Goal: Information Seeking & Learning: Check status

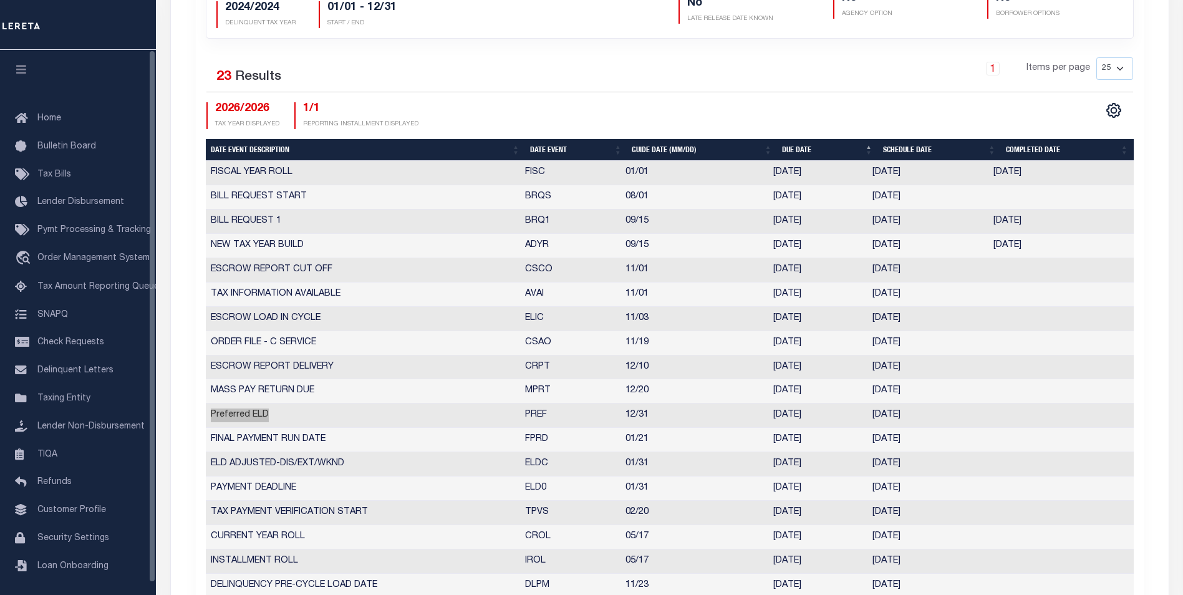
scroll to position [424, 0]
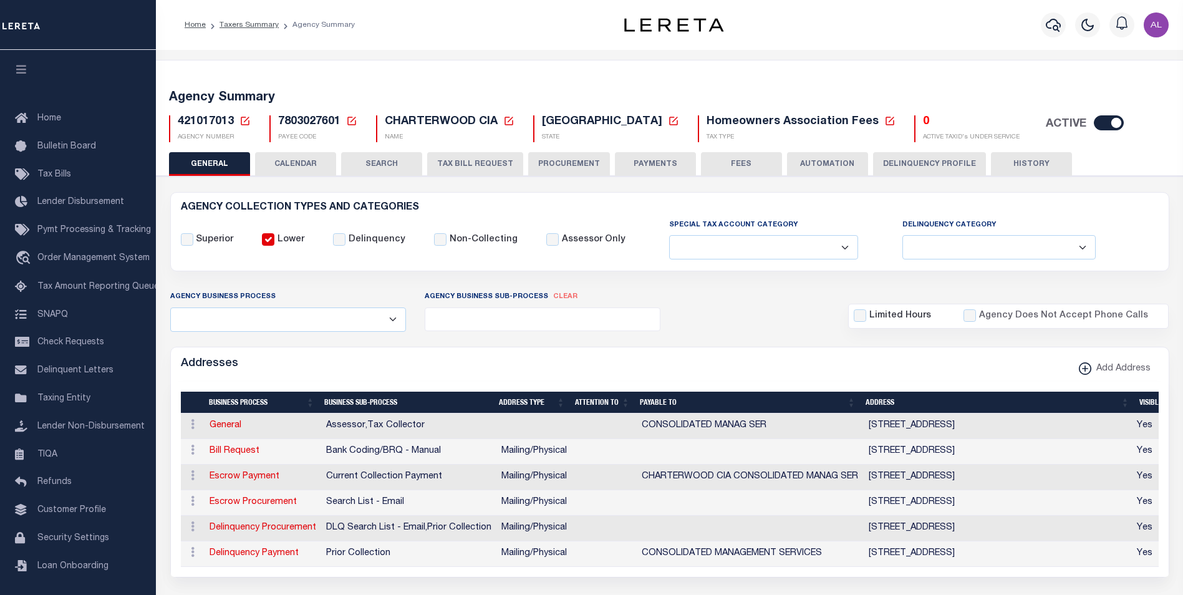
select select
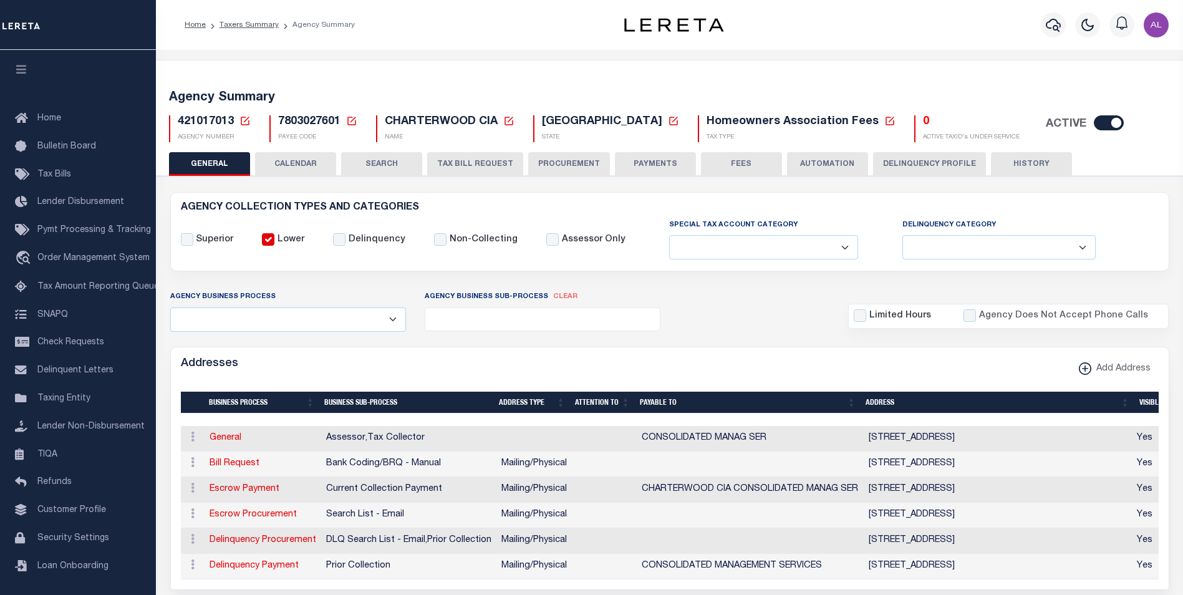
click at [306, 168] on button "CALENDAR" at bounding box center [295, 164] width 81 height 24
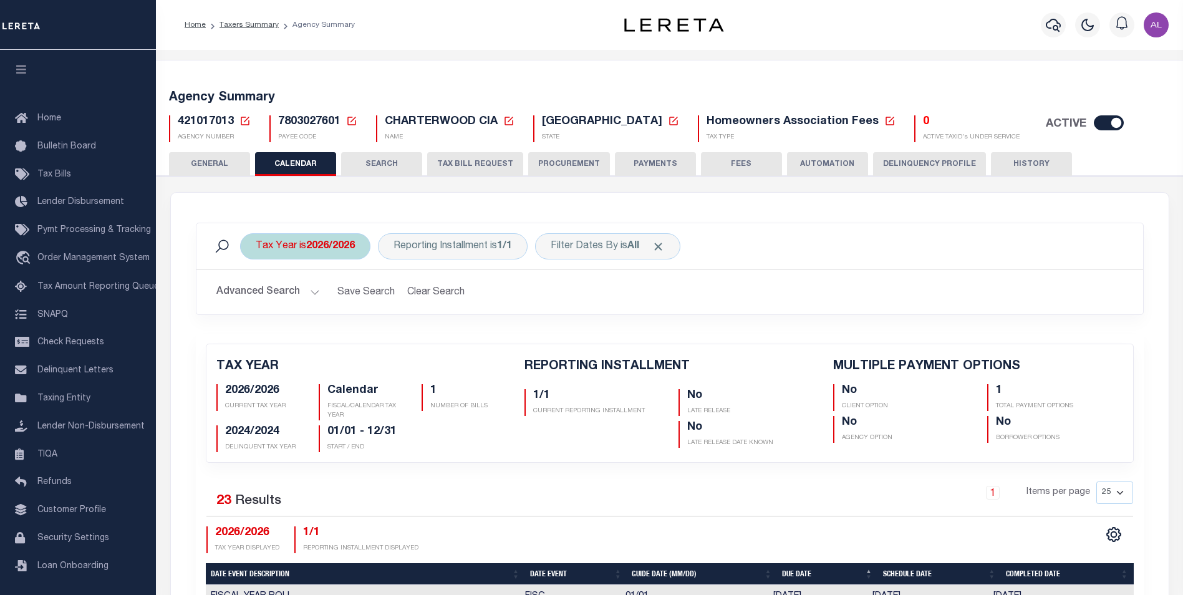
checkbox input "false"
type input "1"
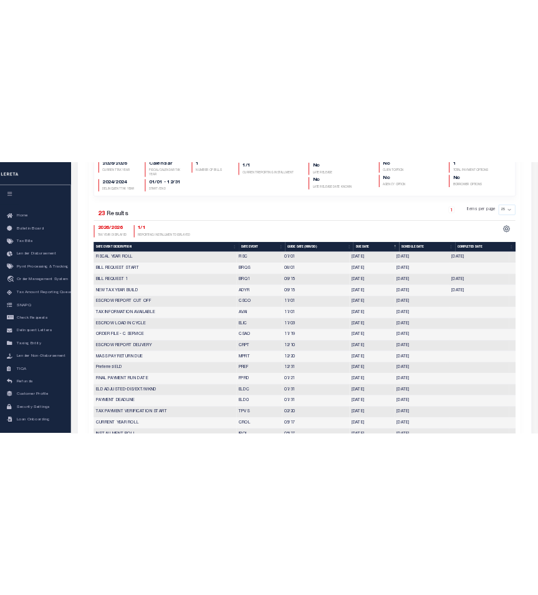
scroll to position [422, 0]
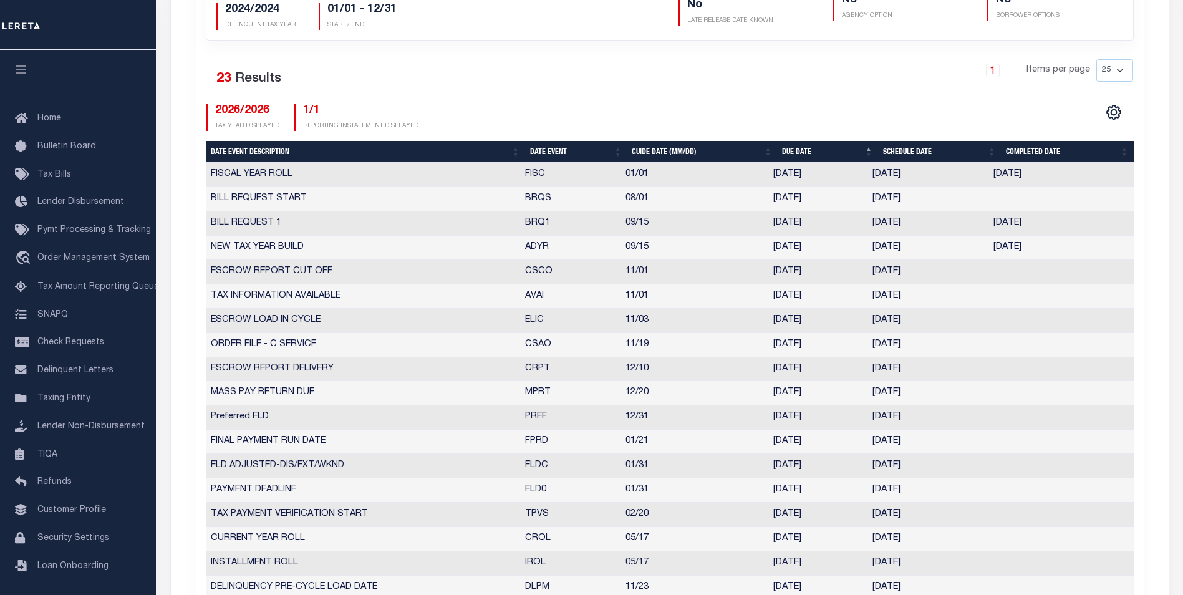
click at [489, 148] on th "Date Event Description" at bounding box center [365, 152] width 319 height 22
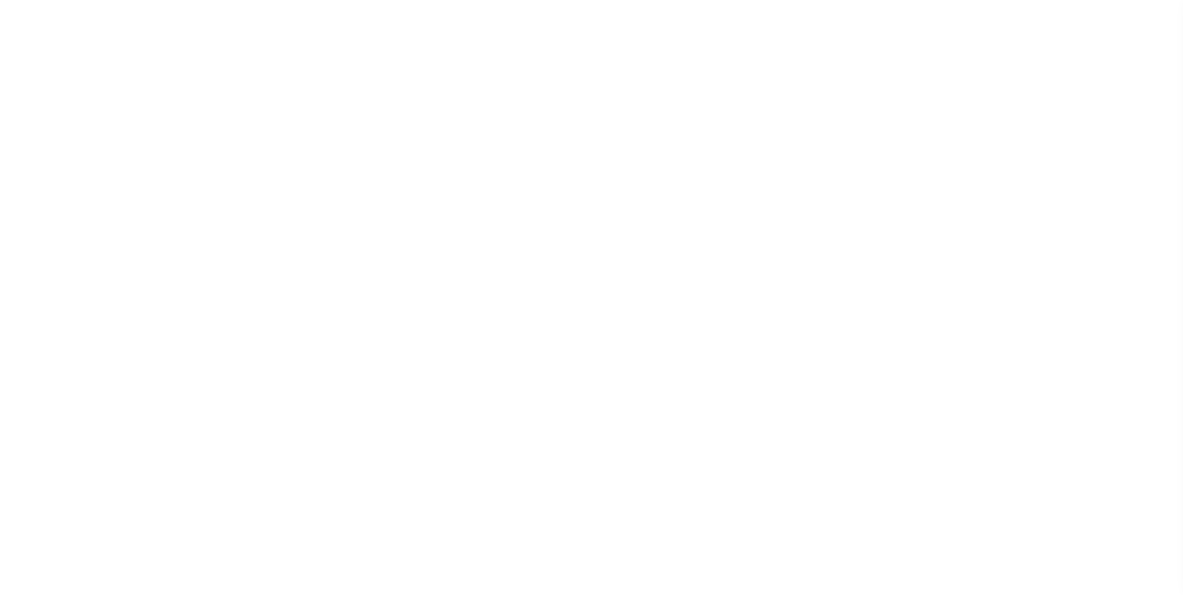
select select
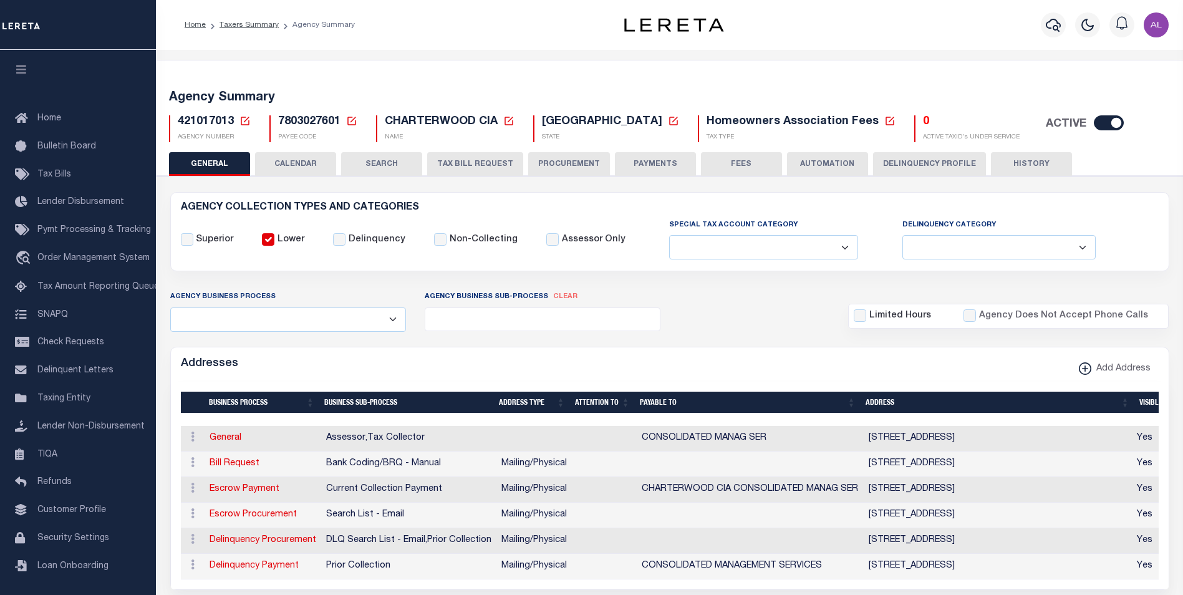
click at [299, 173] on button "CALENDAR" at bounding box center [295, 164] width 81 height 24
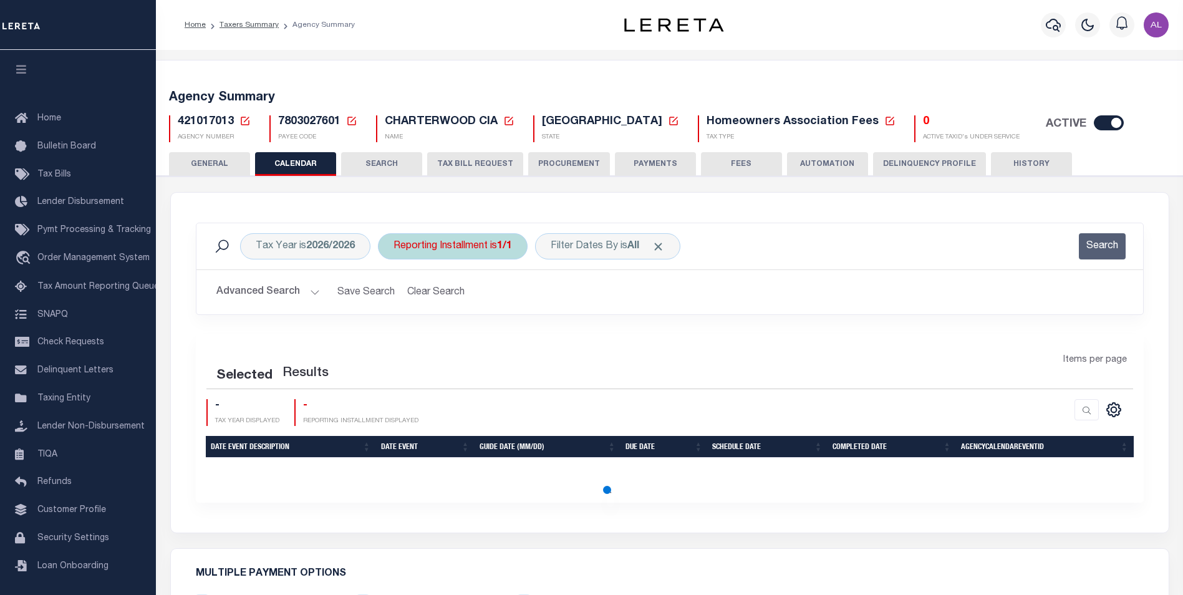
checkbox input "false"
type input "1"
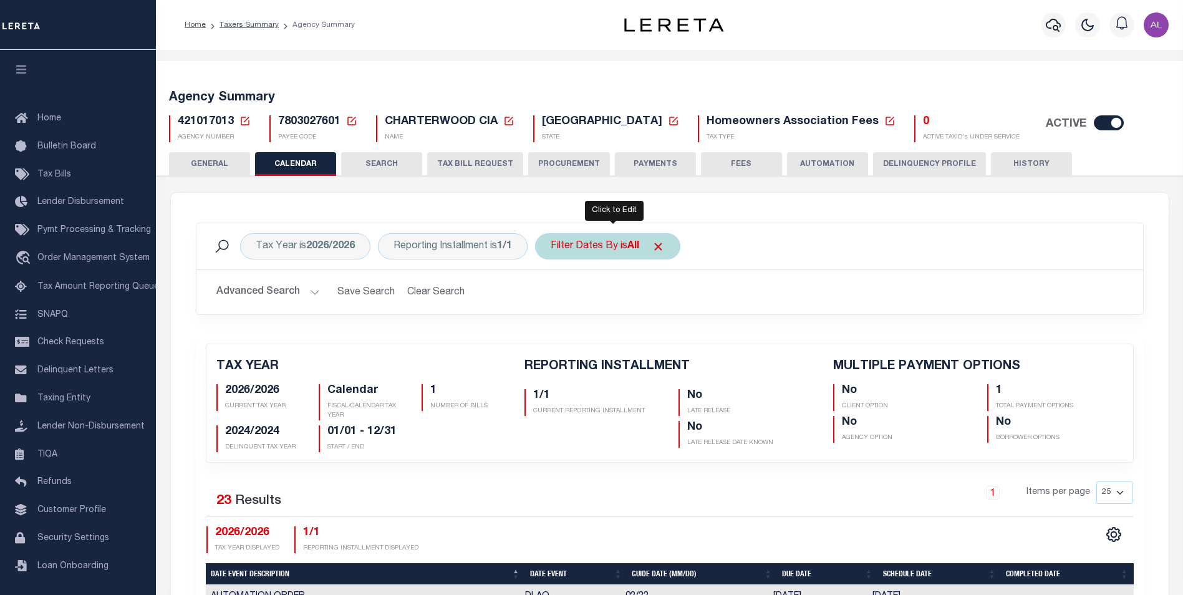
click at [635, 244] on b "All" at bounding box center [633, 246] width 12 height 10
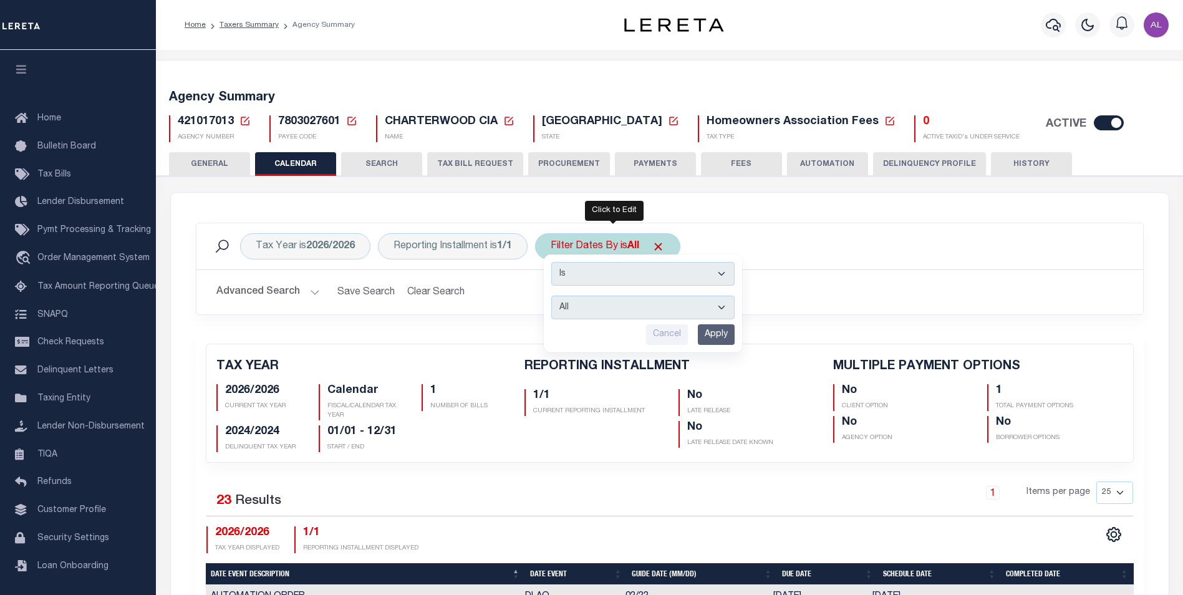
click at [668, 299] on select "Escrow Delinquency Customer Internal All" at bounding box center [642, 308] width 183 height 24
select select "1"
click at [556, 296] on select "Escrow Delinquency Customer Internal All" at bounding box center [642, 308] width 183 height 24
click at [728, 332] on input "Apply" at bounding box center [716, 334] width 37 height 21
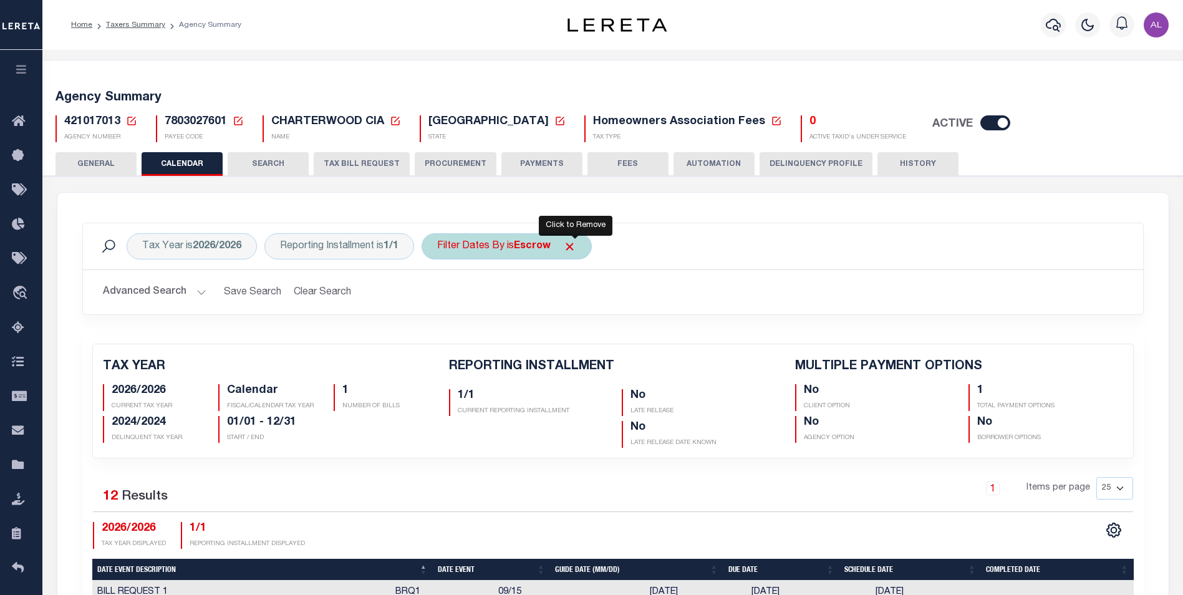
click at [576, 246] on span "Click to Remove" at bounding box center [569, 246] width 13 height 13
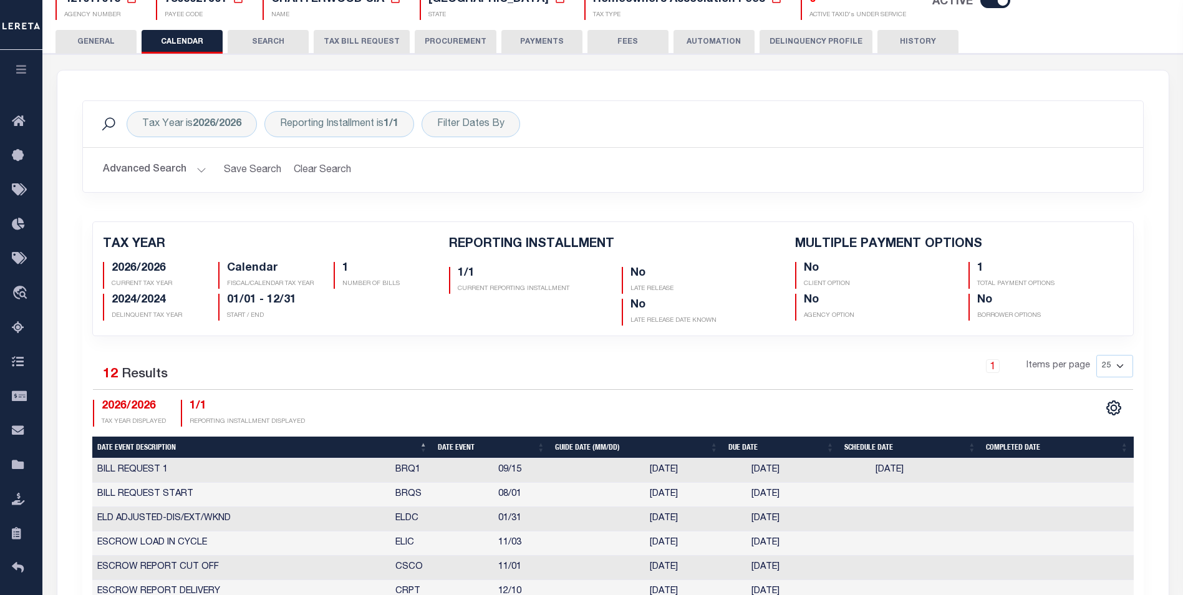
scroll to position [103, 0]
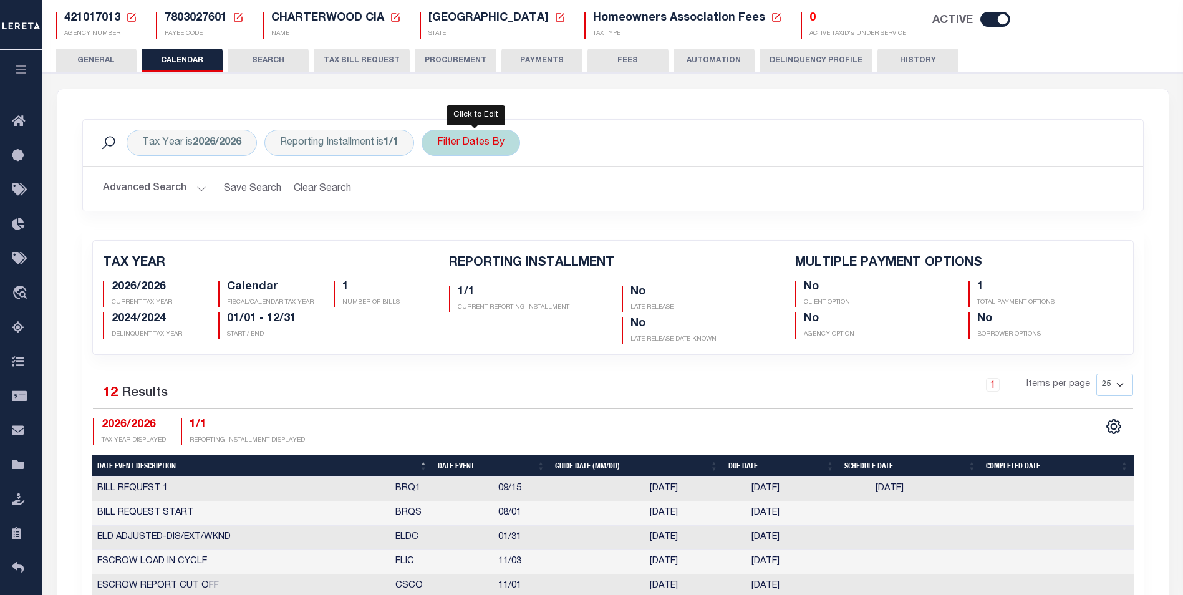
click at [491, 144] on div "Filter Dates By" at bounding box center [470, 143] width 99 height 26
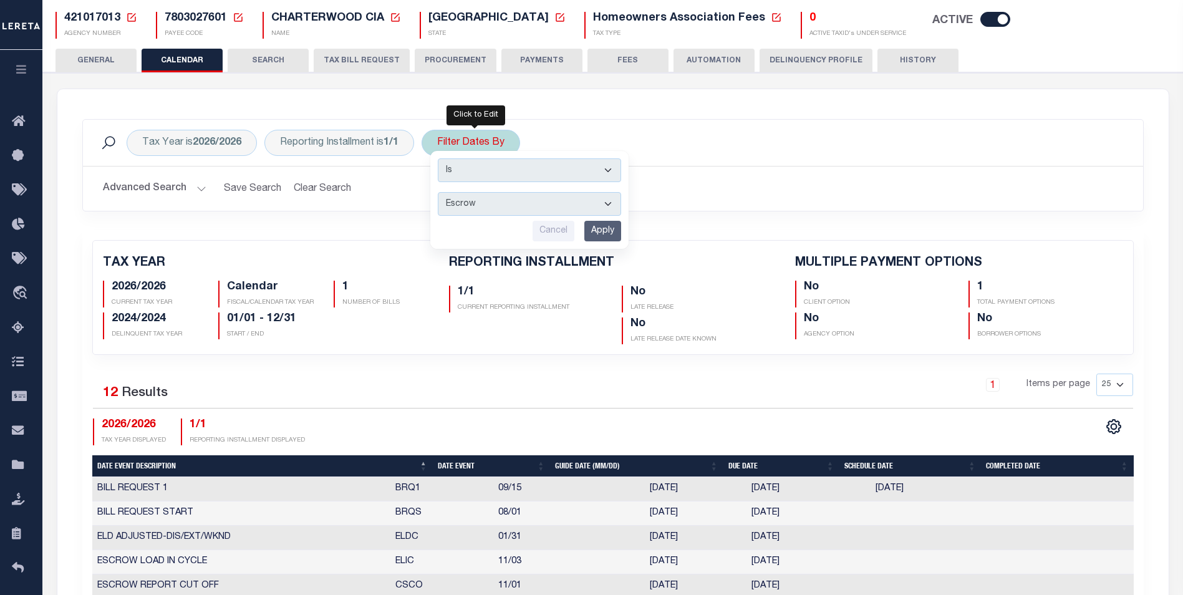
click at [513, 206] on select "Escrow Delinquency Customer Internal All" at bounding box center [529, 204] width 183 height 24
select select "0"
click at [443, 192] on select "Escrow Delinquency Customer Internal All" at bounding box center [529, 204] width 183 height 24
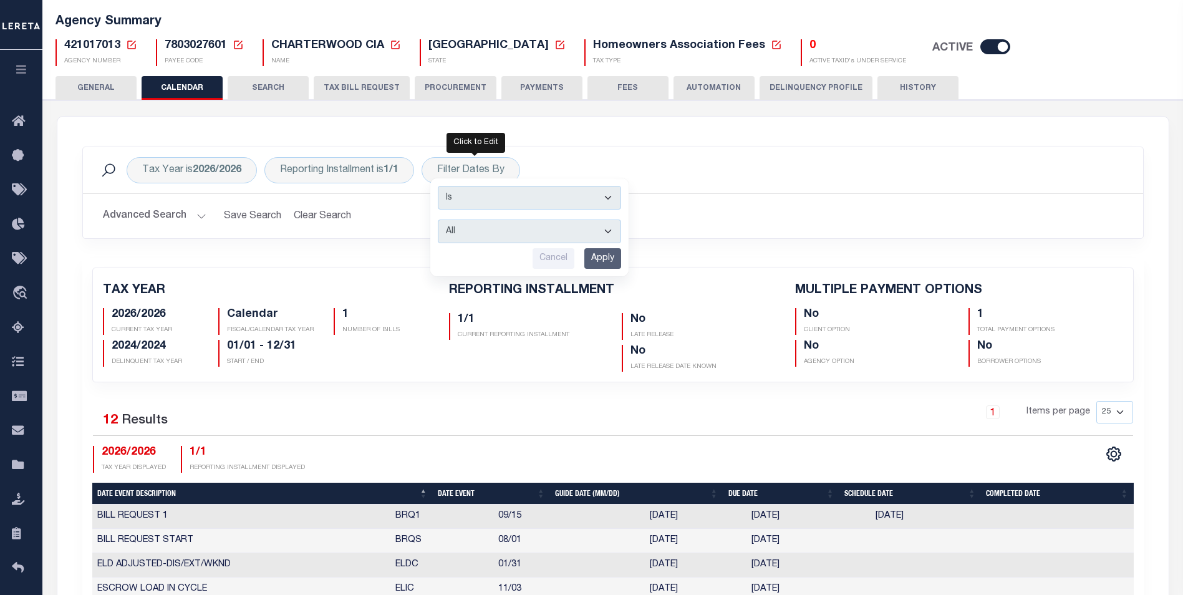
scroll to position [51, 0]
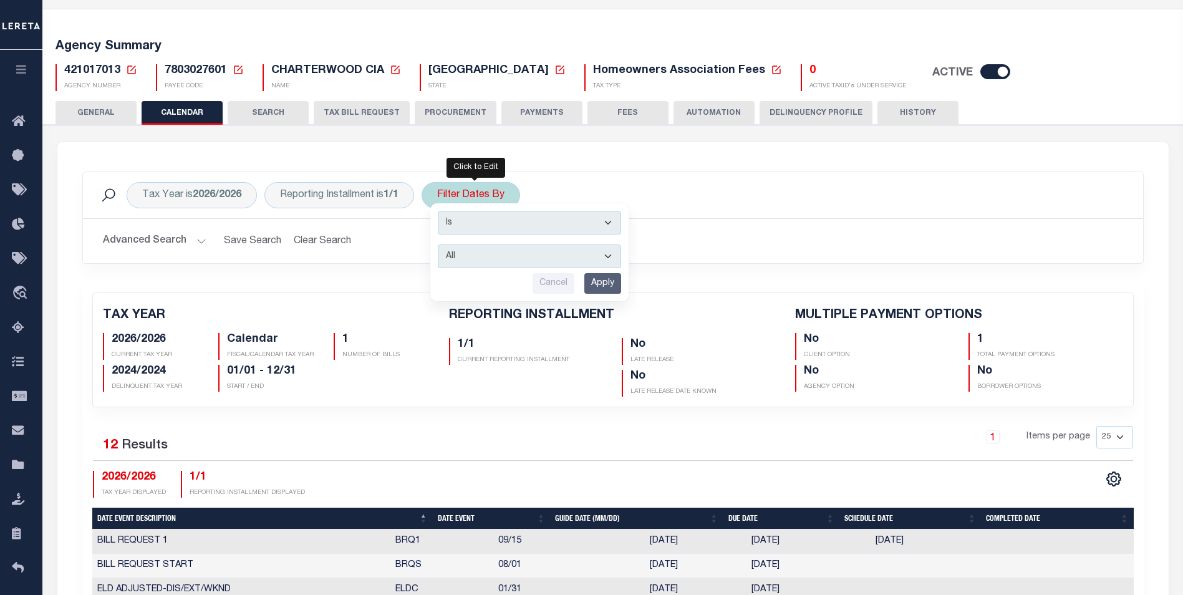
click at [598, 281] on input "Apply" at bounding box center [602, 283] width 37 height 21
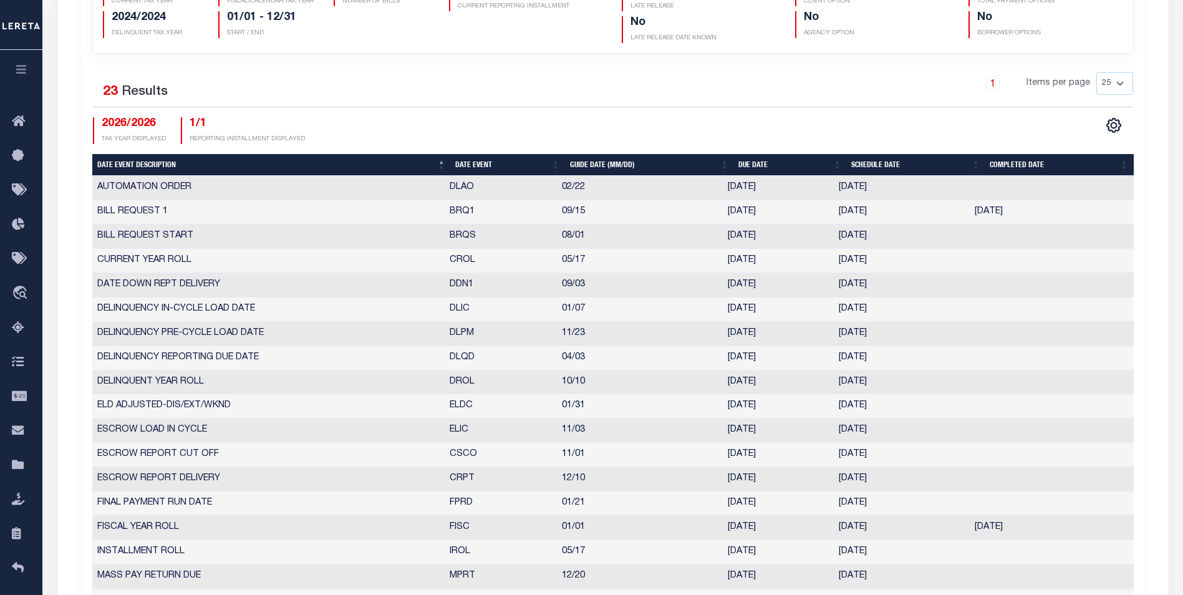
scroll to position [780, 0]
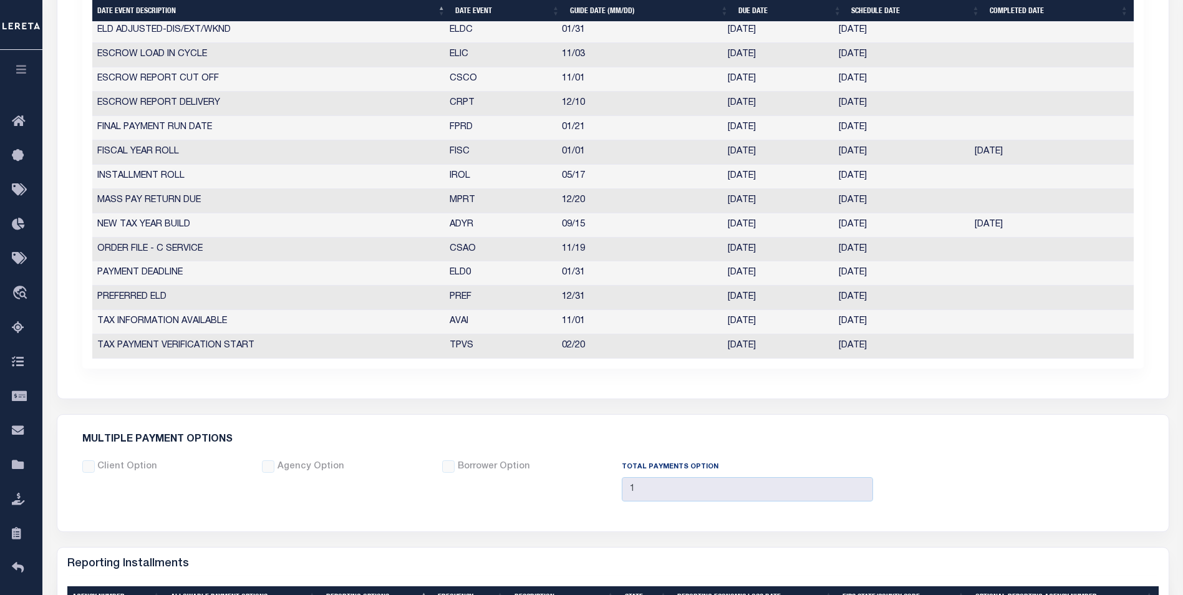
click at [151, 299] on td "PREFERRED ELD" at bounding box center [268, 298] width 352 height 24
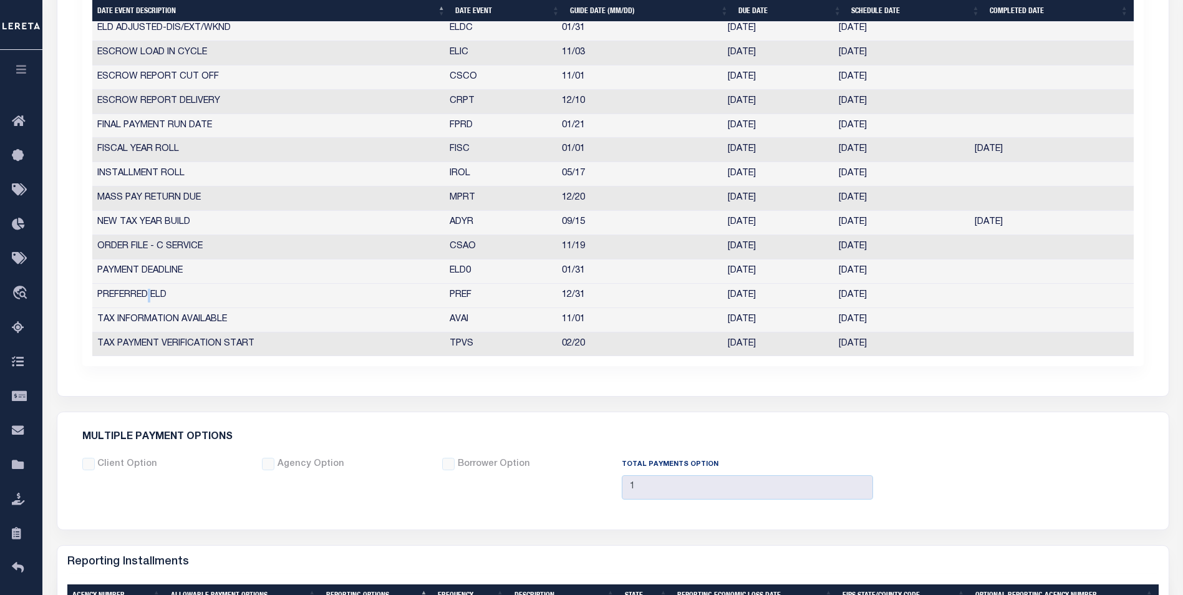
click at [151, 299] on td "PREFERRED ELD" at bounding box center [268, 296] width 352 height 24
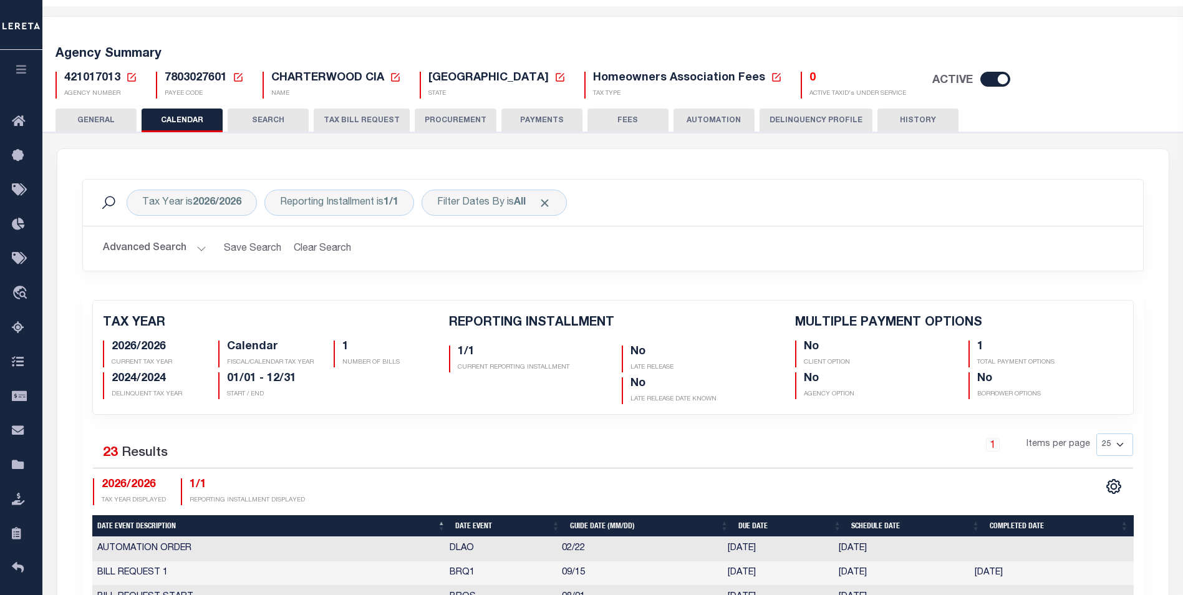
scroll to position [41, 0]
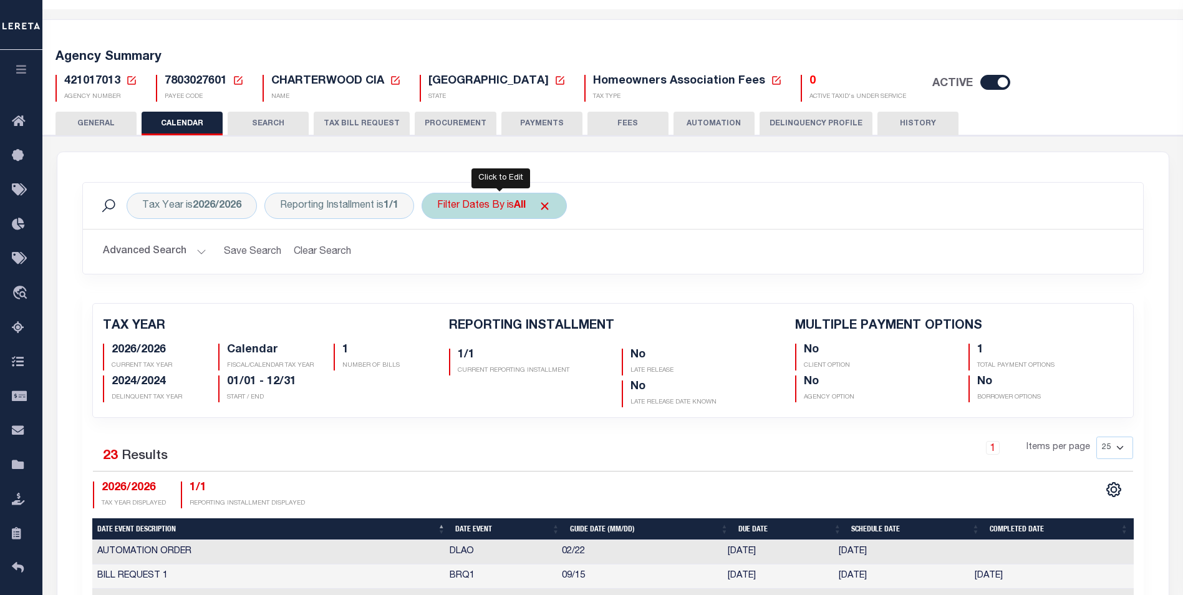
click at [521, 203] on b "All" at bounding box center [520, 206] width 12 height 10
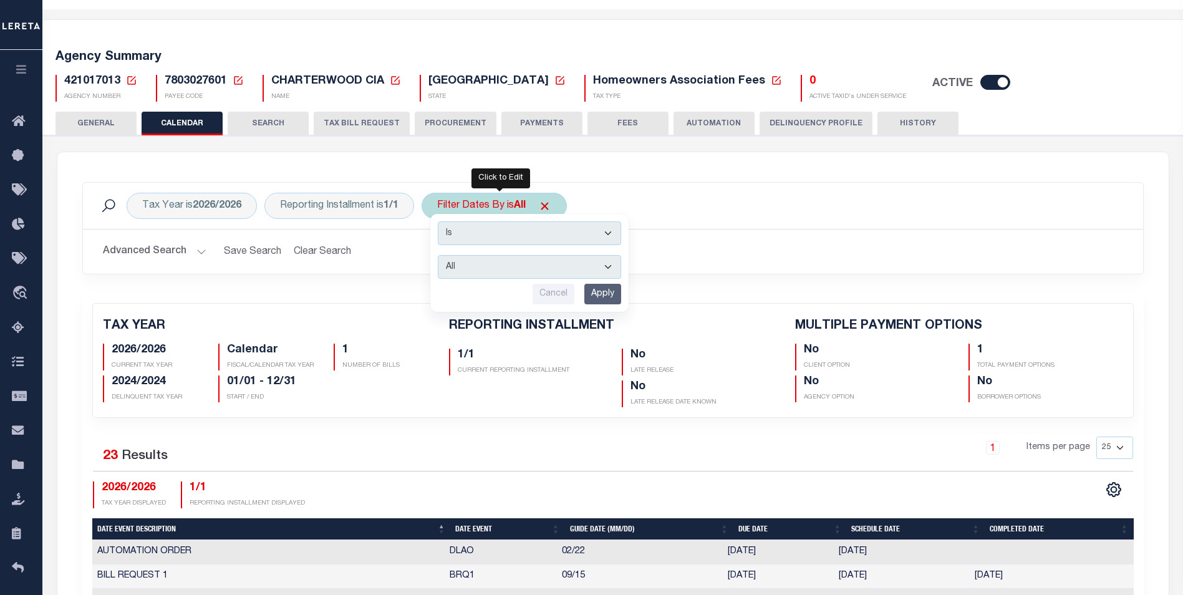
click at [506, 269] on select "Escrow Delinquency Customer Internal All" at bounding box center [529, 267] width 183 height 24
select select "1"
click at [443, 255] on select "Escrow Delinquency Customer Internal All" at bounding box center [529, 267] width 183 height 24
click at [613, 294] on input "Apply" at bounding box center [602, 294] width 37 height 21
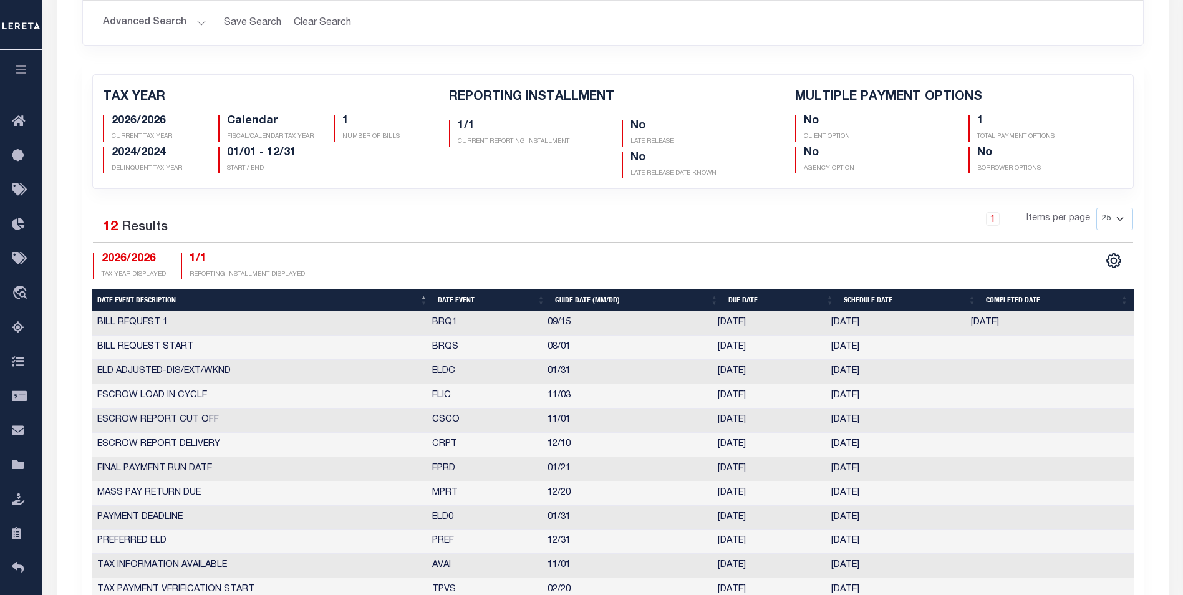
scroll to position [352, 0]
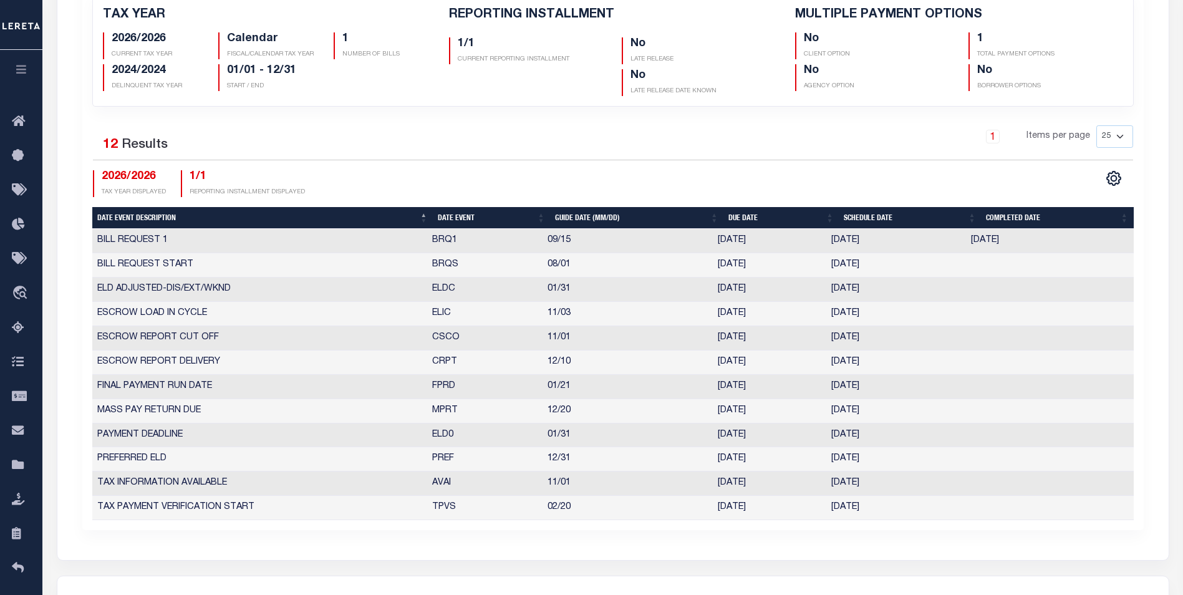
click at [154, 460] on td "PREFERRED ELD" at bounding box center [259, 459] width 335 height 24
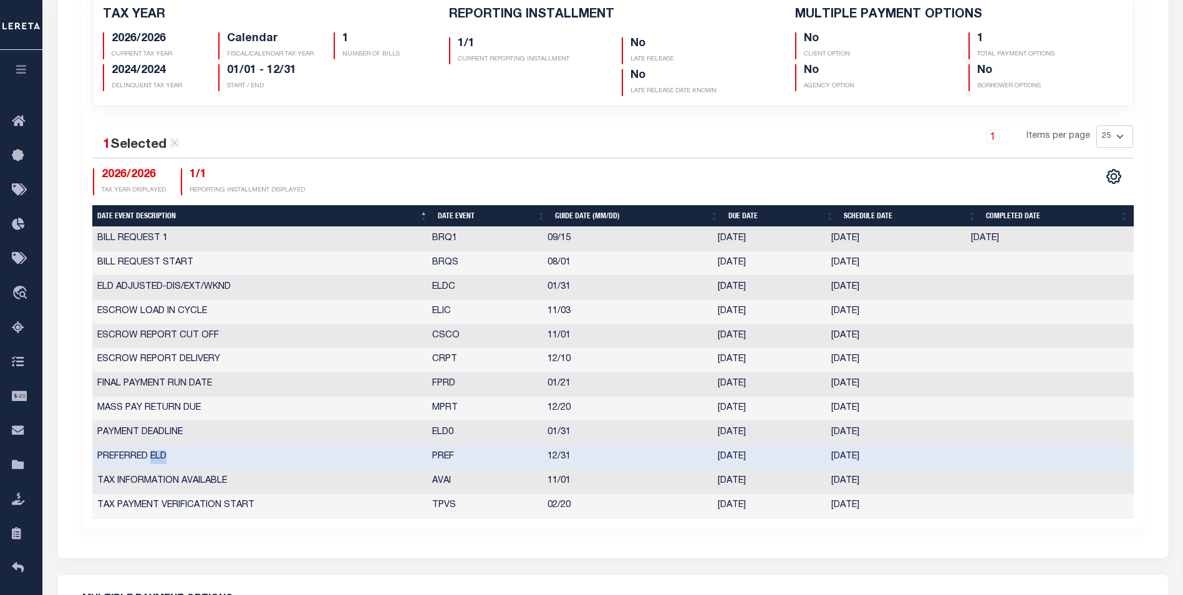
click at [154, 460] on td "PREFERRED ELD" at bounding box center [259, 457] width 335 height 24
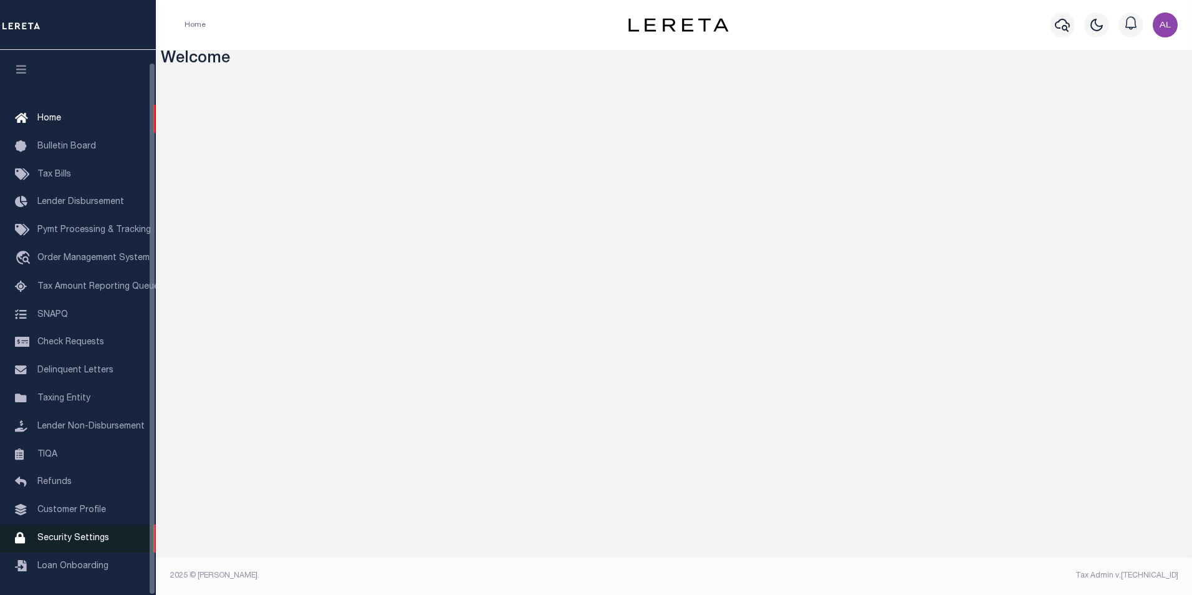
scroll to position [12, 0]
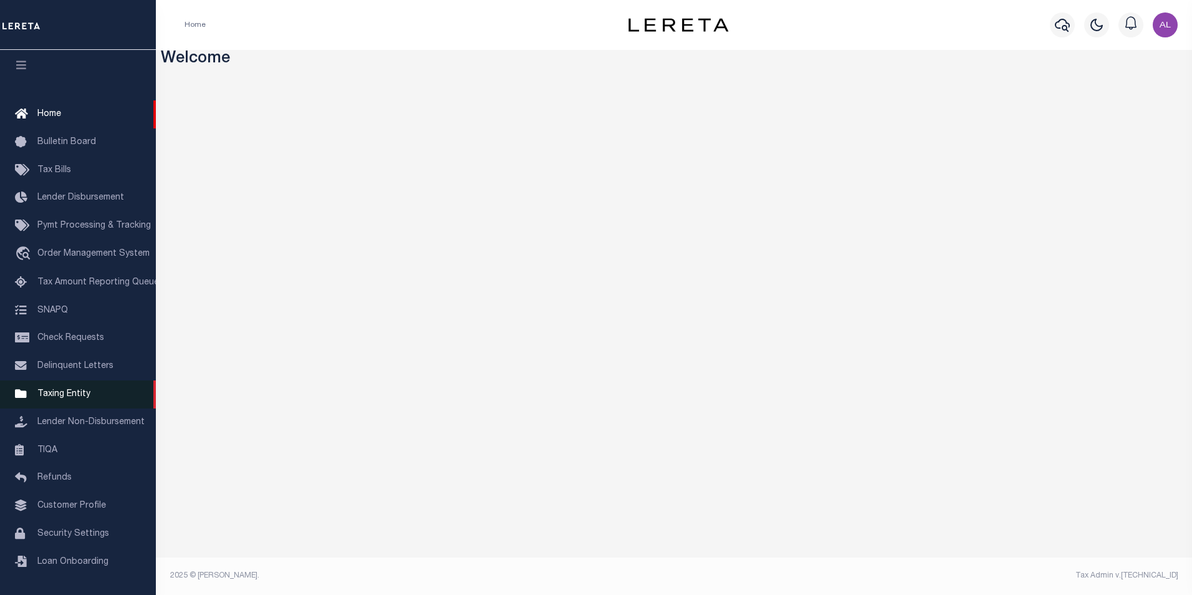
click at [82, 397] on link "Taxing Entity" at bounding box center [78, 394] width 156 height 28
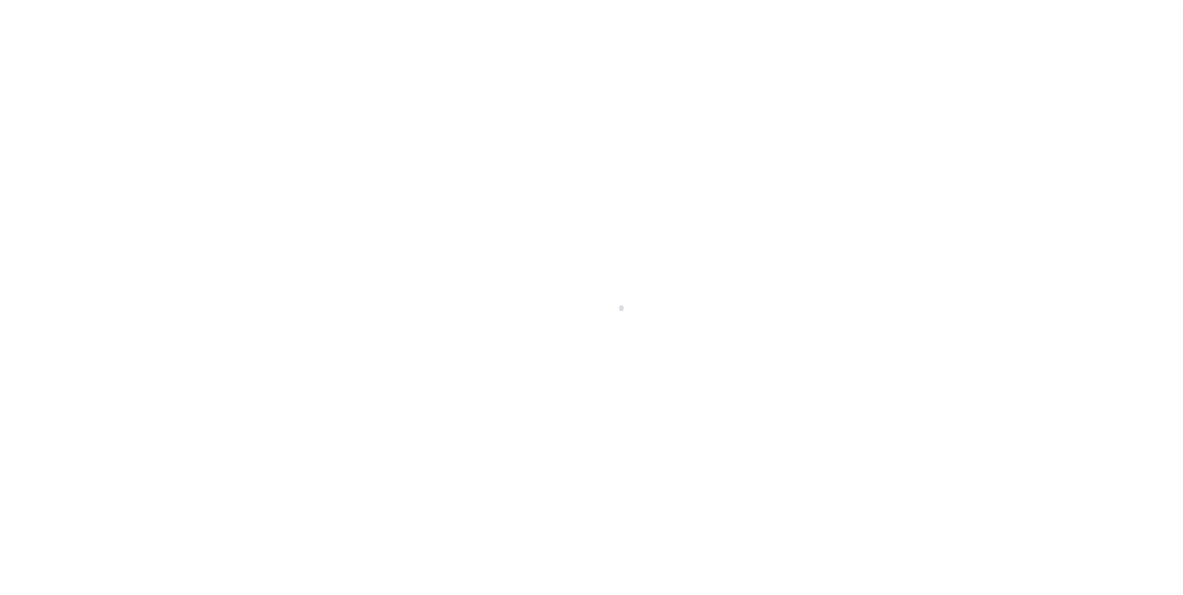
scroll to position [12, 0]
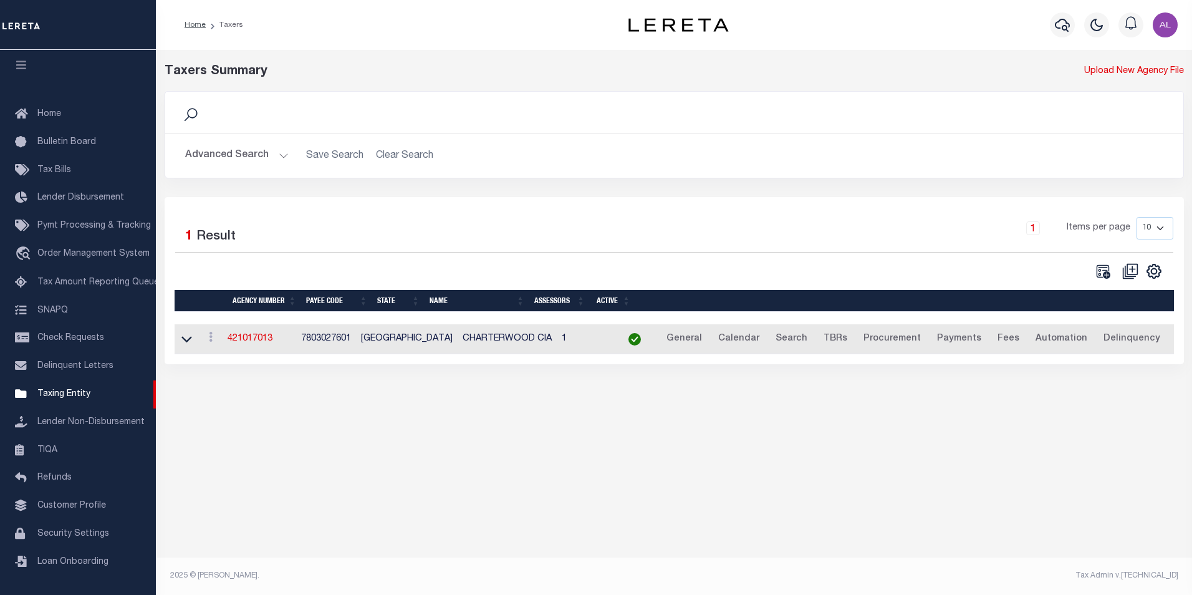
click at [277, 158] on button "Advanced Search" at bounding box center [236, 155] width 103 height 24
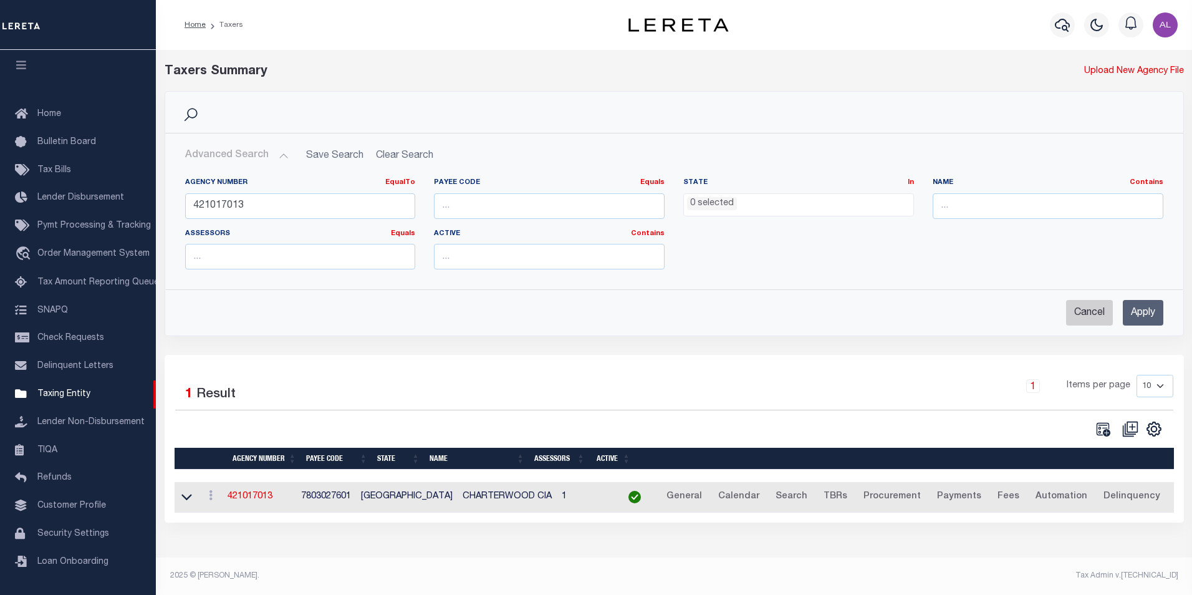
click at [1096, 317] on input "Cancel" at bounding box center [1089, 313] width 47 height 26
checkbox input "true"
select select
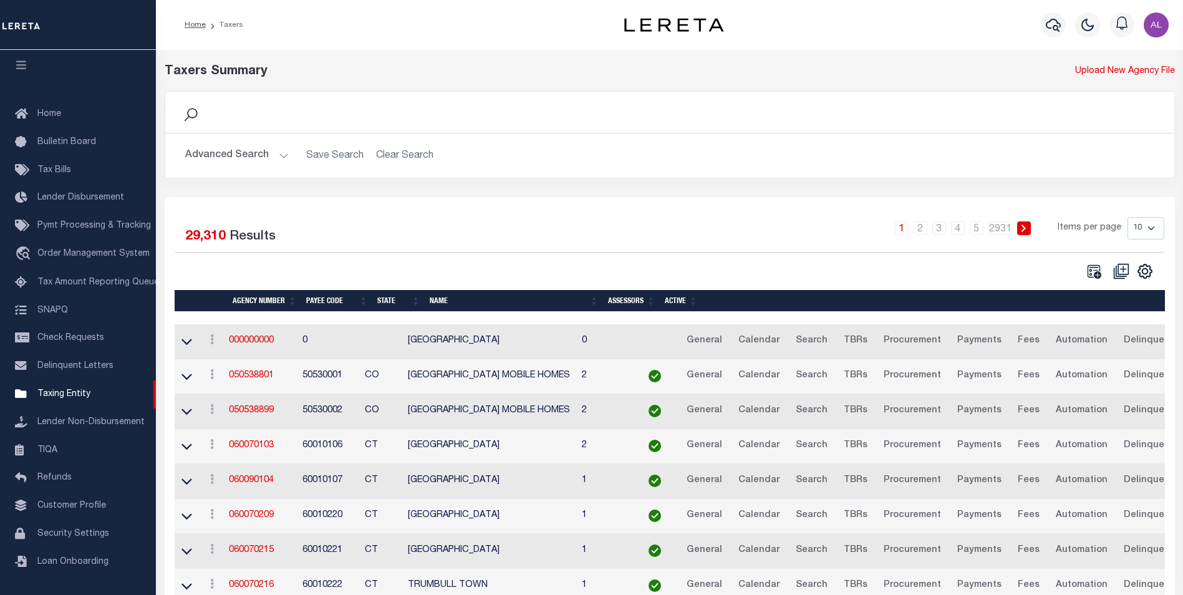
scroll to position [136, 0]
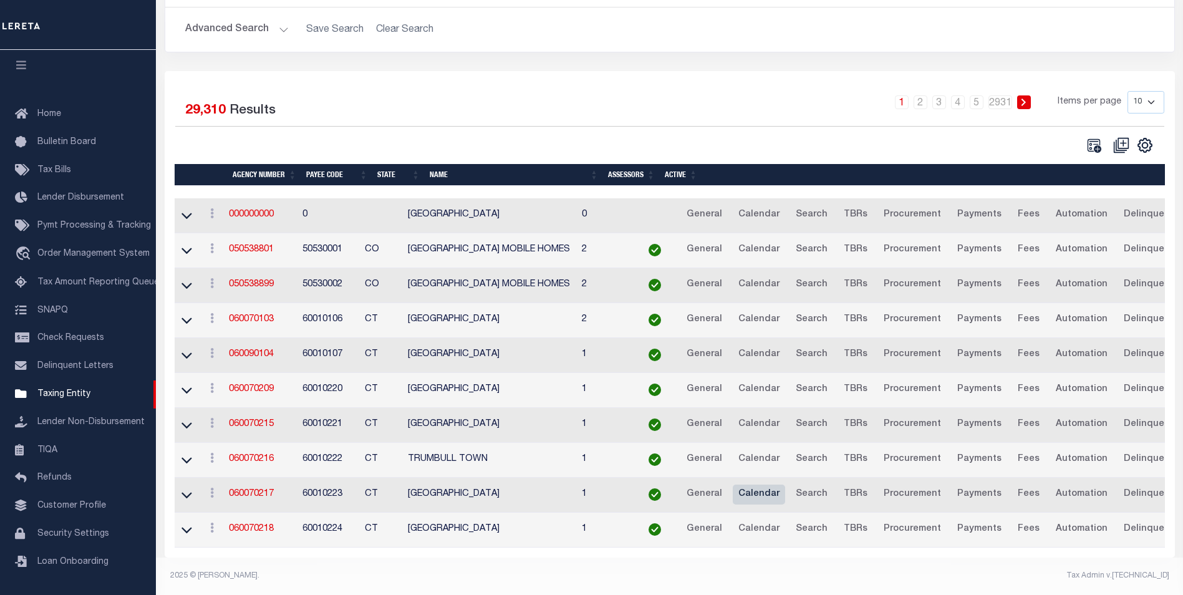
click at [778, 486] on link "Calendar" at bounding box center [759, 494] width 52 height 20
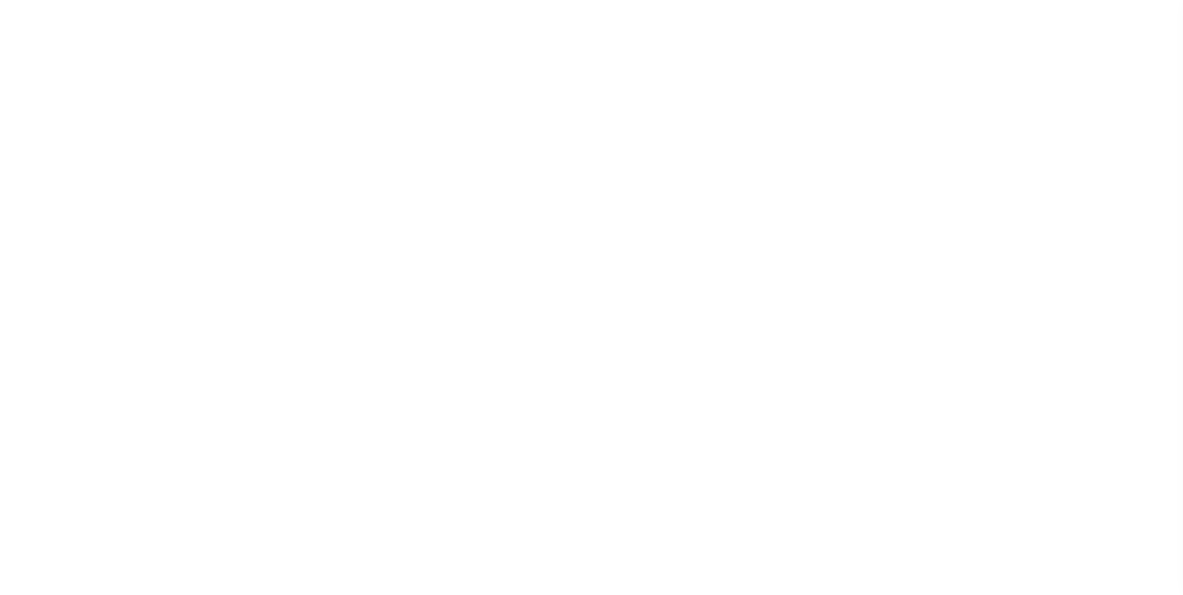
checkbox input "false"
type input "1"
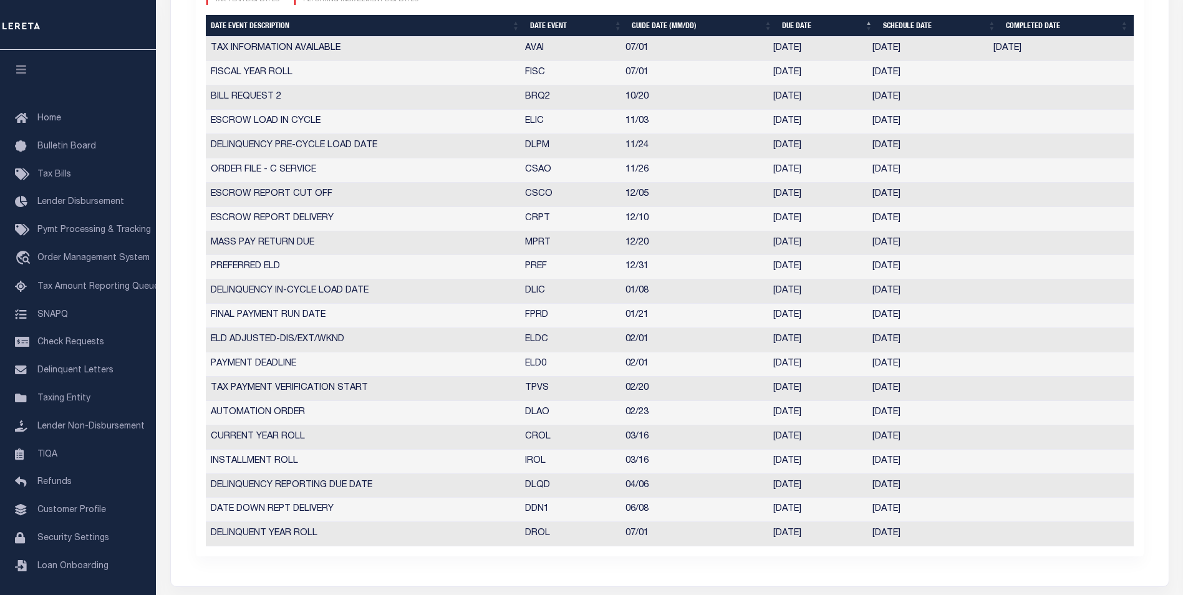
click at [312, 271] on td "PREFERRED ELD" at bounding box center [363, 267] width 314 height 24
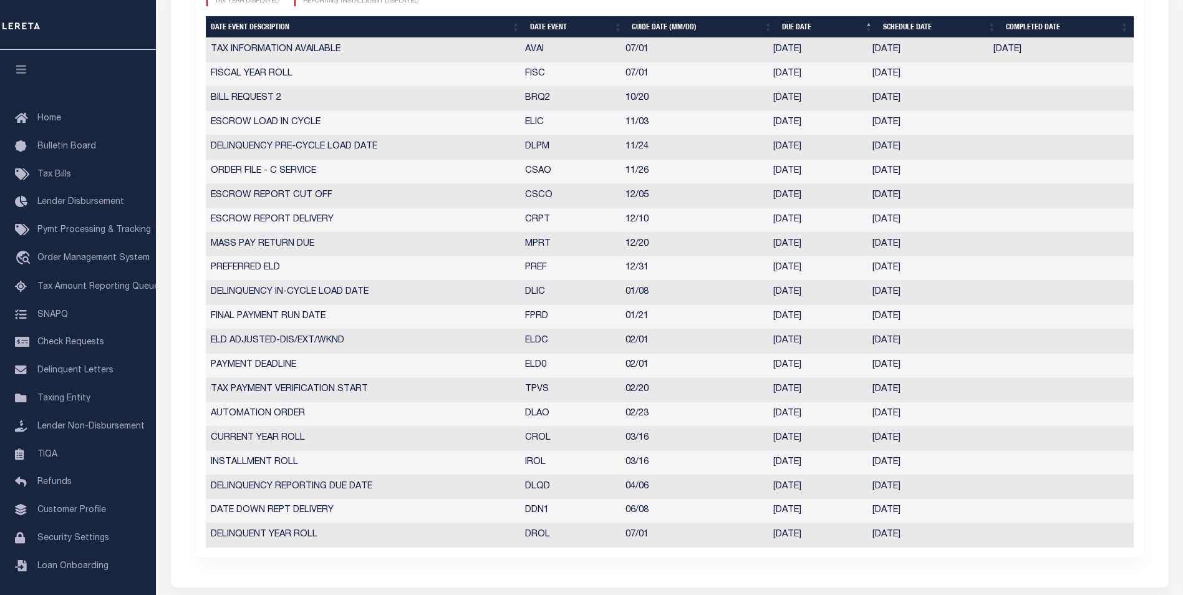
click at [312, 271] on td "PREFERRED ELD" at bounding box center [363, 268] width 314 height 24
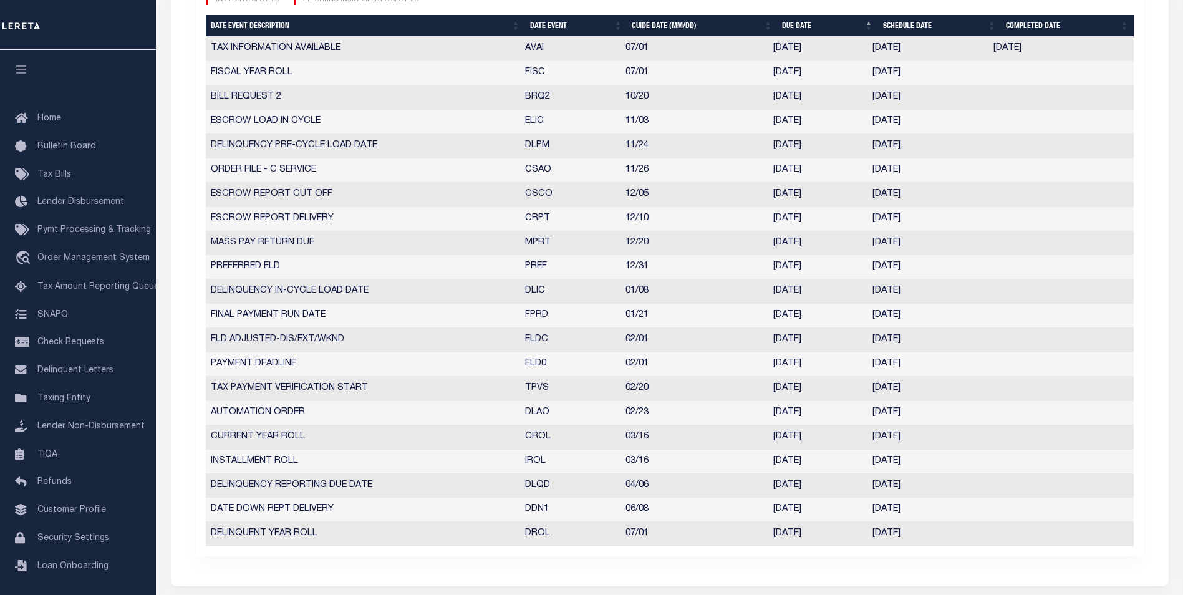
click at [312, 271] on td "PREFERRED ELD" at bounding box center [363, 267] width 314 height 24
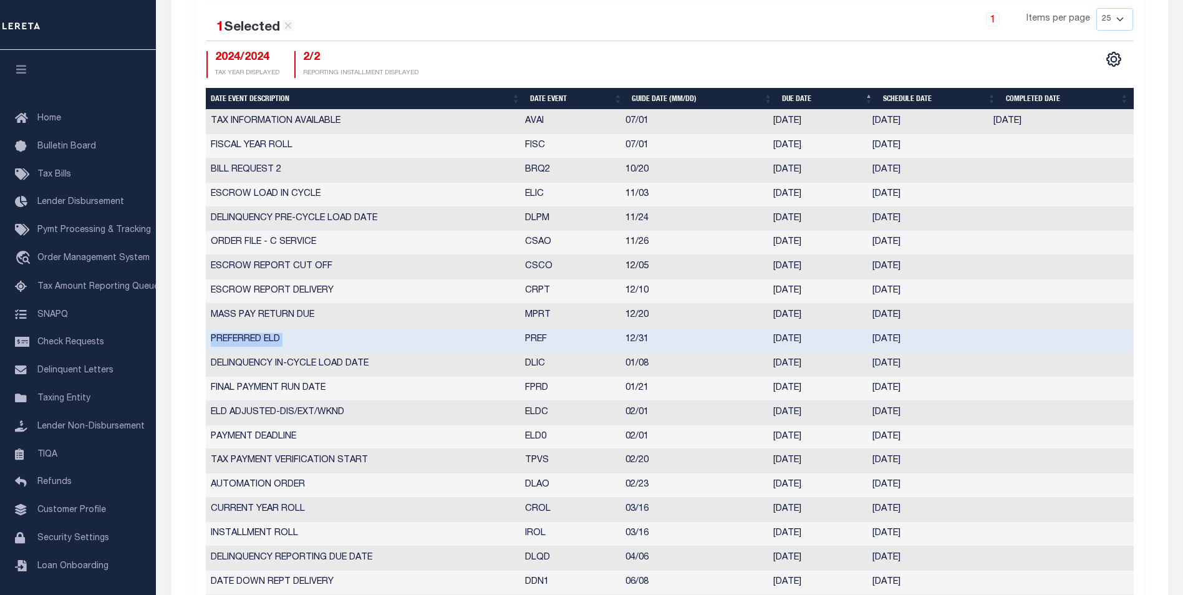
scroll to position [362, 0]
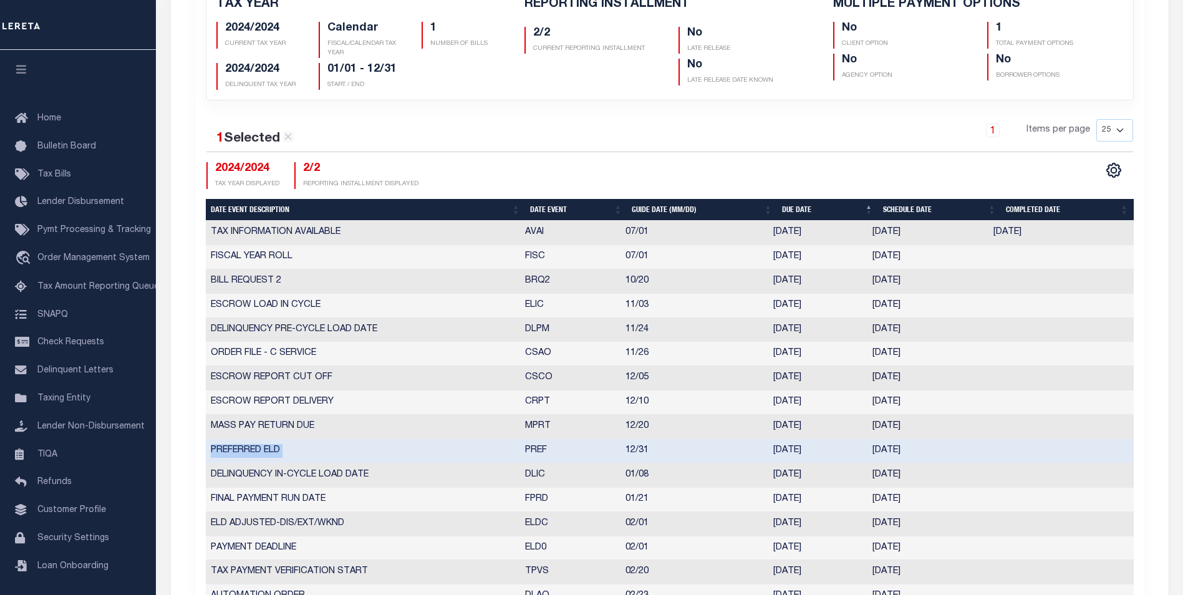
copy td "PREFERRED ELD"
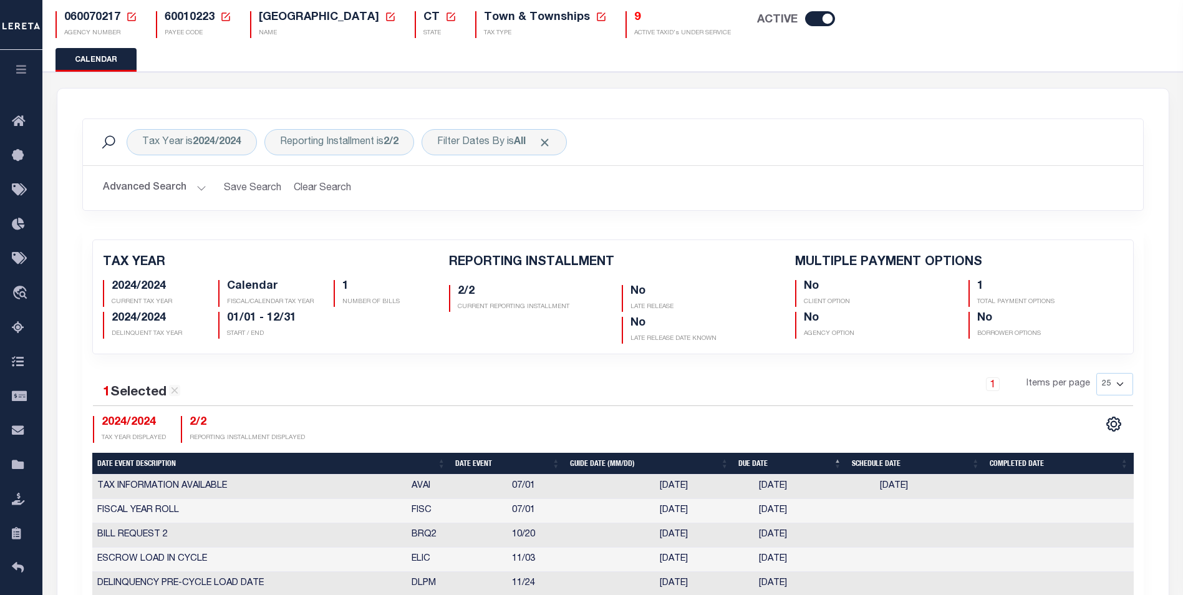
scroll to position [0, 0]
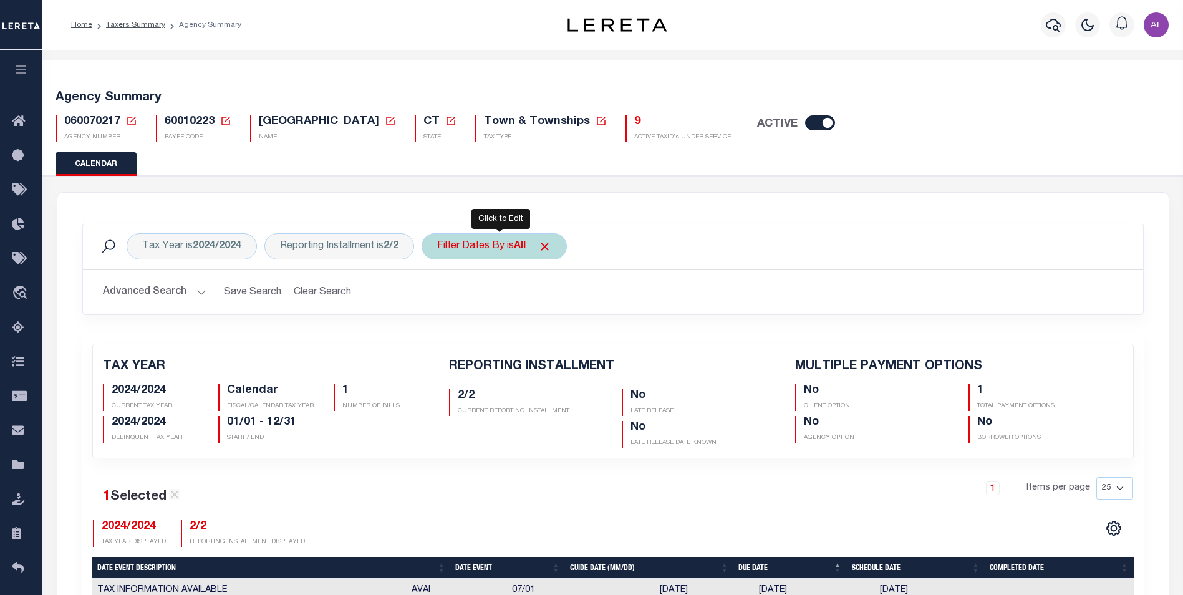
click at [508, 248] on div "Filter Dates By is All" at bounding box center [493, 246] width 145 height 26
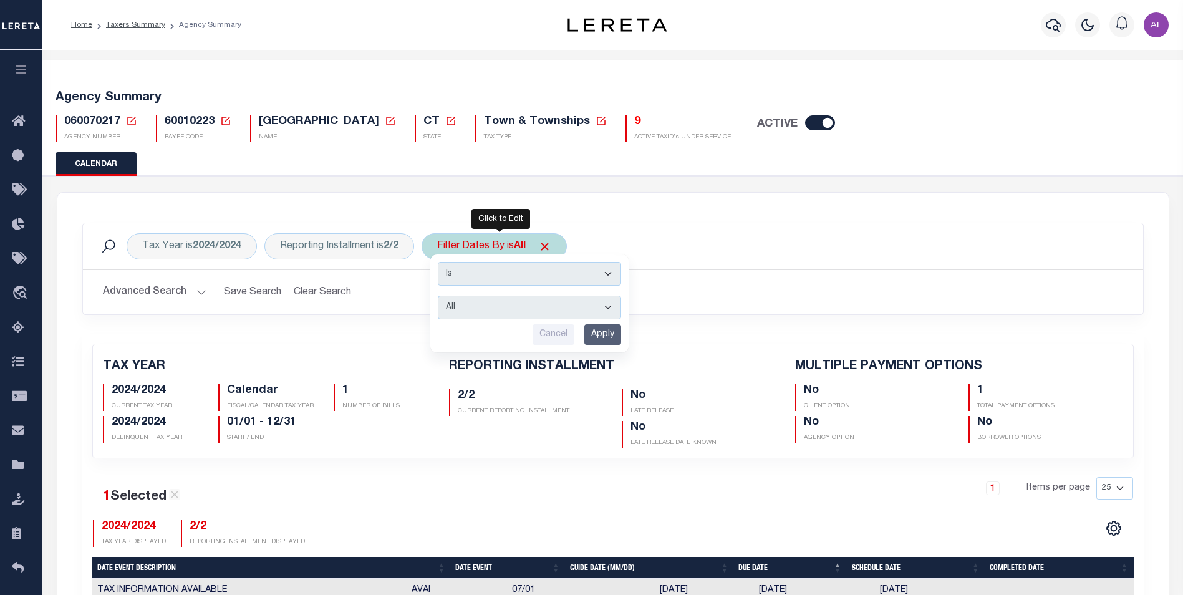
click at [503, 306] on select "Escrow Delinquency Customer Internal All" at bounding box center [529, 308] width 183 height 24
select select "1"
click at [443, 296] on select "Escrow Delinquency Customer Internal All" at bounding box center [529, 308] width 183 height 24
click at [600, 337] on input "Apply" at bounding box center [602, 334] width 37 height 21
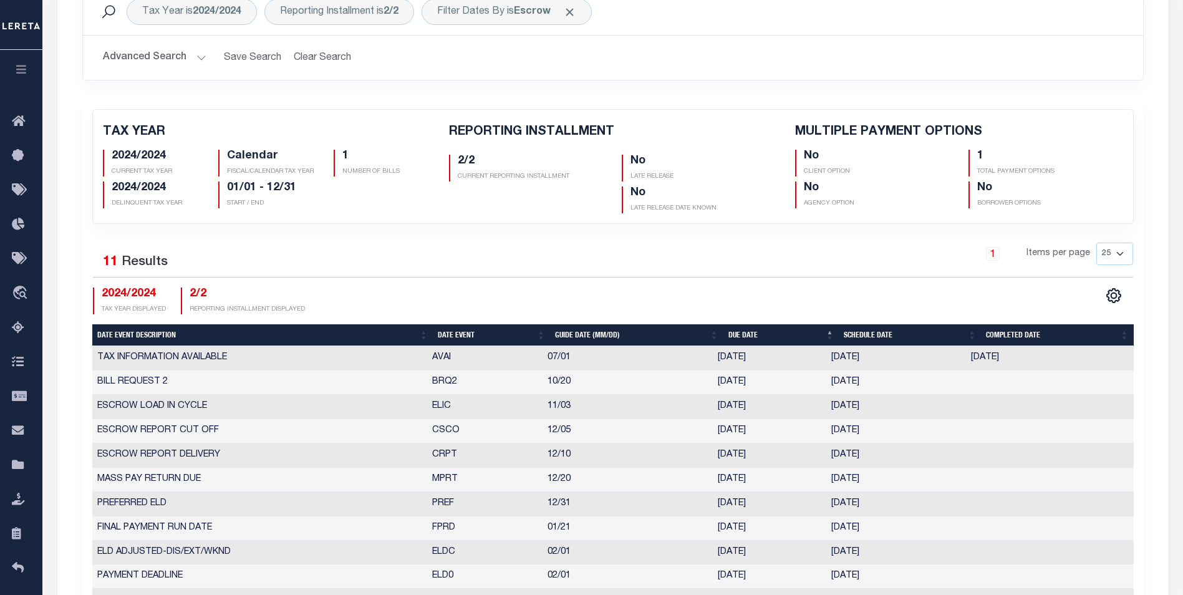
scroll to position [335, 0]
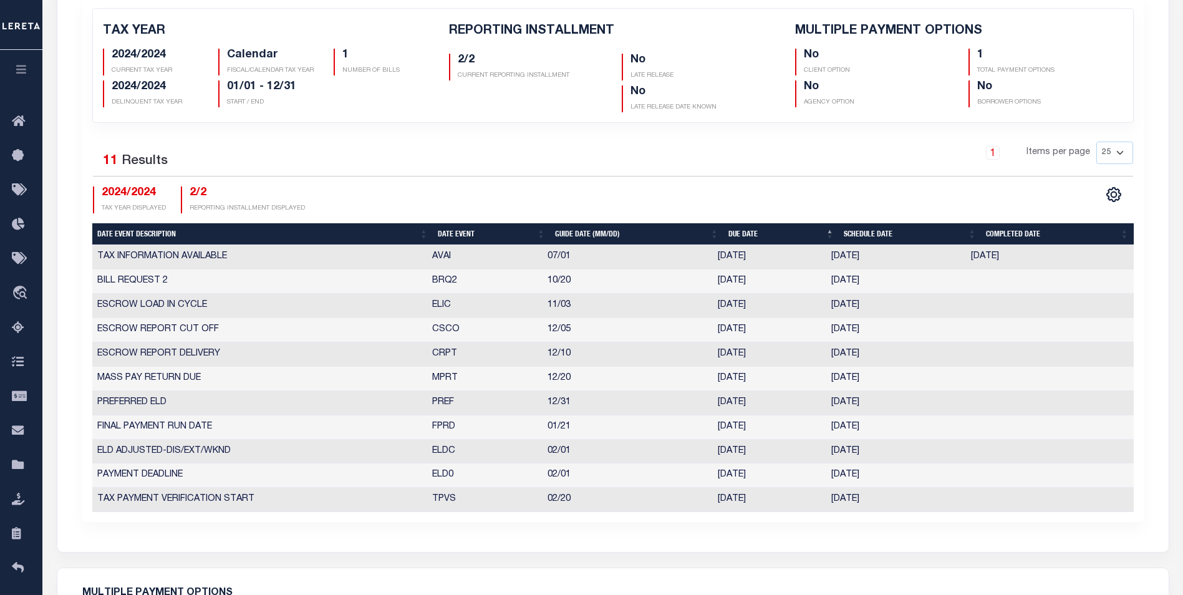
click at [159, 403] on td "PREFERRED ELD" at bounding box center [259, 403] width 335 height 24
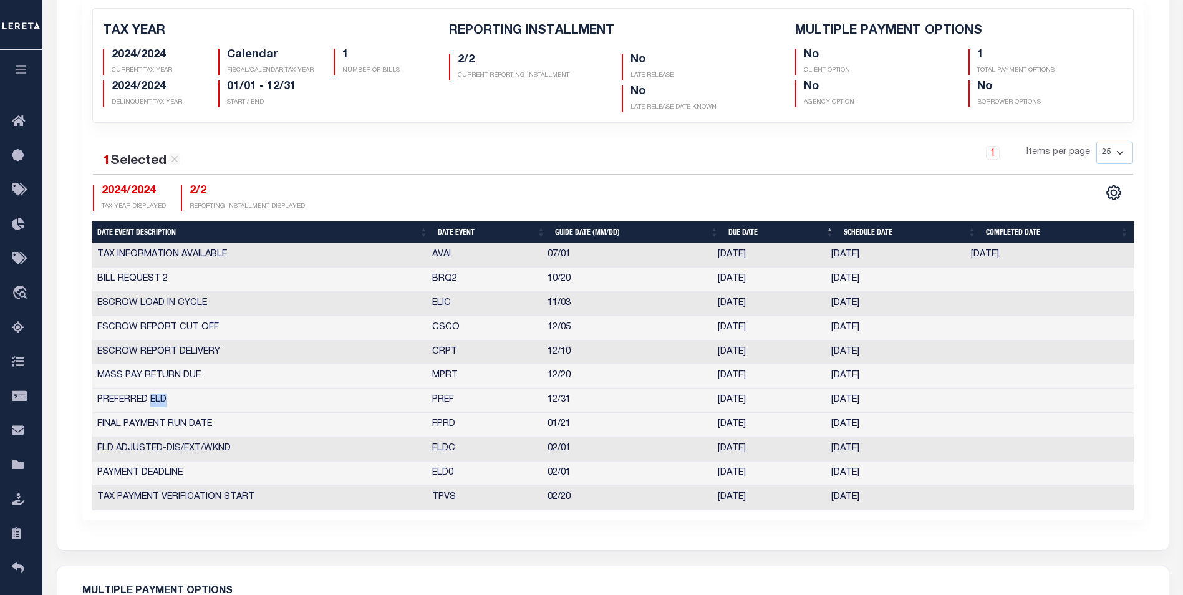
click at [159, 403] on td "PREFERRED ELD" at bounding box center [259, 400] width 335 height 24
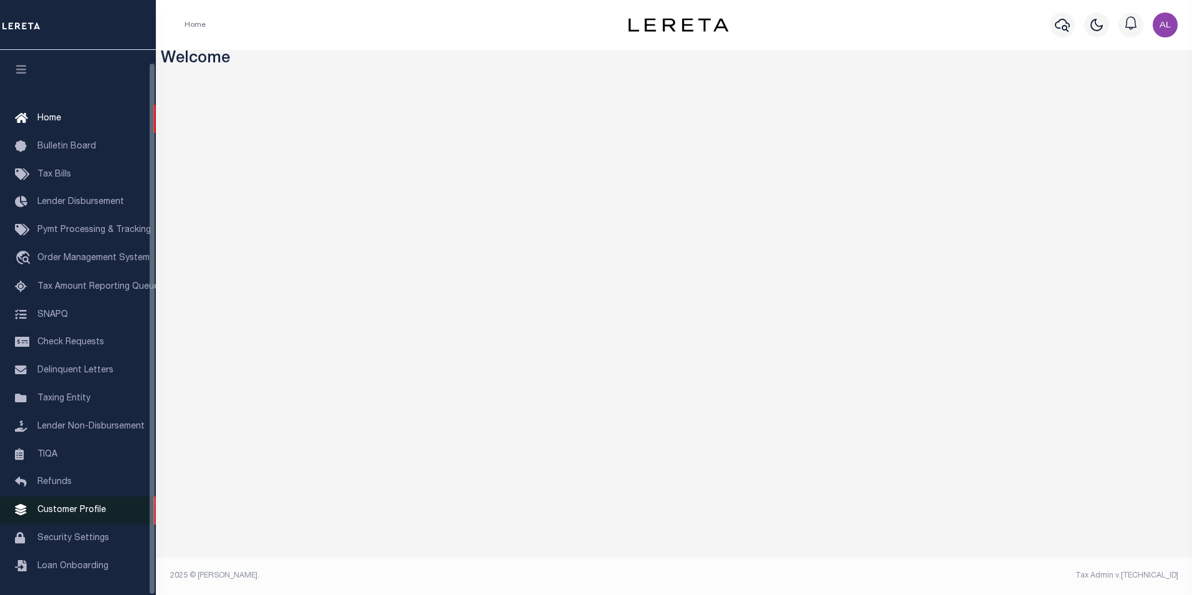
scroll to position [12, 0]
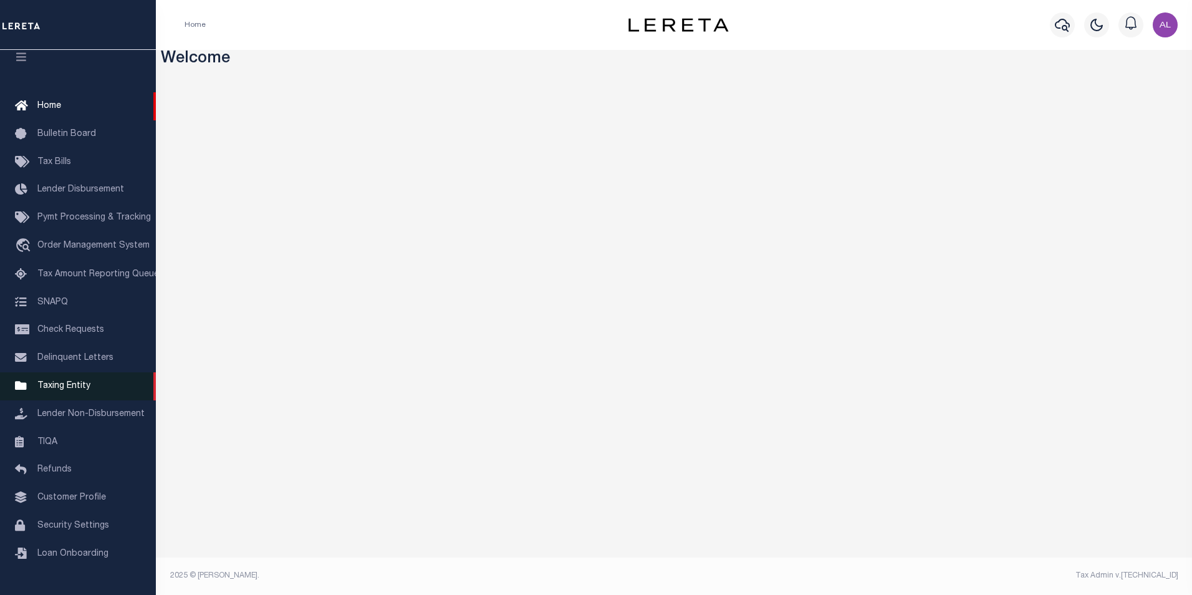
click at [75, 385] on link "Taxing Entity" at bounding box center [78, 386] width 156 height 28
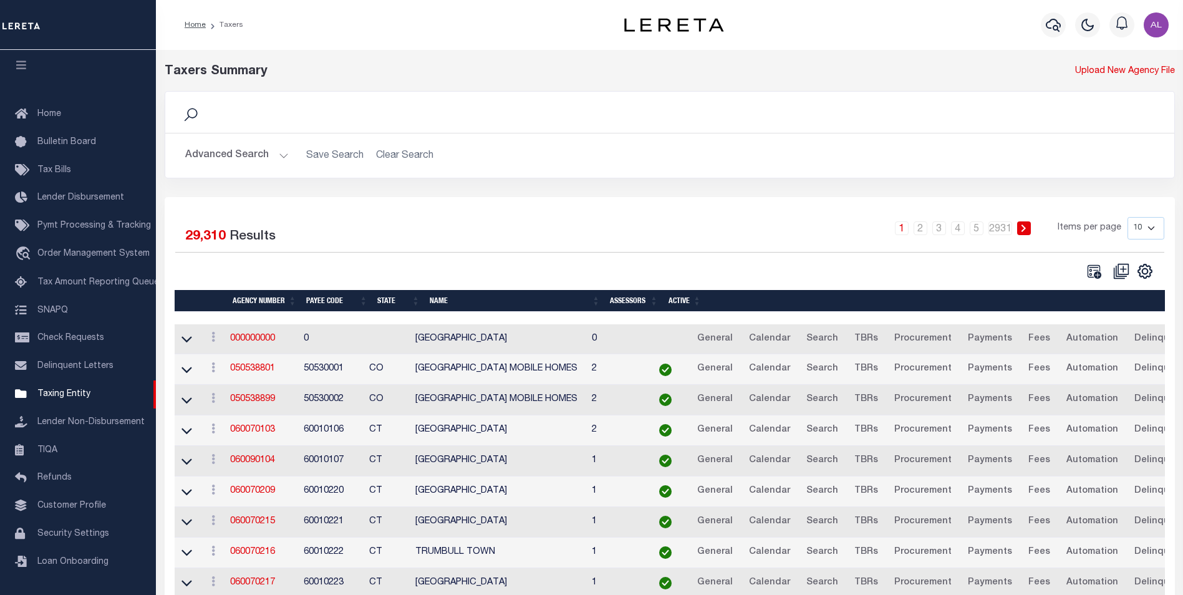
click at [289, 164] on h2 "Advanced Search Save Search Clear Search" at bounding box center [669, 155] width 989 height 24
click at [284, 162] on button "Advanced Search" at bounding box center [236, 155] width 103 height 24
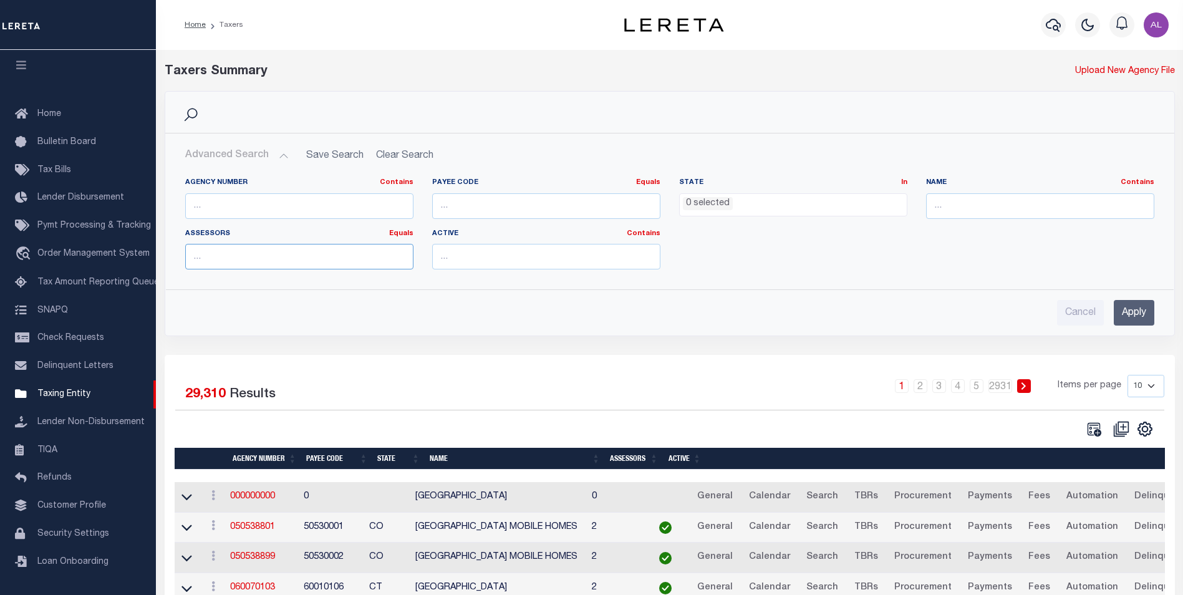
click at [306, 253] on input "number" at bounding box center [299, 257] width 228 height 26
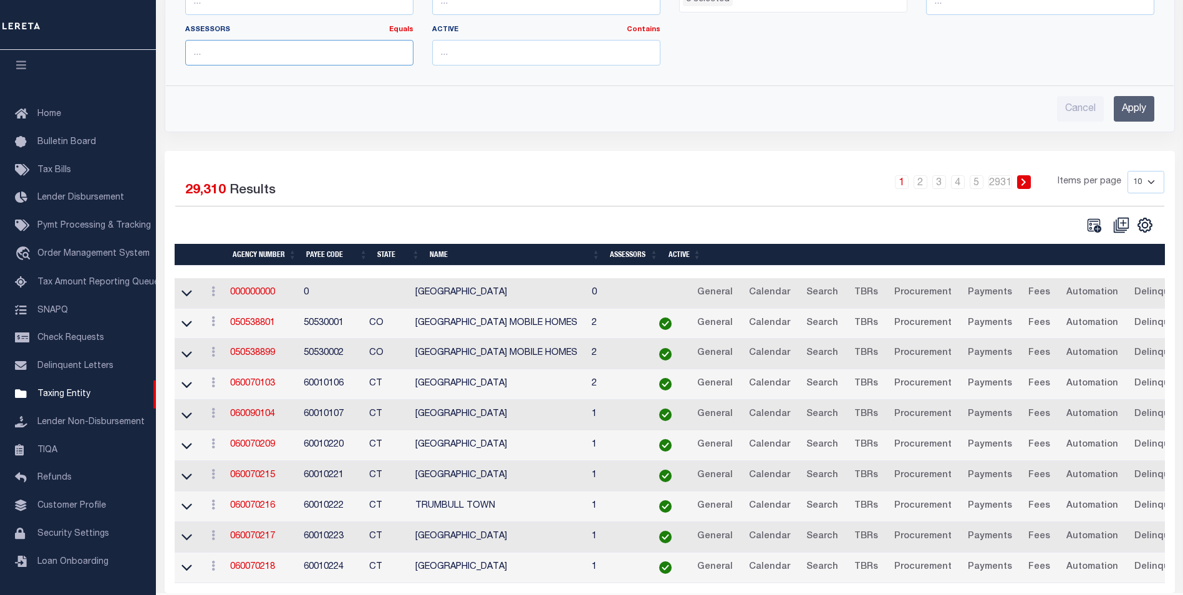
scroll to position [249, 0]
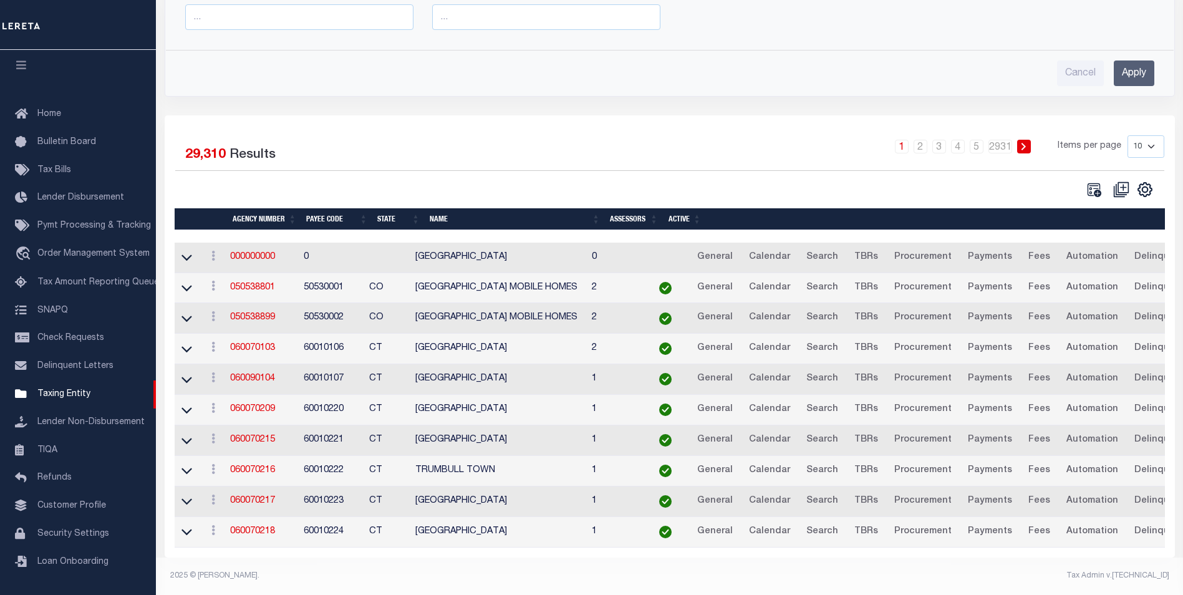
click at [1158, 135] on select "10 25 50 100" at bounding box center [1145, 146] width 37 height 22
select select "100"
click at [1127, 135] on select "10 25 50 100" at bounding box center [1145, 146] width 37 height 22
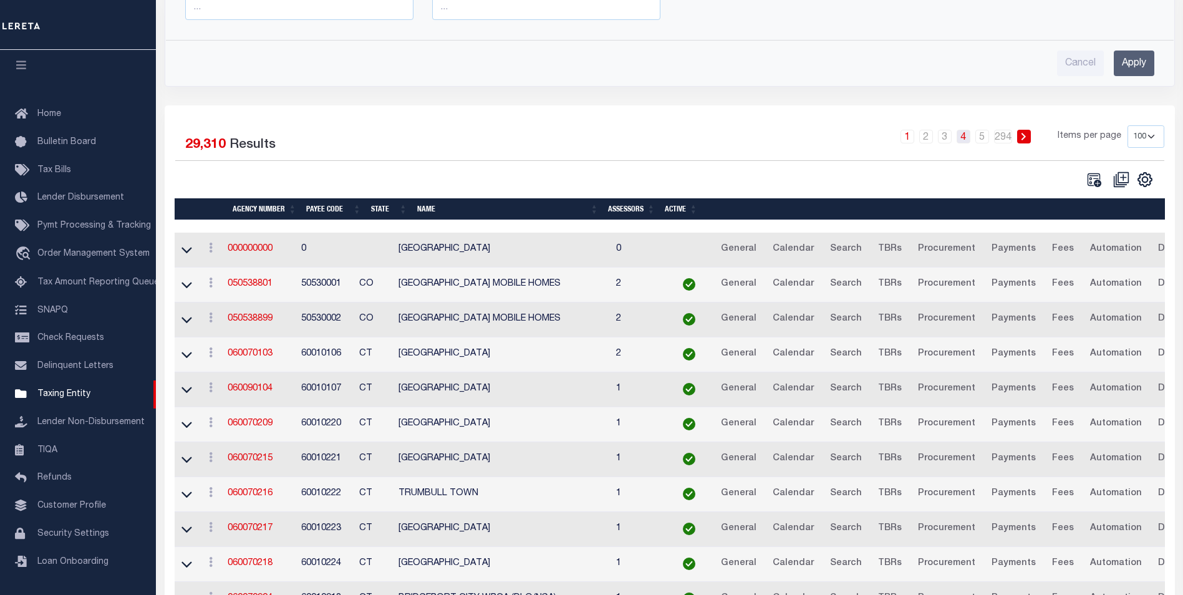
click at [970, 142] on link "4" at bounding box center [963, 137] width 14 height 14
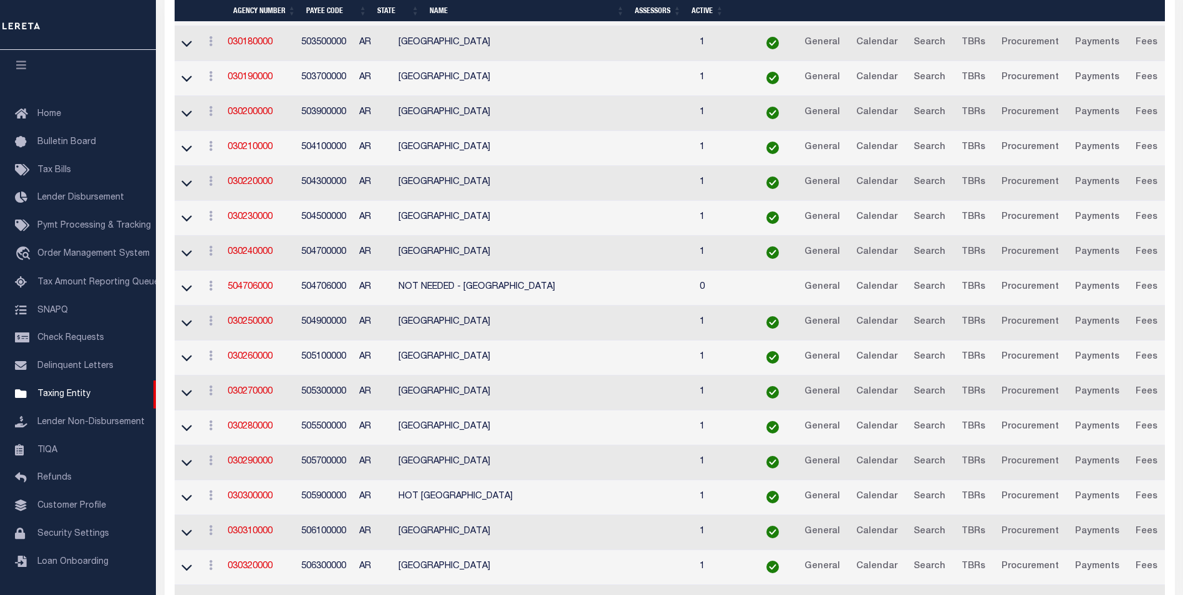
scroll to position [1083, 0]
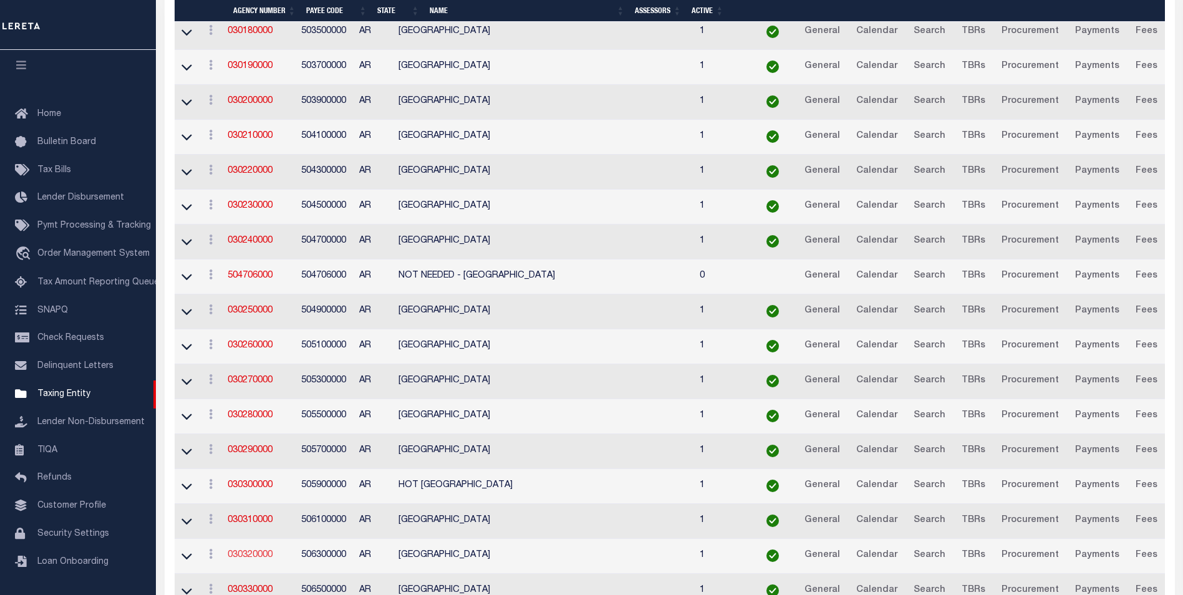
click at [246, 558] on link "030320000" at bounding box center [250, 555] width 45 height 9
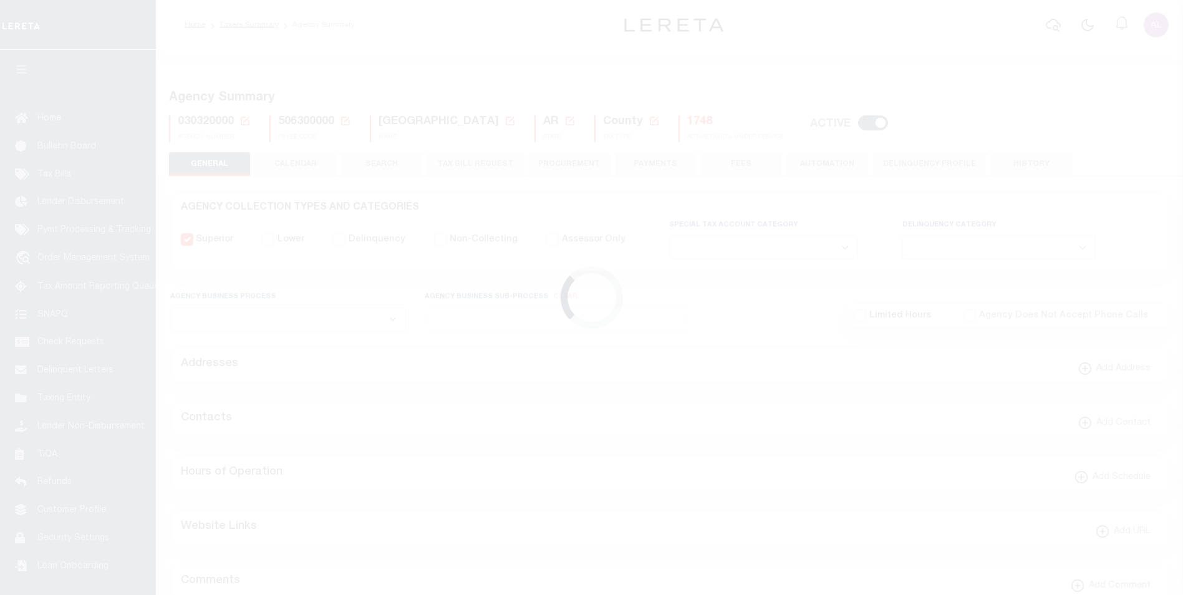
select select
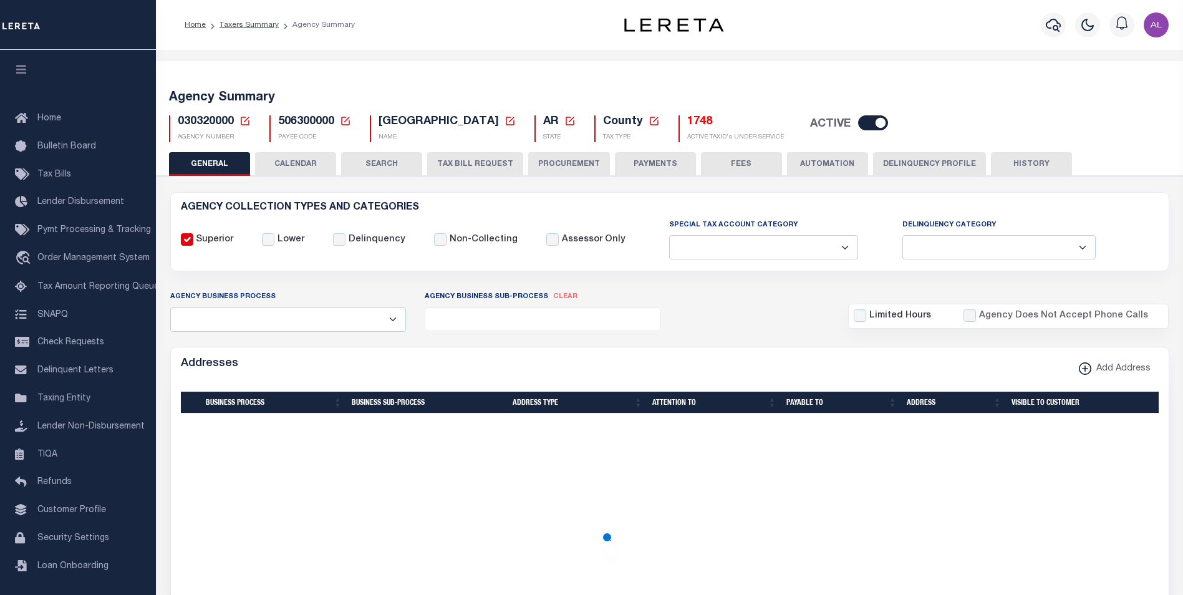
click at [357, 163] on button "SEARCH" at bounding box center [381, 164] width 81 height 24
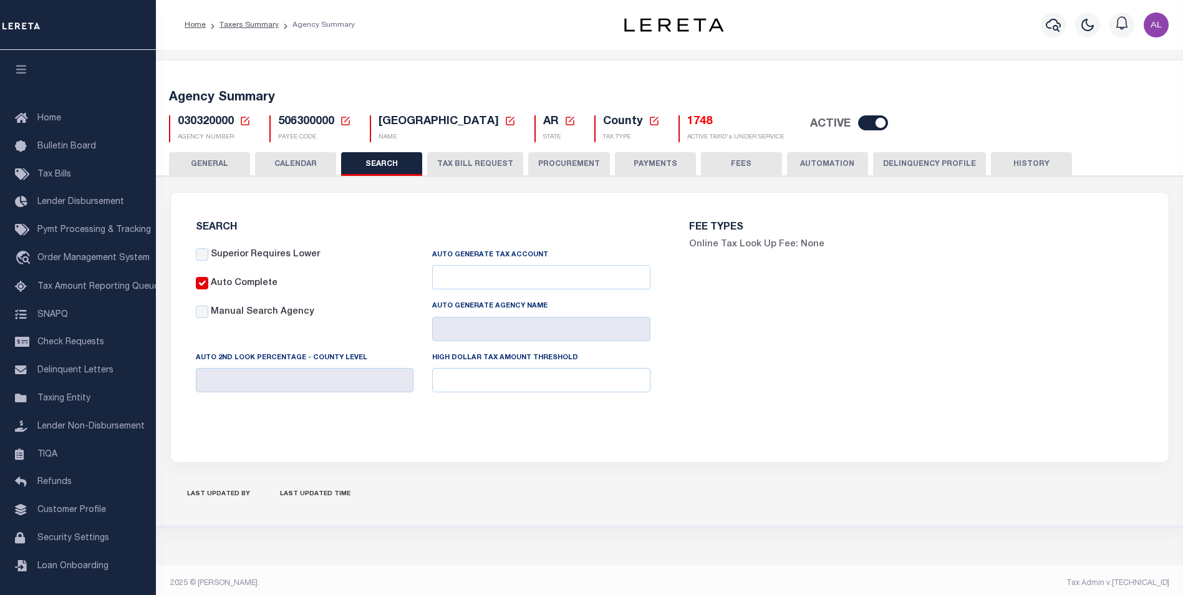
checkbox input "false"
type input "5000"
click at [310, 155] on button "CALENDAR" at bounding box center [295, 164] width 81 height 24
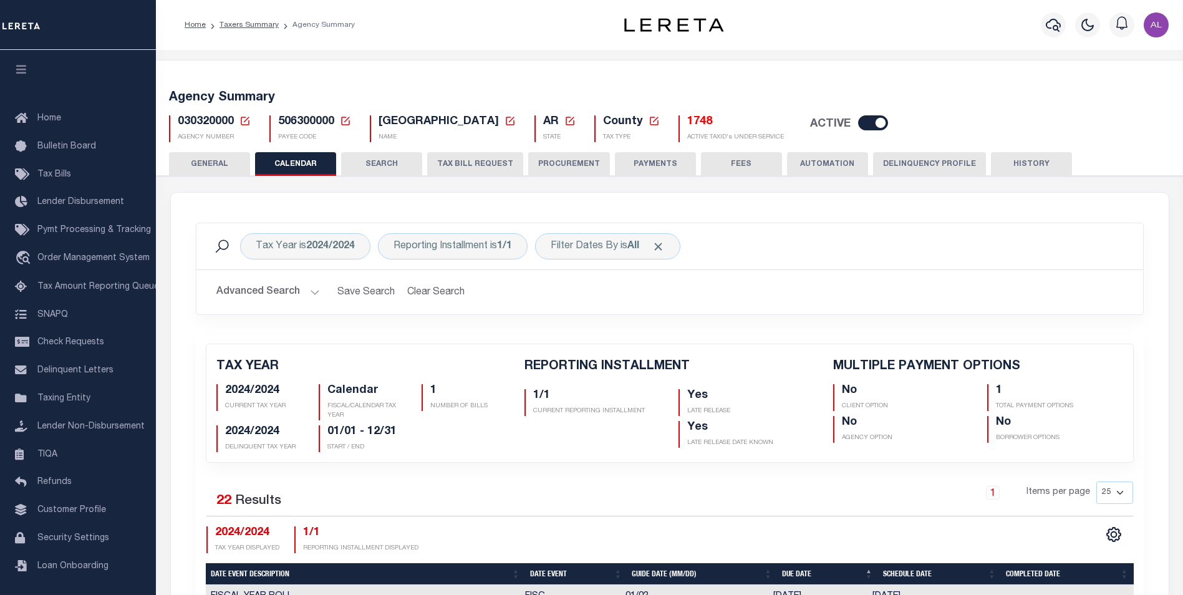
checkbox input "false"
type input "1"
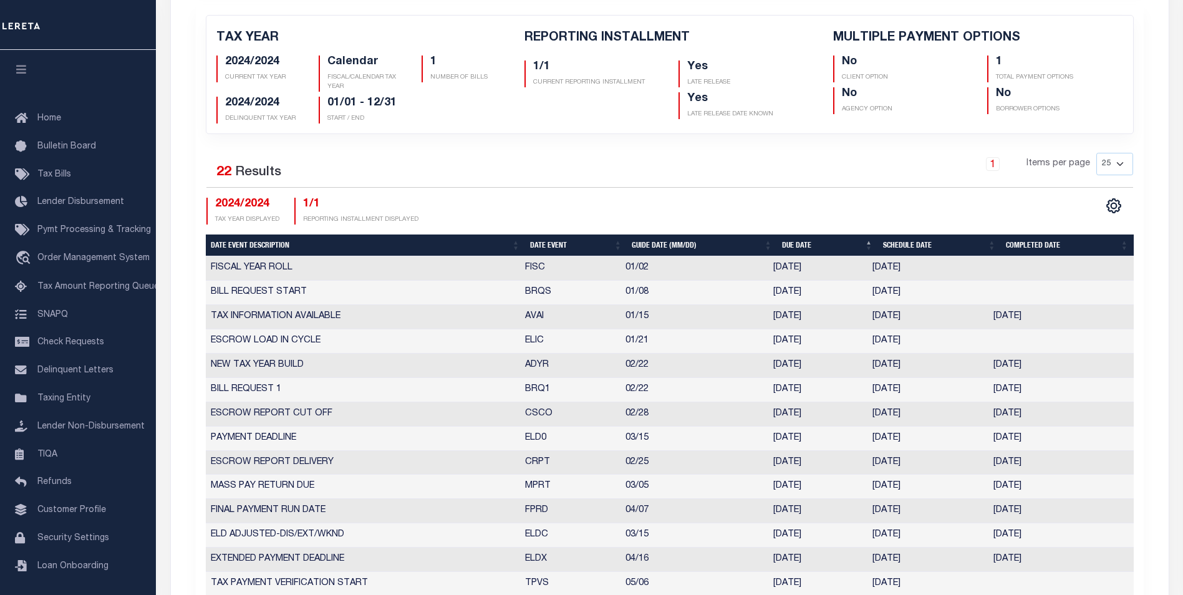
scroll to position [125, 0]
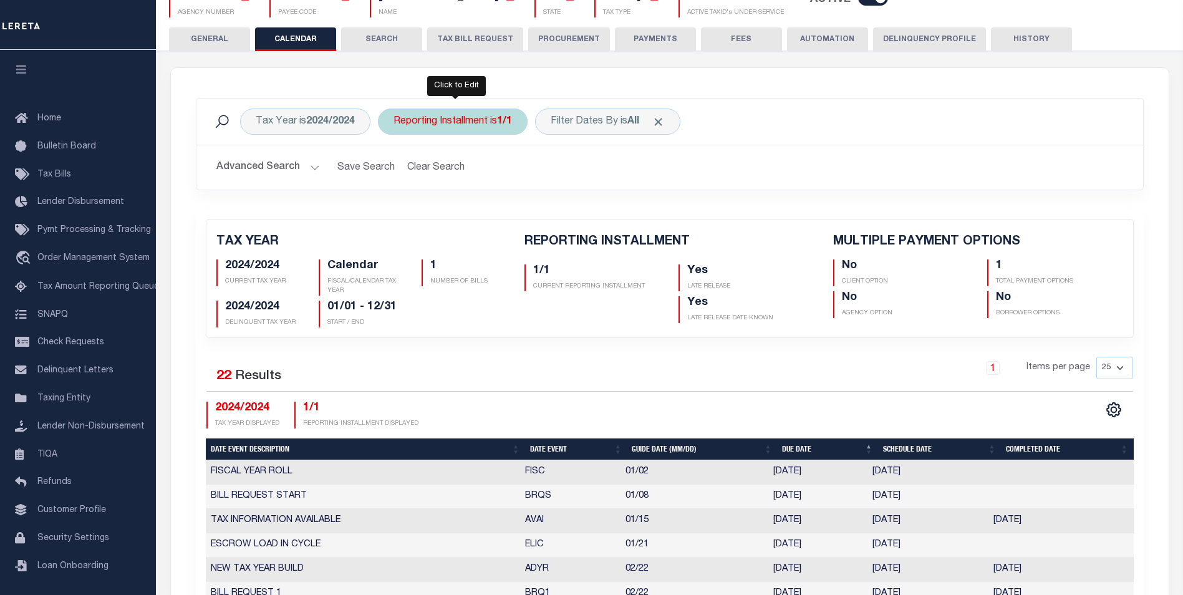
click at [446, 132] on div "Reporting Installment is 1/1" at bounding box center [453, 121] width 150 height 26
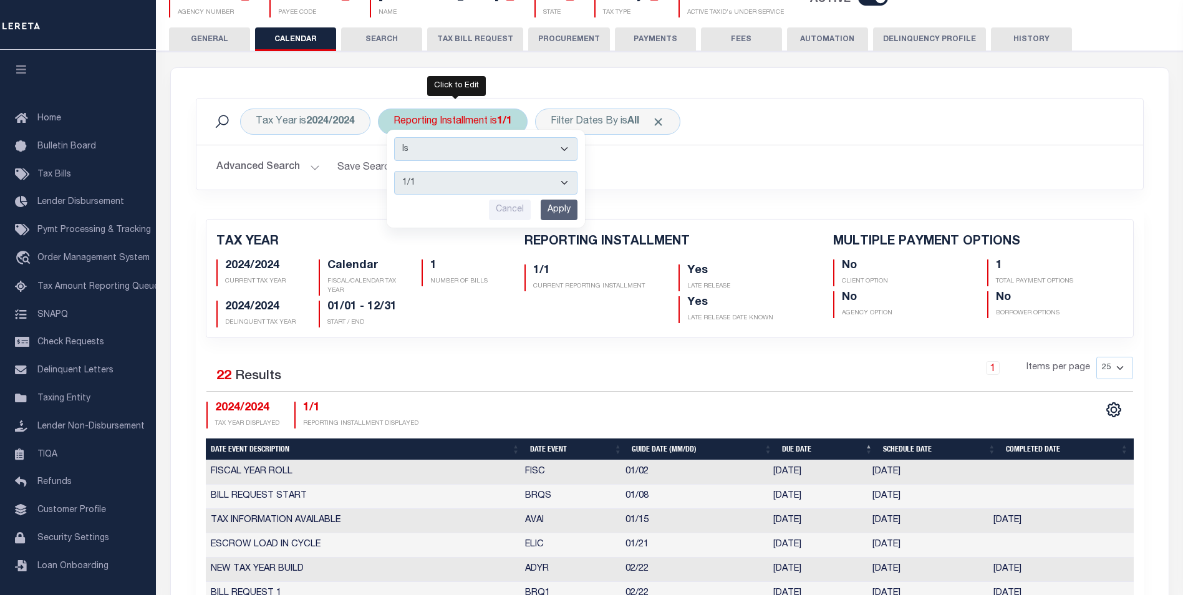
click at [464, 175] on select "1/1" at bounding box center [485, 183] width 183 height 24
click at [752, 168] on h2 "Advanced Search Save Search Clear Search" at bounding box center [669, 167] width 926 height 24
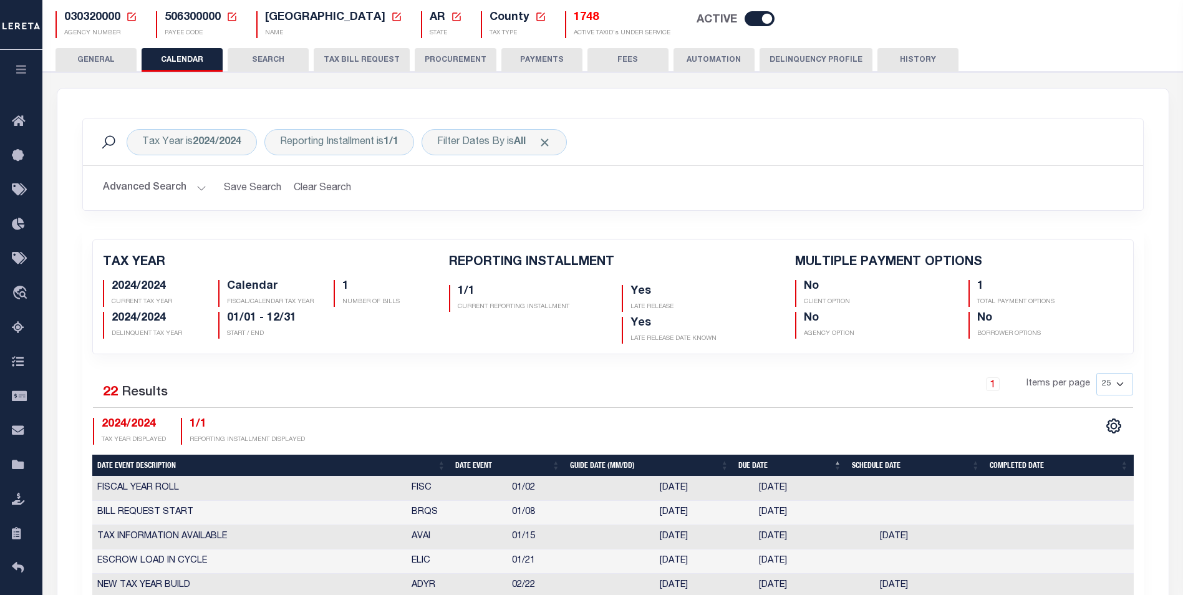
scroll to position [0, 0]
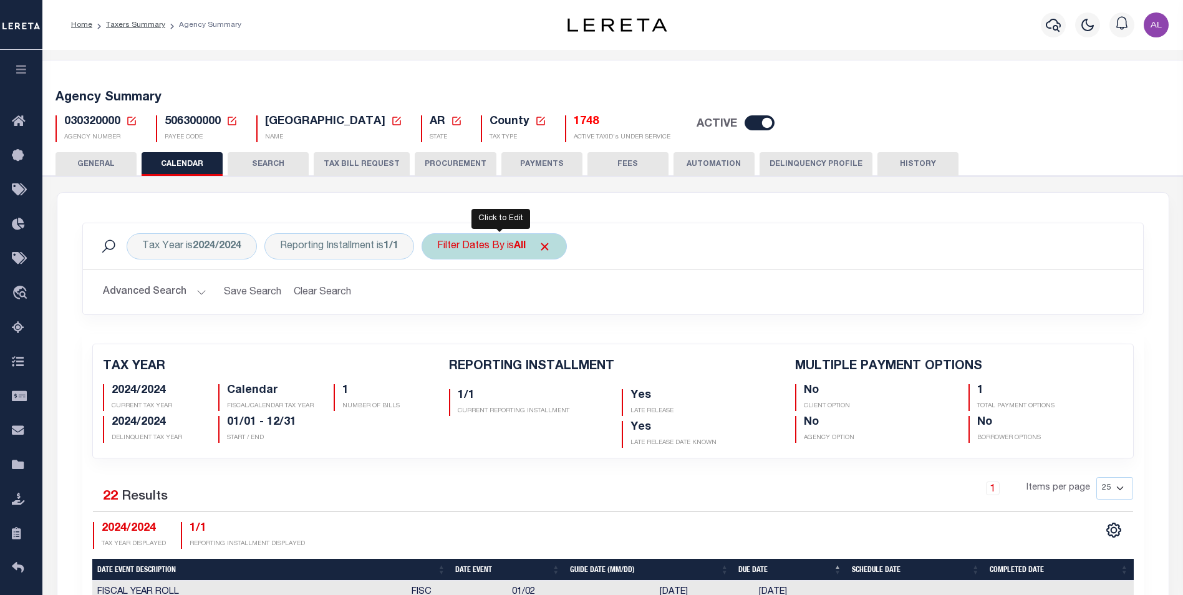
click at [511, 253] on div "Filter Dates By is All" at bounding box center [493, 246] width 145 height 26
select select "0"
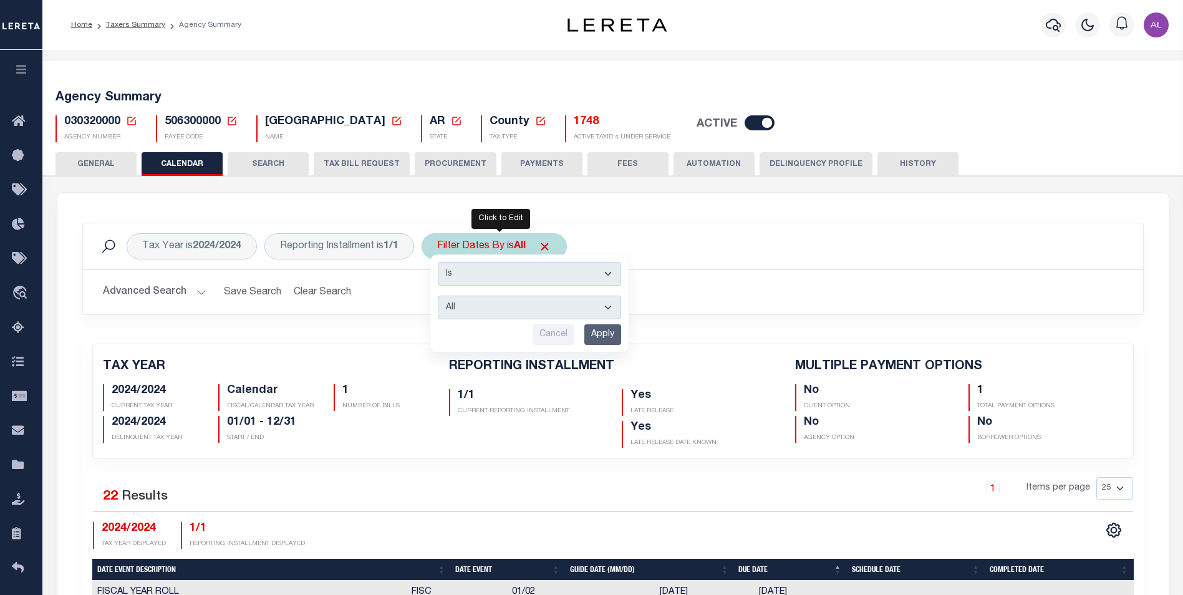
click at [519, 280] on select "Is Contains" at bounding box center [529, 274] width 183 height 24
click at [691, 288] on h2 "Advanced Search Save Search Clear Search" at bounding box center [613, 292] width 1040 height 24
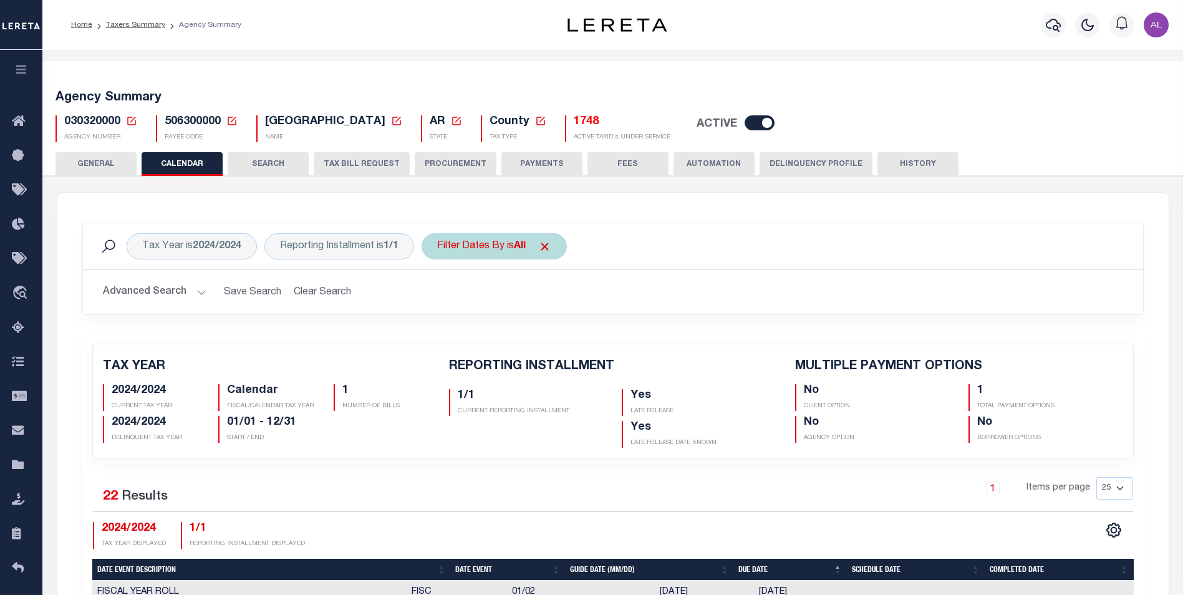
click at [512, 257] on div "Filter Dates By is All Is Contains Escrow Delinquency Customer Internal All Can…" at bounding box center [493, 246] width 145 height 26
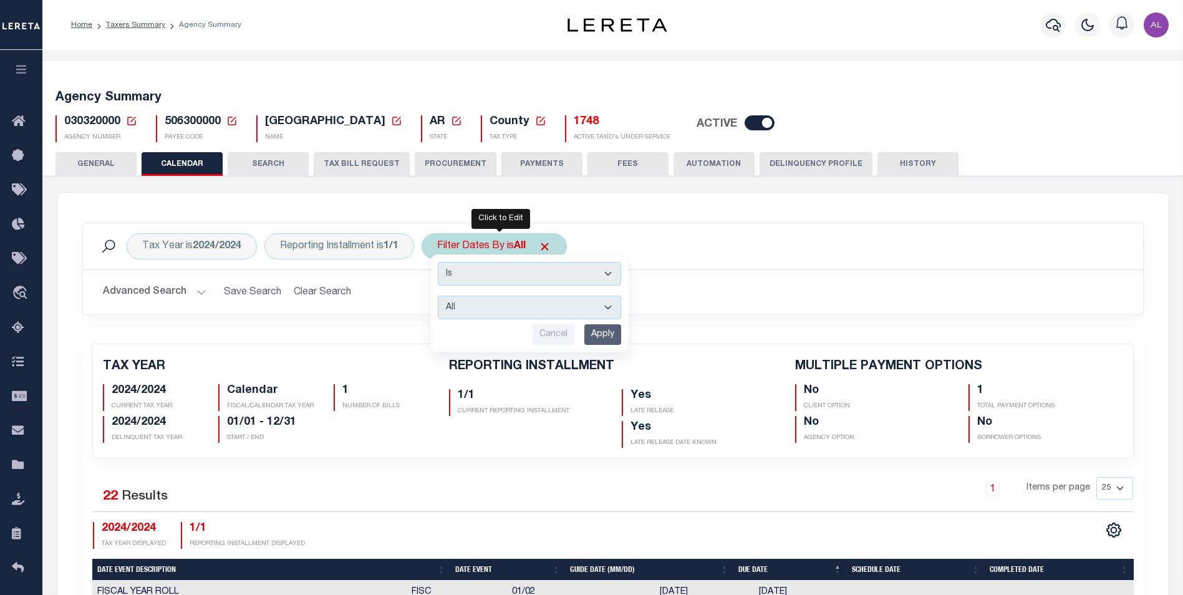
click at [507, 306] on select "Escrow Delinquency Customer Internal All" at bounding box center [529, 308] width 183 height 24
select select "1"
click at [443, 296] on select "Escrow Delinquency Customer Internal All" at bounding box center [529, 308] width 183 height 24
click at [611, 334] on input "Apply" at bounding box center [602, 334] width 37 height 21
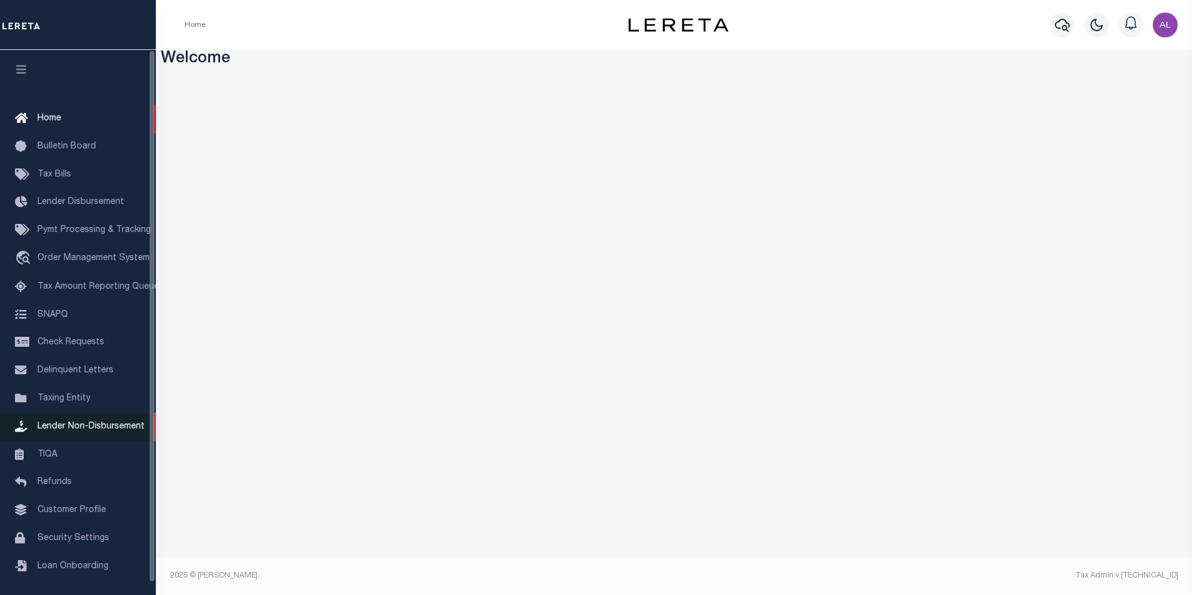
scroll to position [12, 0]
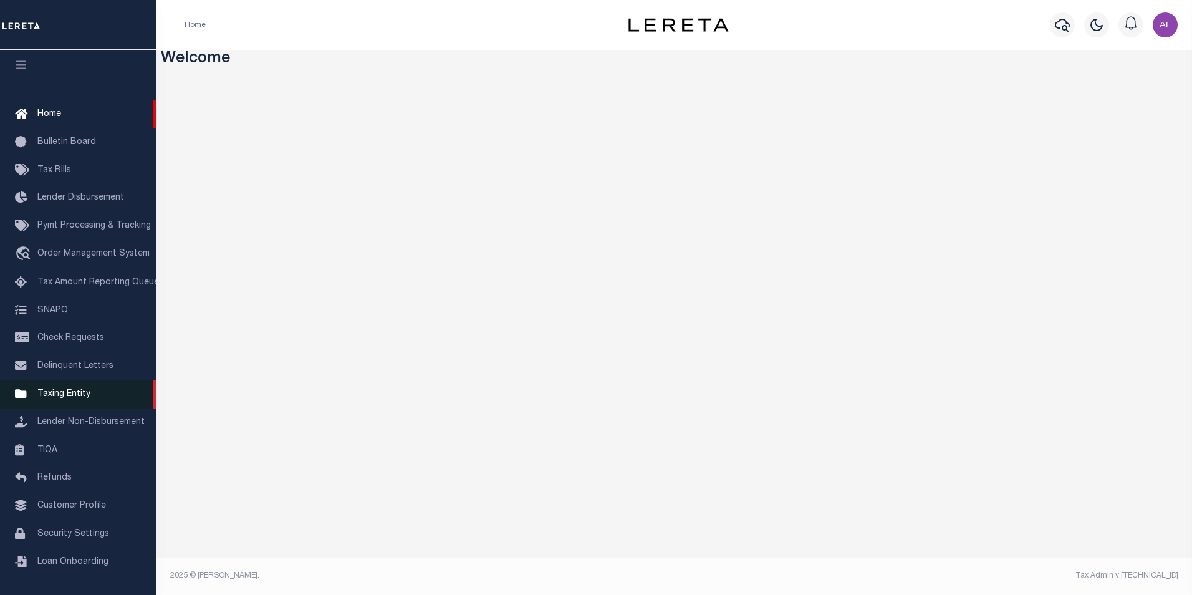
click at [71, 396] on span "Taxing Entity" at bounding box center [63, 394] width 53 height 9
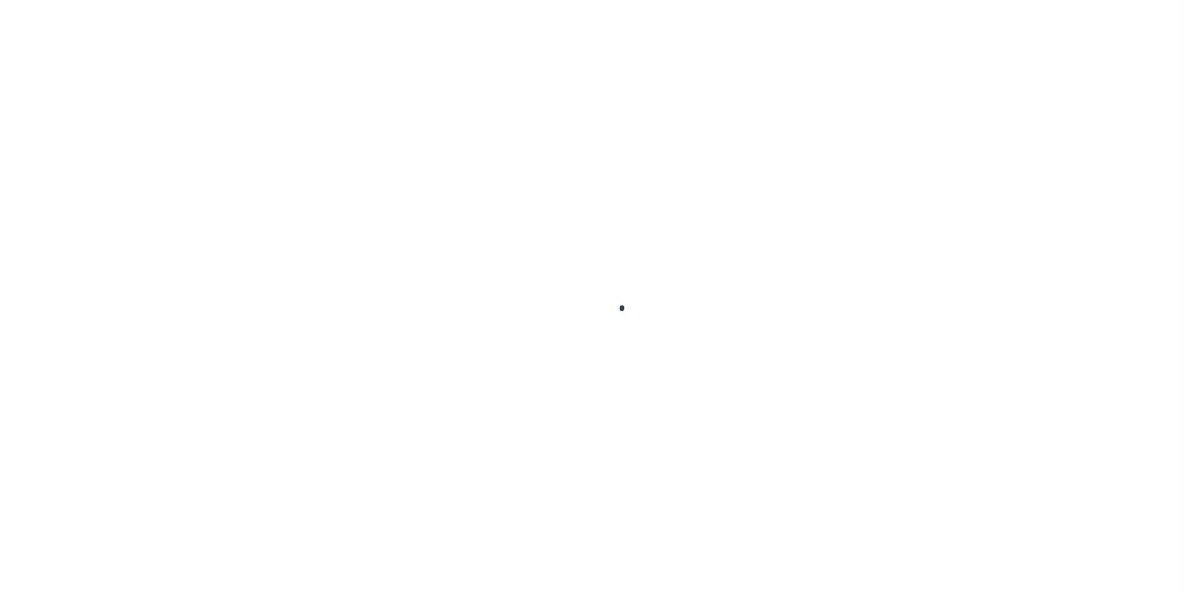
select select "100"
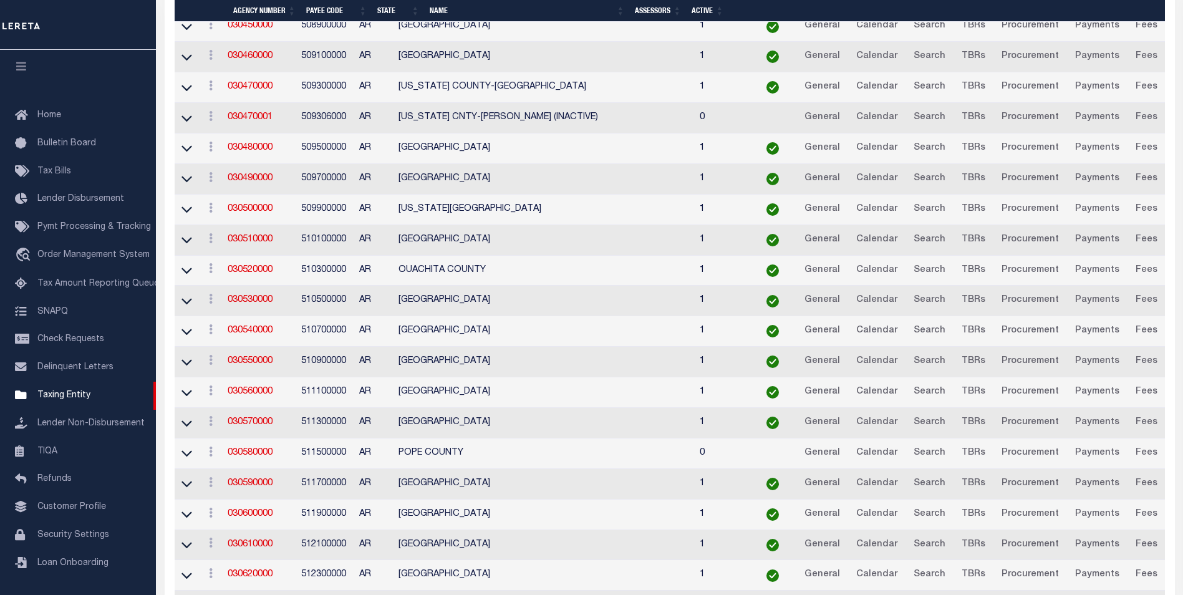
scroll to position [1906, 0]
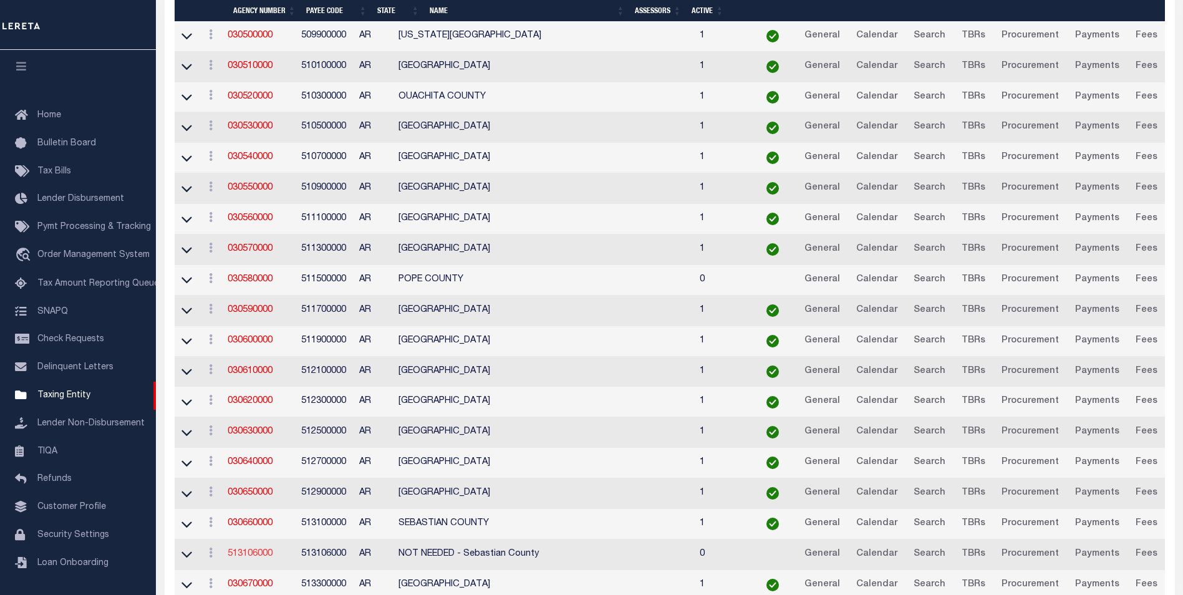
click at [247, 553] on link "513106000" at bounding box center [250, 553] width 45 height 9
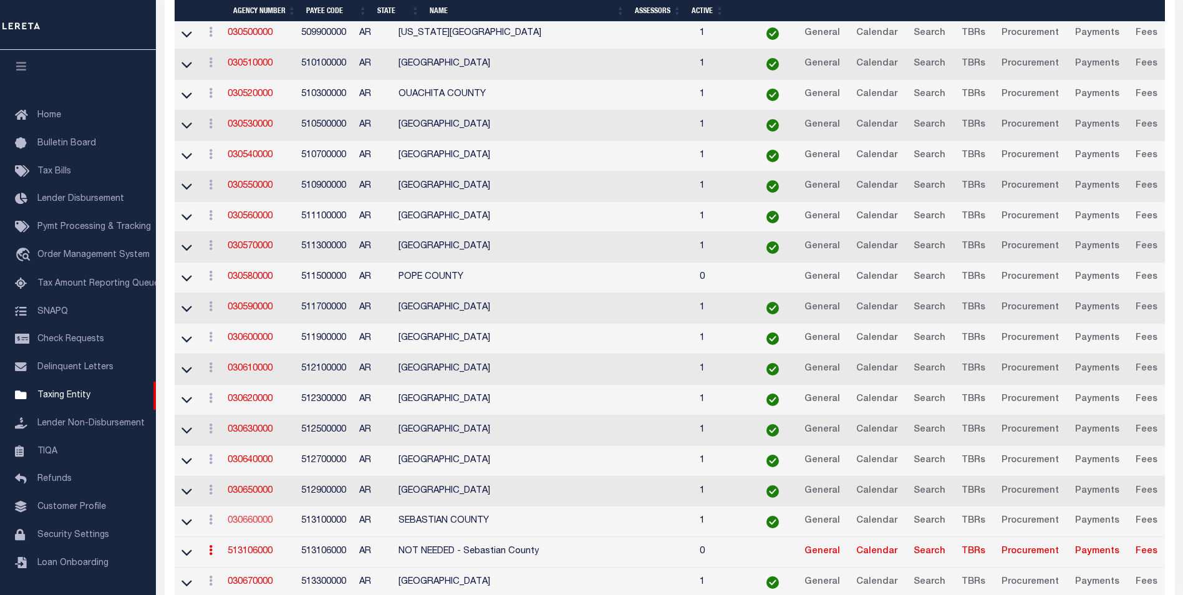
click at [256, 523] on link "030660000" at bounding box center [250, 520] width 45 height 9
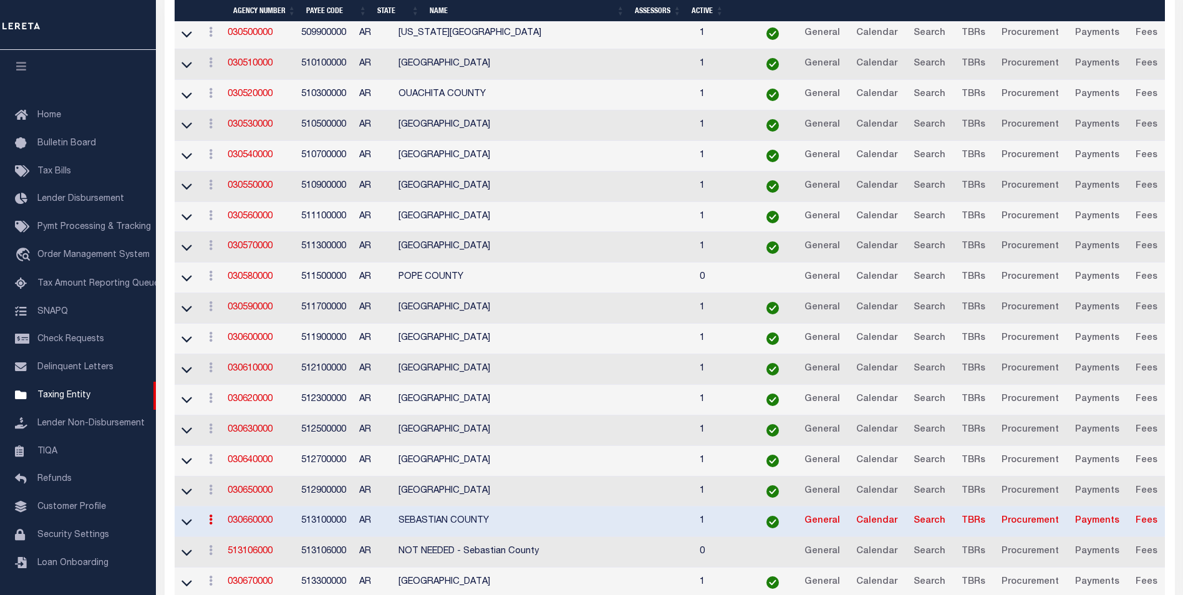
click at [256, 523] on link "030660000" at bounding box center [250, 520] width 45 height 9
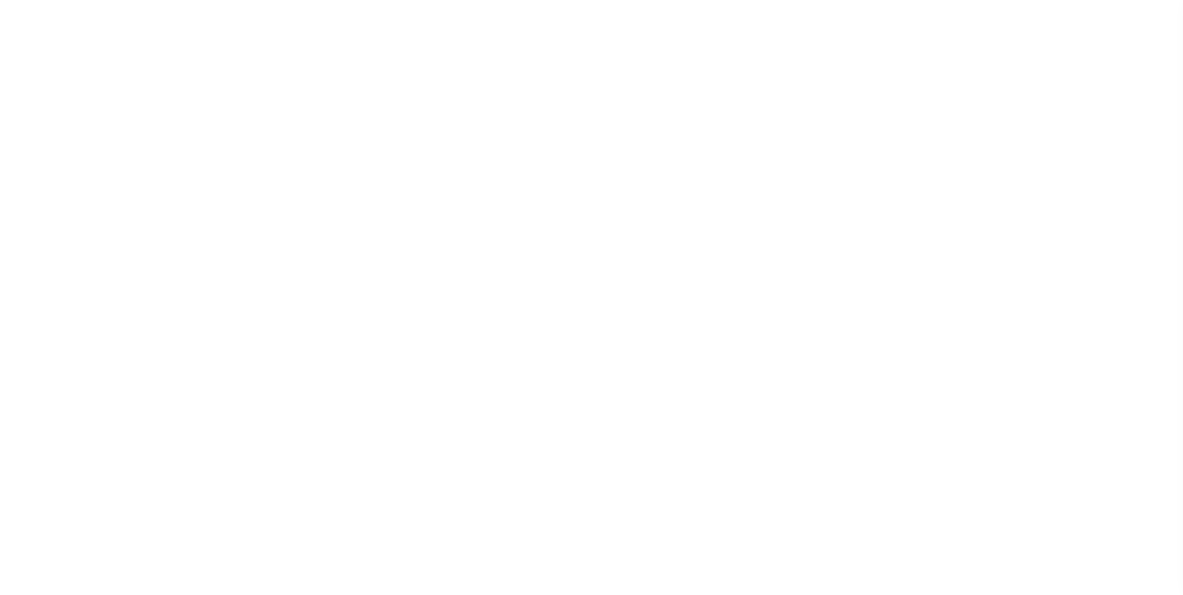
select select
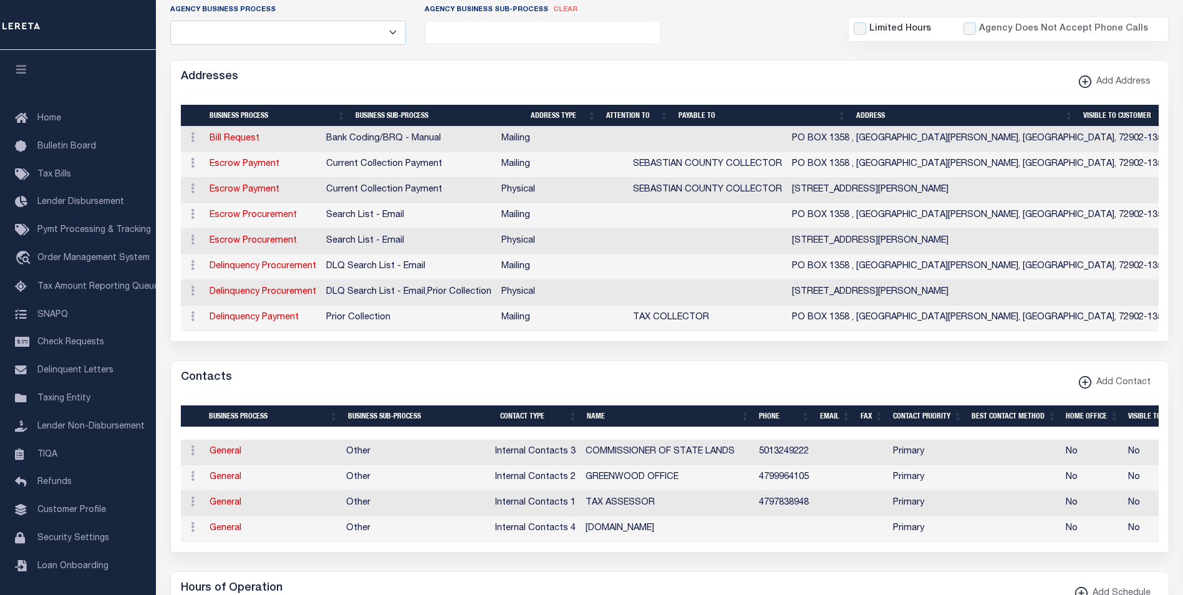
scroll to position [145, 0]
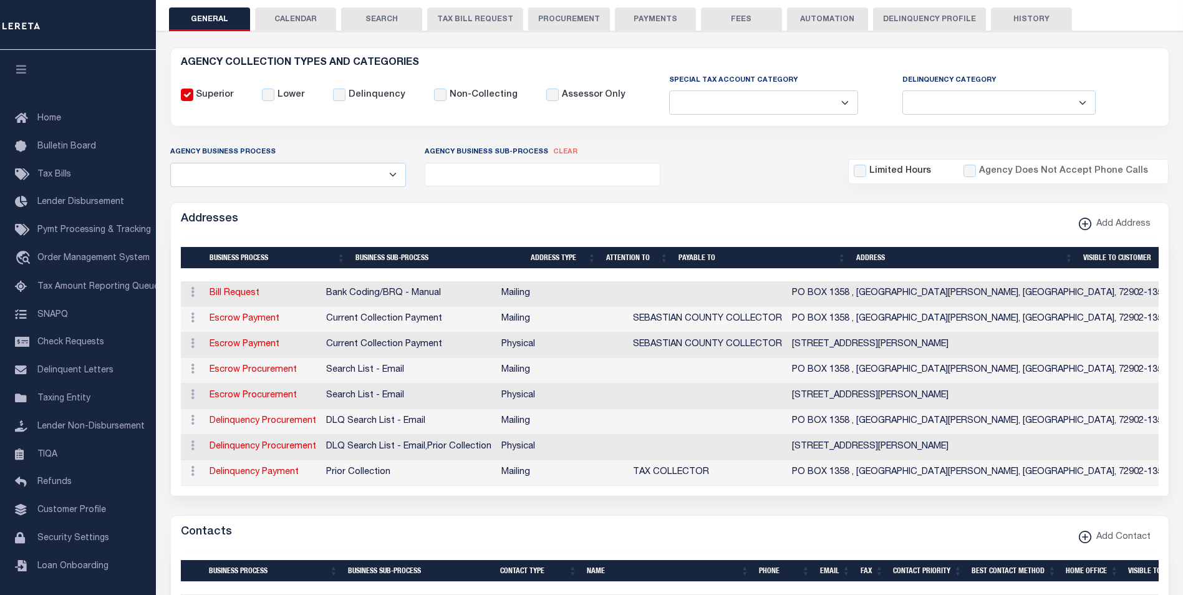
click at [307, 16] on button "CALENDAR" at bounding box center [295, 19] width 81 height 24
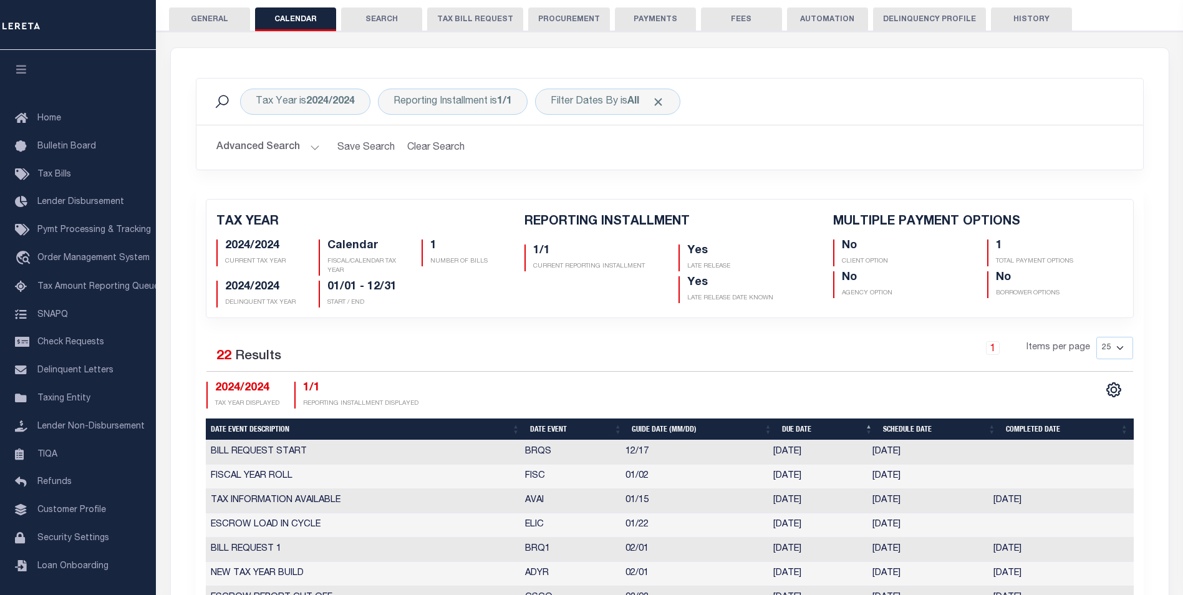
checkbox input "false"
type input "1"
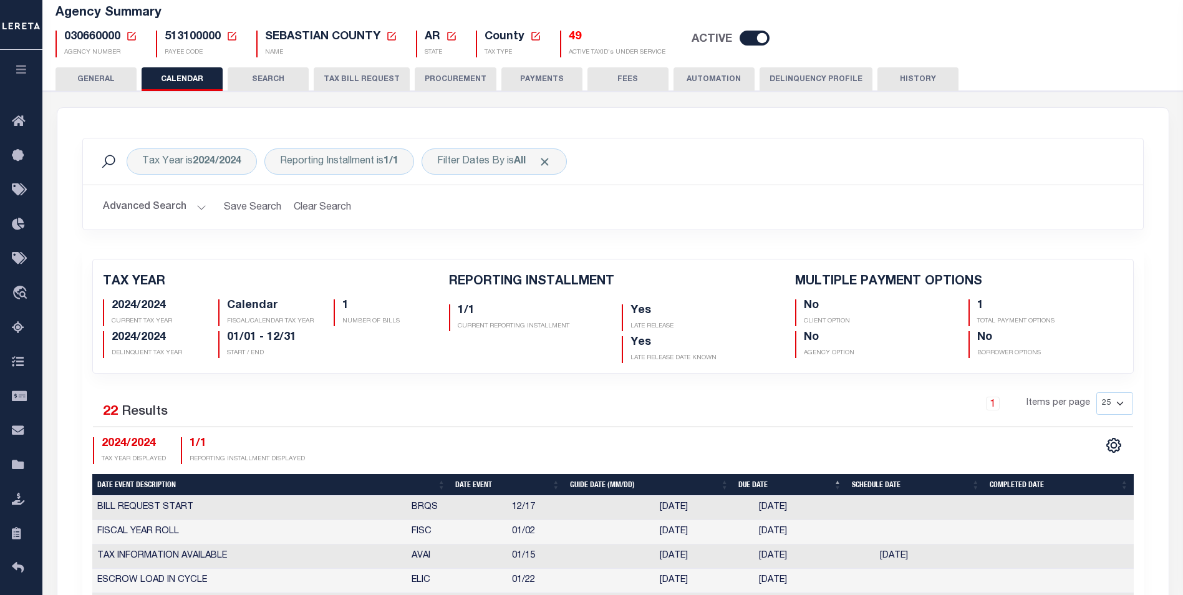
scroll to position [82, 0]
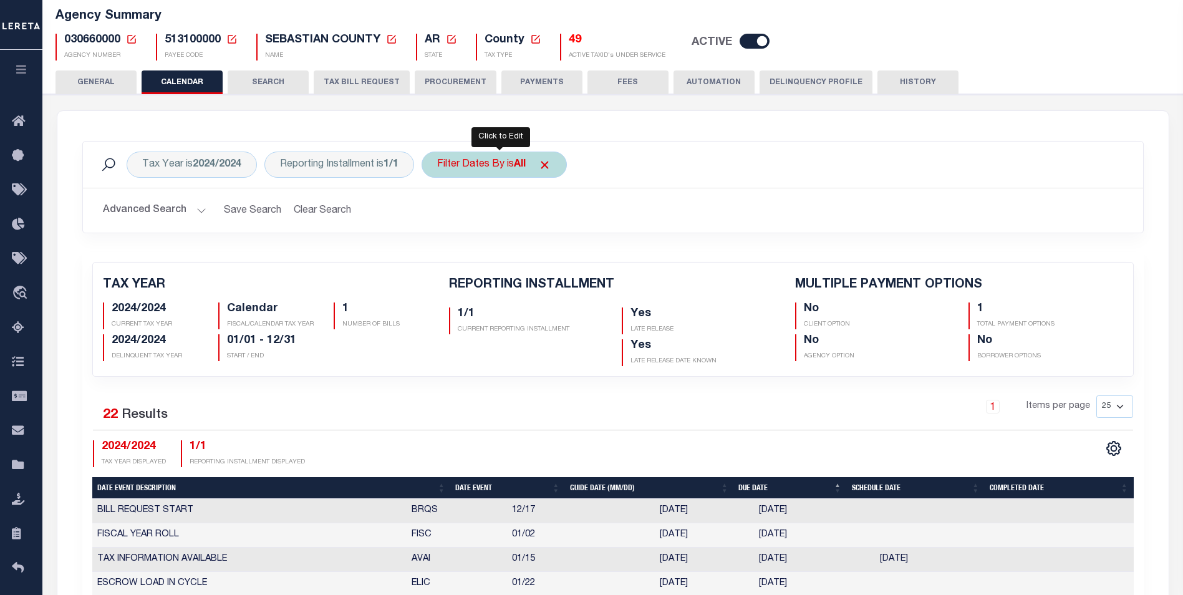
click at [491, 166] on div "Filter Dates By is All" at bounding box center [493, 165] width 145 height 26
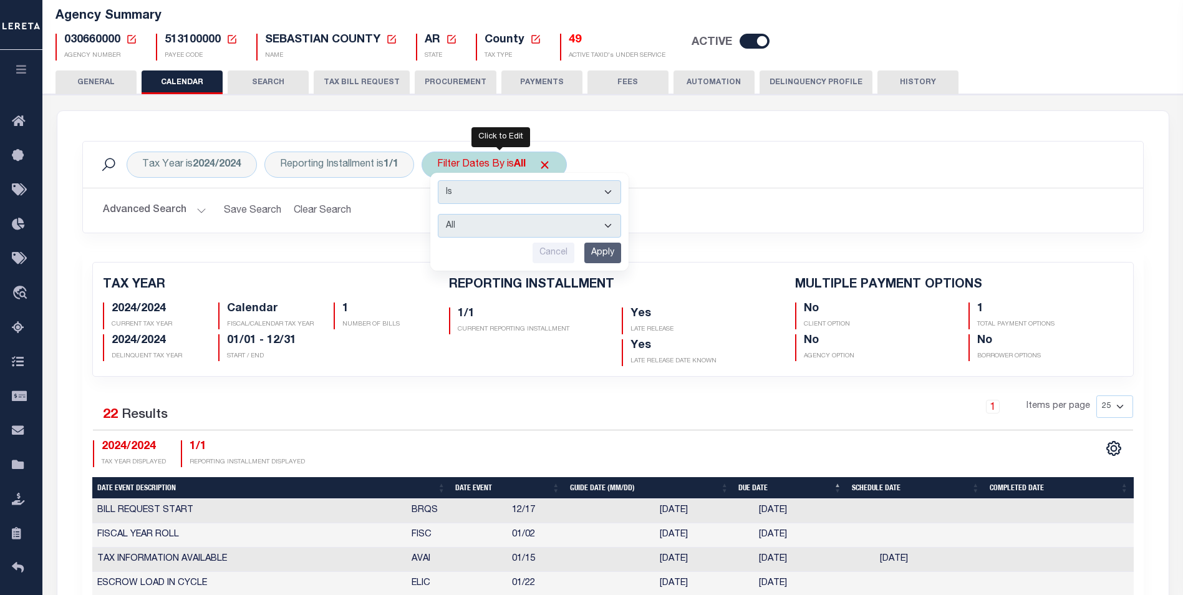
click at [506, 226] on select "Escrow Delinquency Customer Internal All" at bounding box center [529, 226] width 183 height 24
select select "1"
click at [443, 214] on select "Escrow Delinquency Customer Internal All" at bounding box center [529, 226] width 183 height 24
click at [607, 251] on input "Apply" at bounding box center [602, 253] width 37 height 21
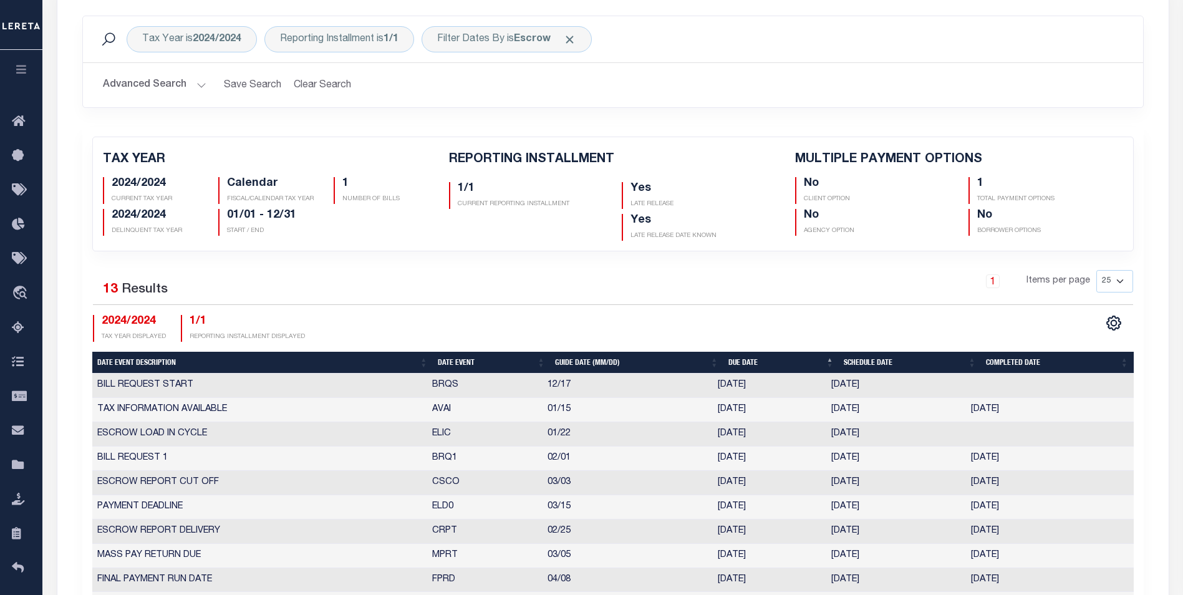
scroll to position [51, 0]
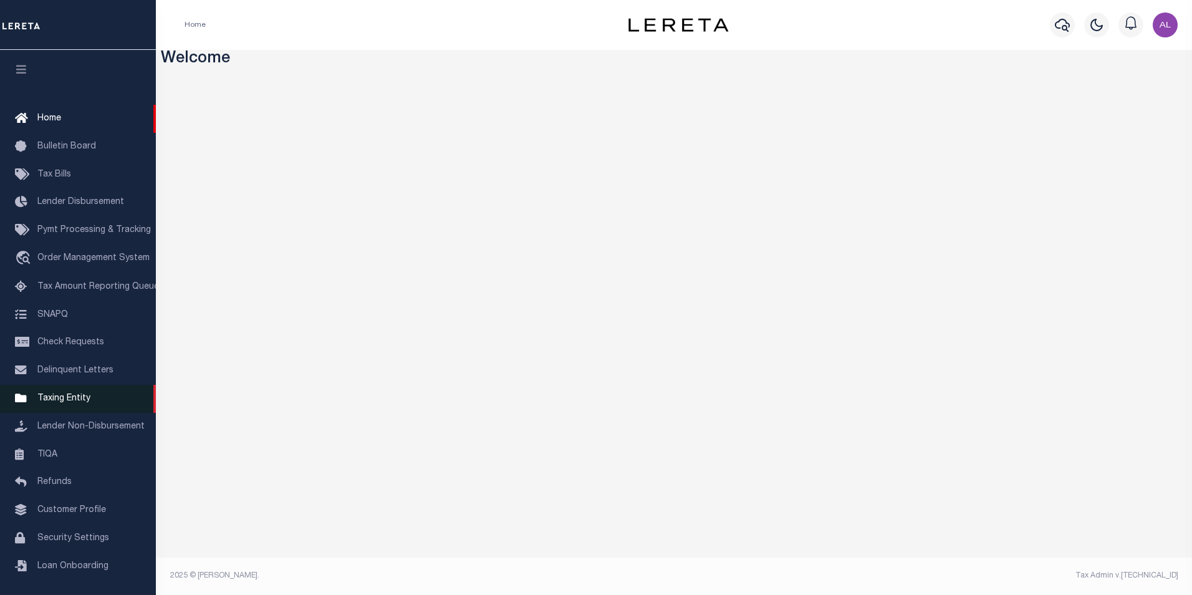
click at [68, 403] on span "Taxing Entity" at bounding box center [63, 398] width 53 height 9
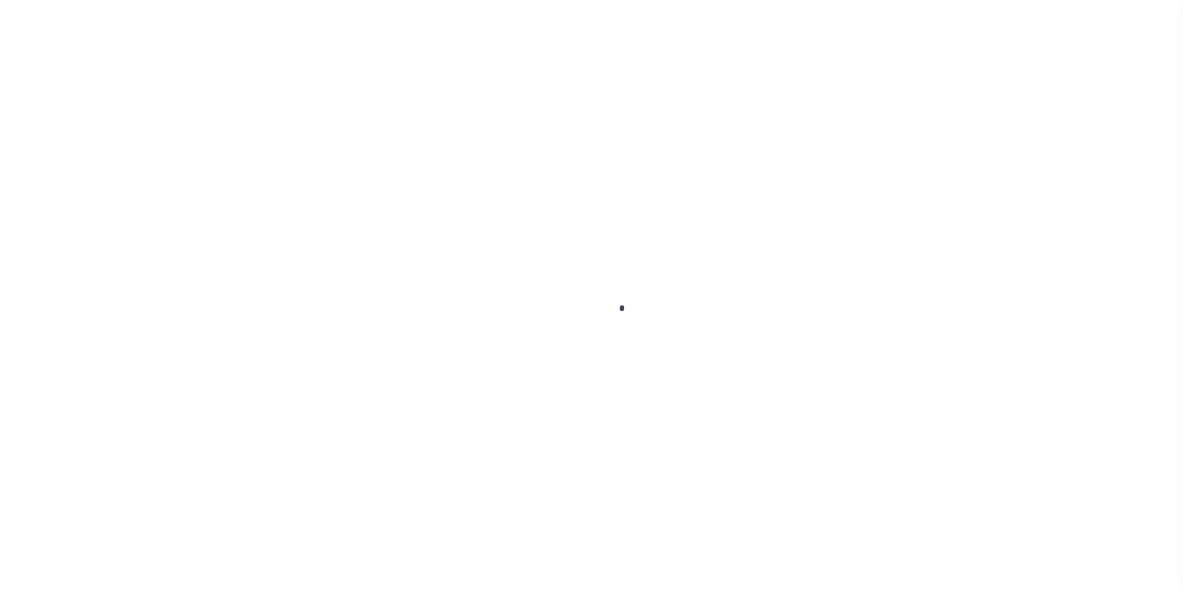
select select "100"
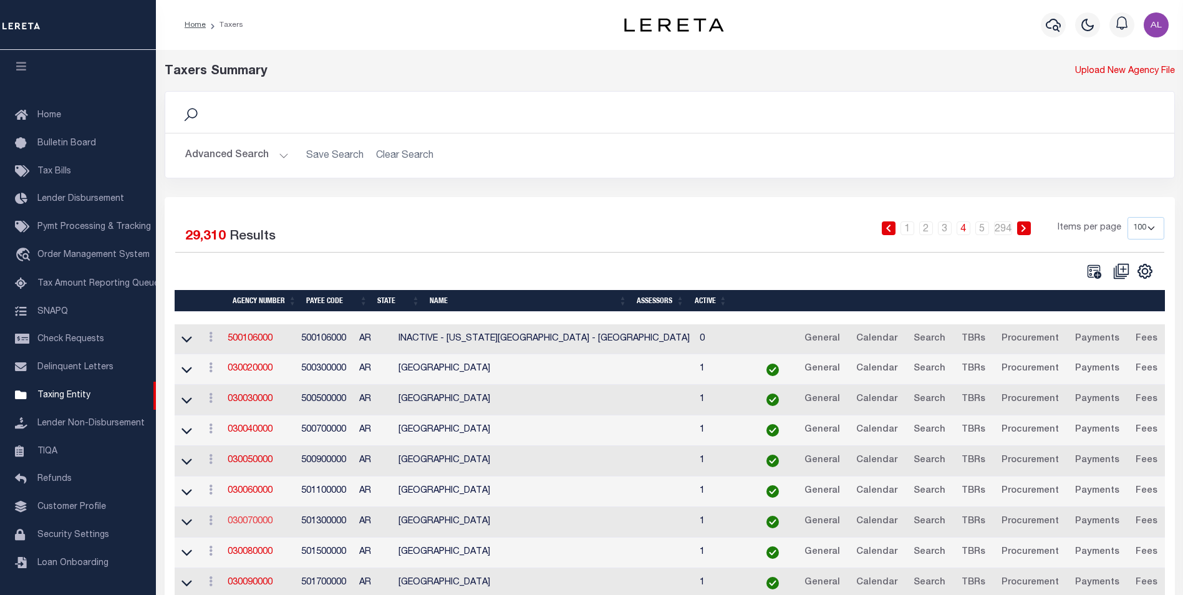
click at [249, 524] on link "030070000" at bounding box center [250, 521] width 45 height 9
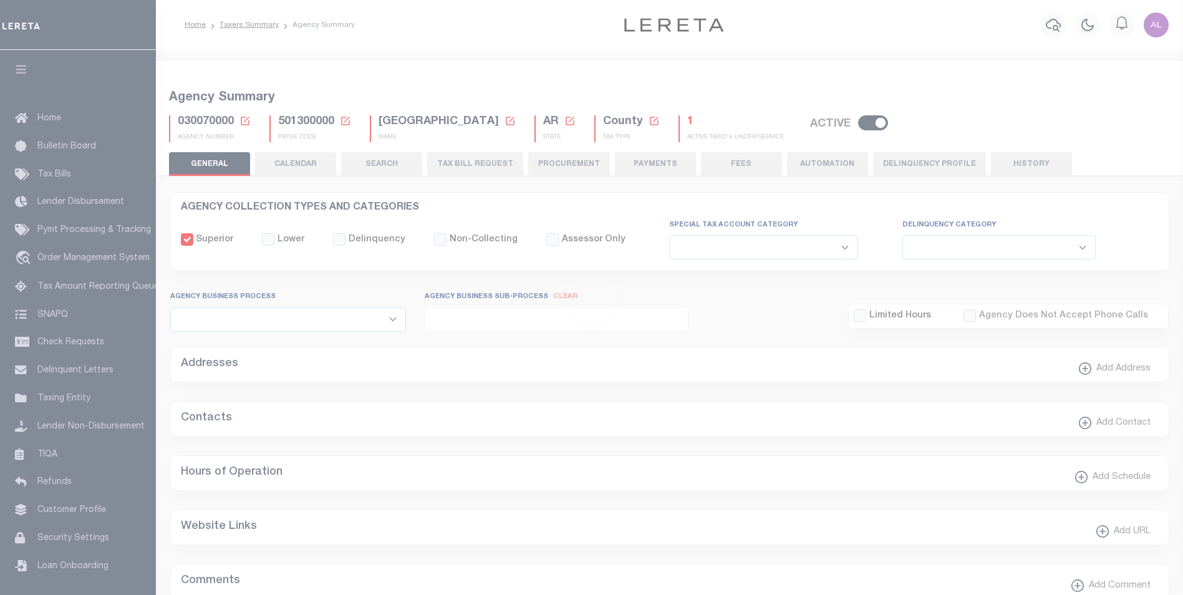
select select
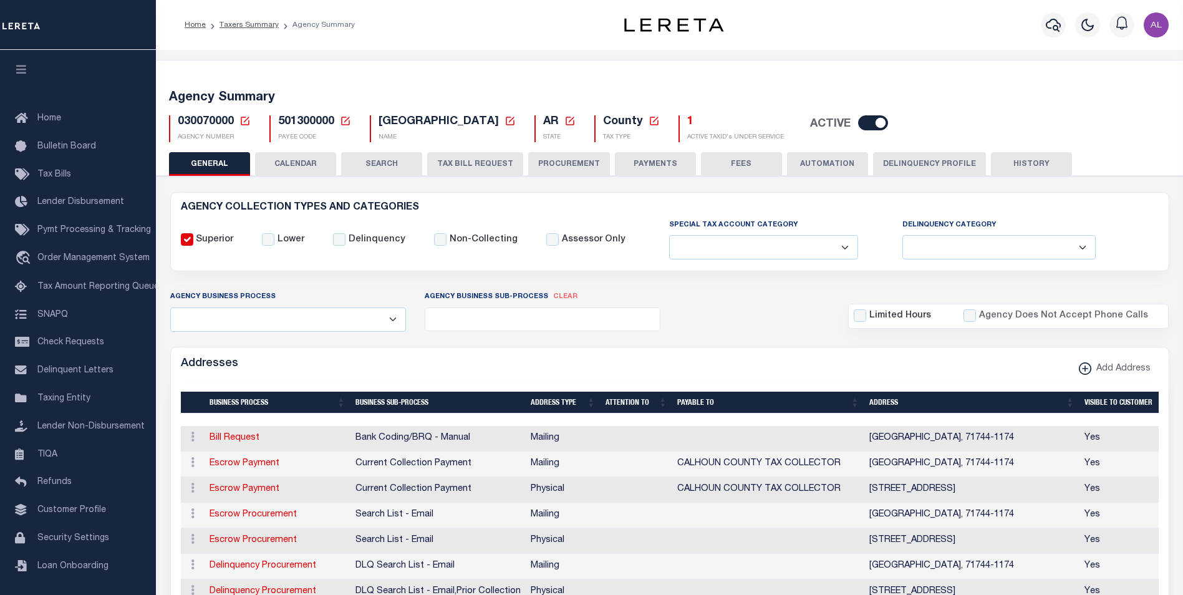
click at [298, 151] on div "Agency Summary 030070000 Agency Number Edit Cancel Ok New Agency Number Cancel …" at bounding box center [669, 113] width 1031 height 77
click at [296, 160] on button "CALENDAR" at bounding box center [295, 164] width 81 height 24
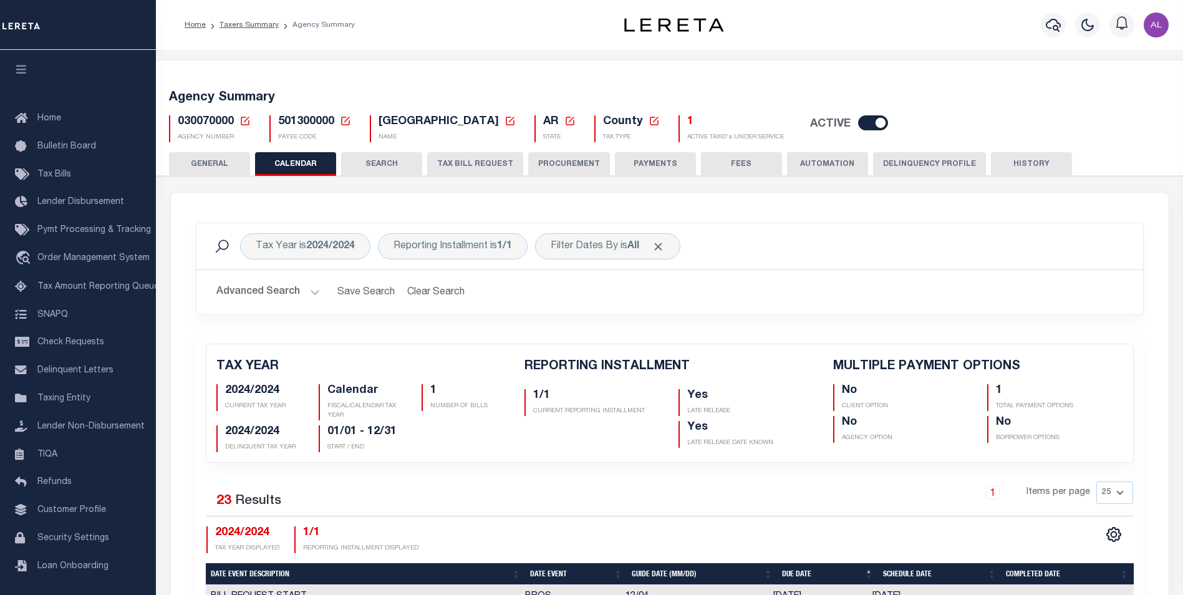
checkbox input "false"
type input "1"
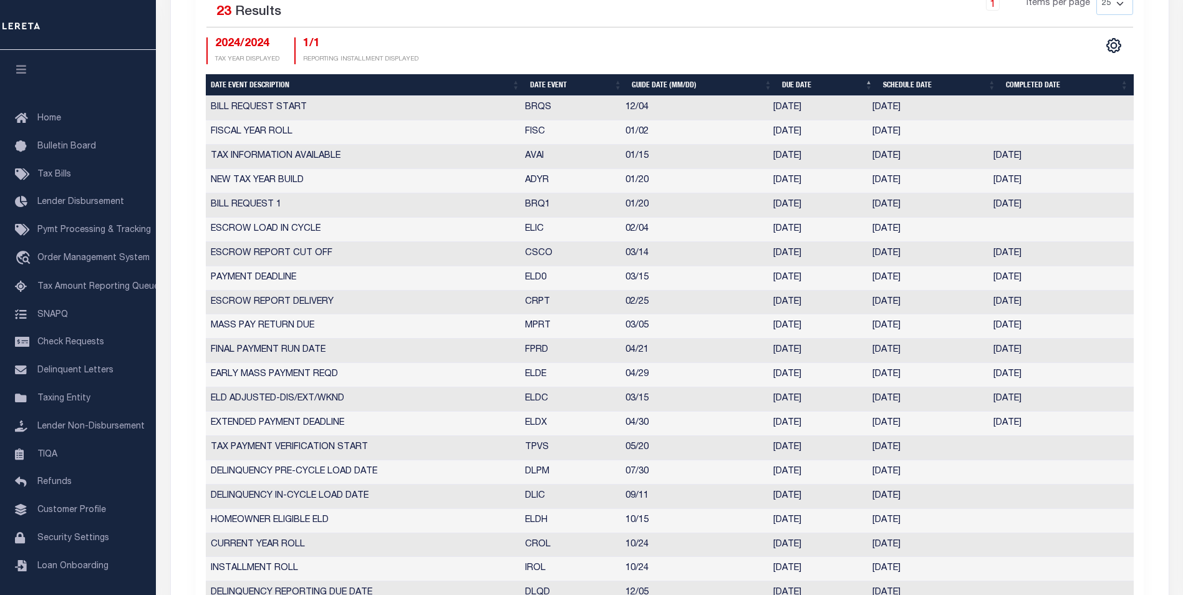
scroll to position [482, 0]
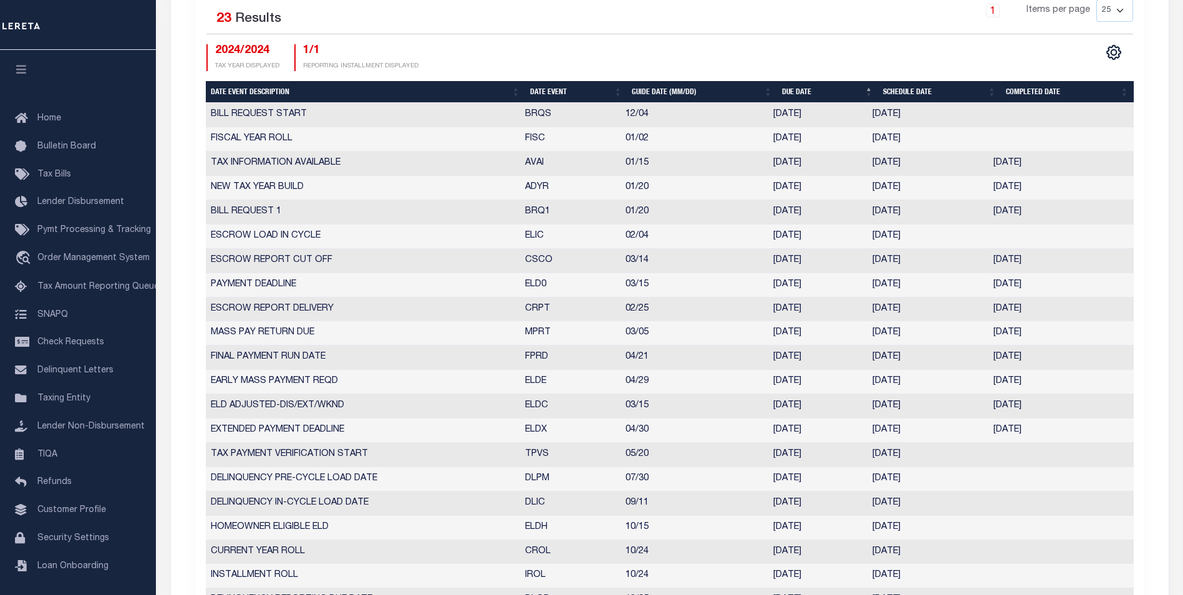
click at [550, 81] on th "Date Event" at bounding box center [576, 92] width 102 height 22
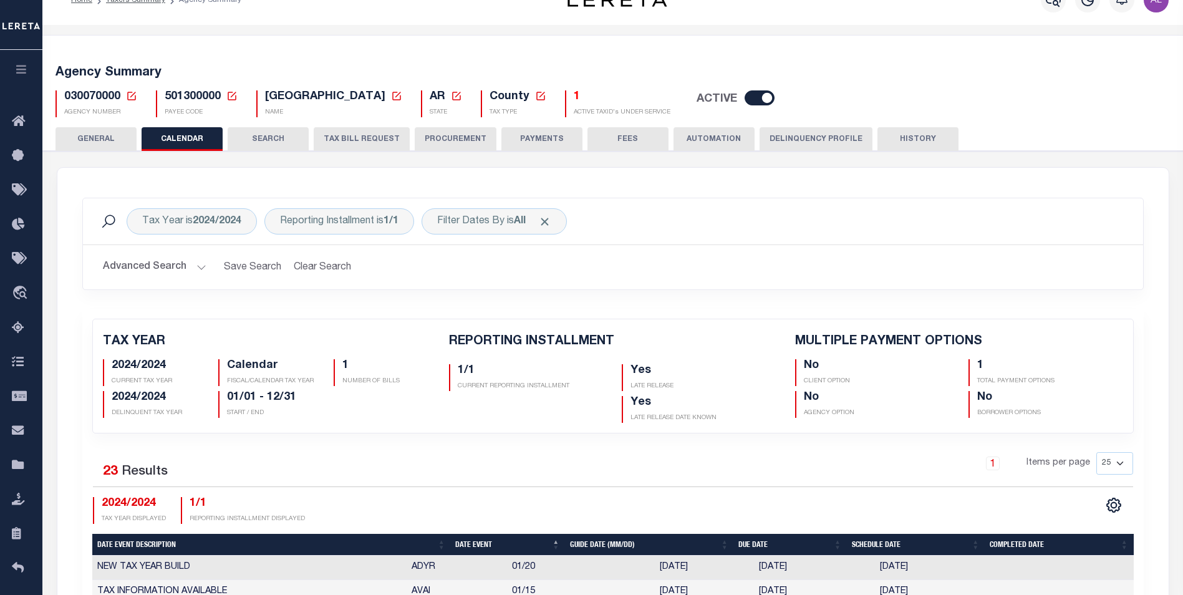
scroll to position [0, 0]
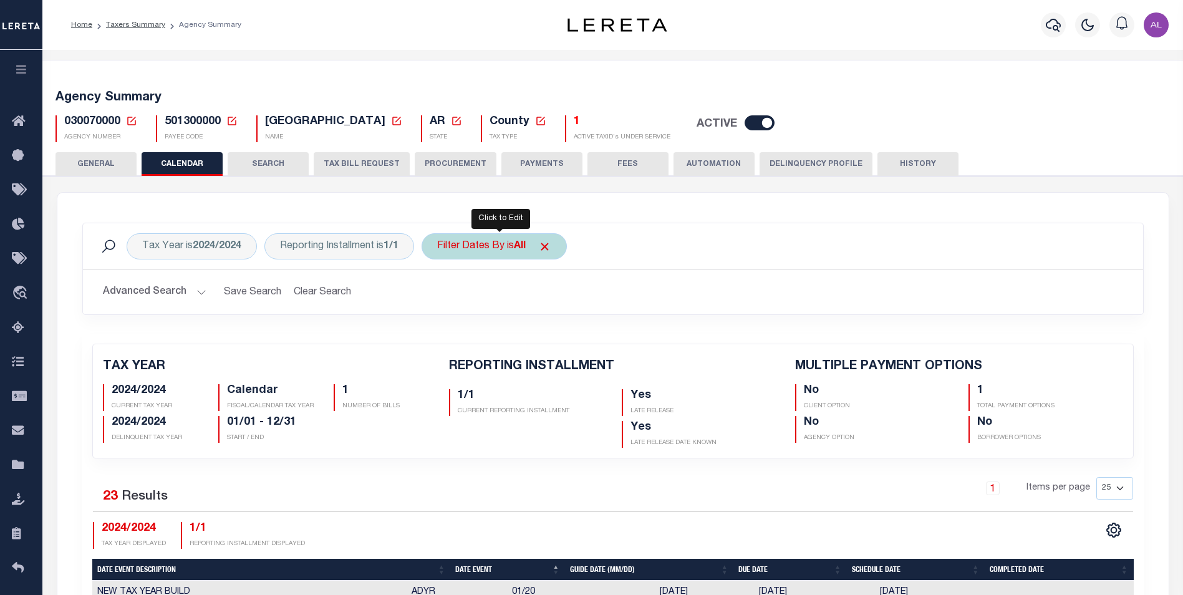
click at [499, 241] on div "Filter Dates By is All" at bounding box center [493, 246] width 145 height 26
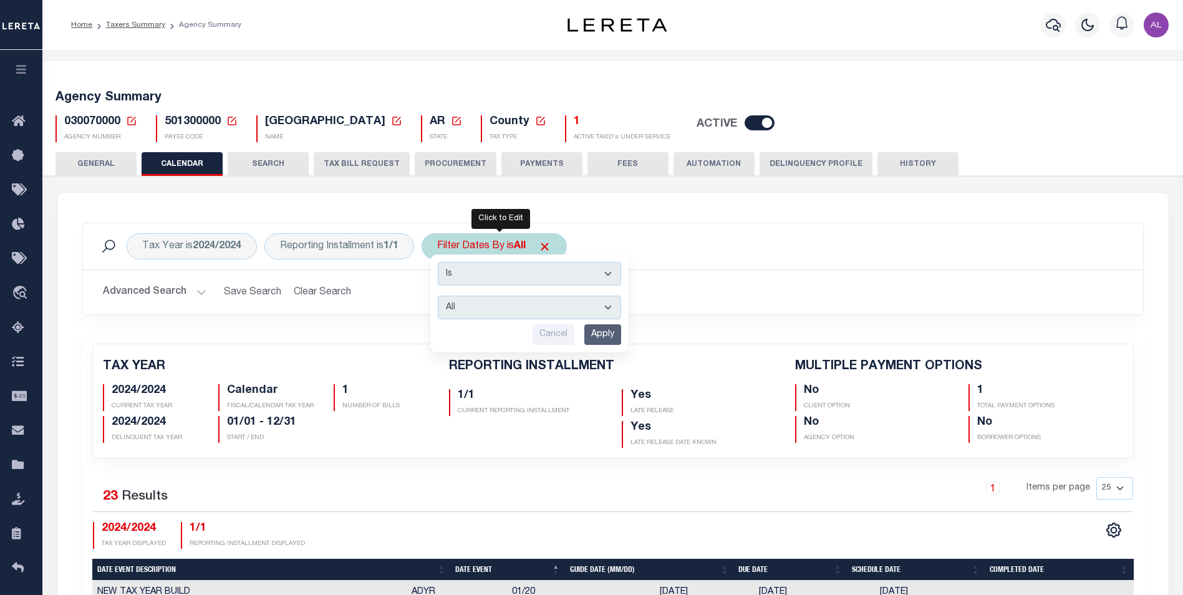
click at [511, 267] on select "Is Contains" at bounding box center [529, 274] width 183 height 24
click at [488, 335] on div "Cancel Apply" at bounding box center [529, 334] width 183 height 21
click at [507, 310] on select "Escrow Delinquency Customer Internal All" at bounding box center [529, 308] width 183 height 24
select select "1"
click at [443, 296] on select "Escrow Delinquency Customer Internal All" at bounding box center [529, 308] width 183 height 24
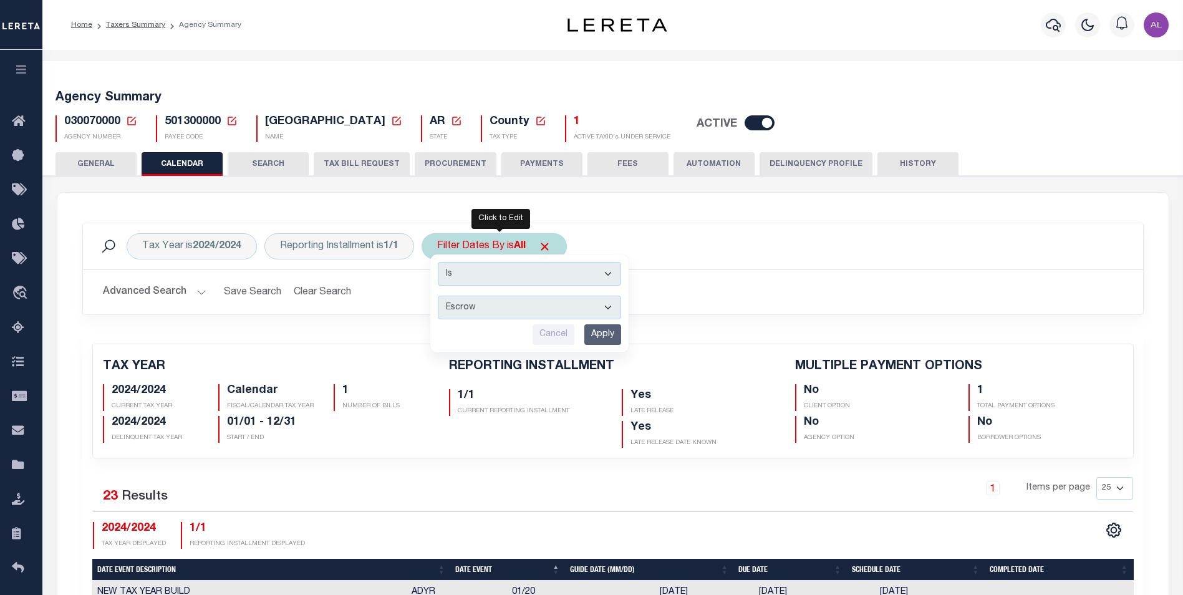
click at [621, 338] on input "Apply" at bounding box center [602, 334] width 37 height 21
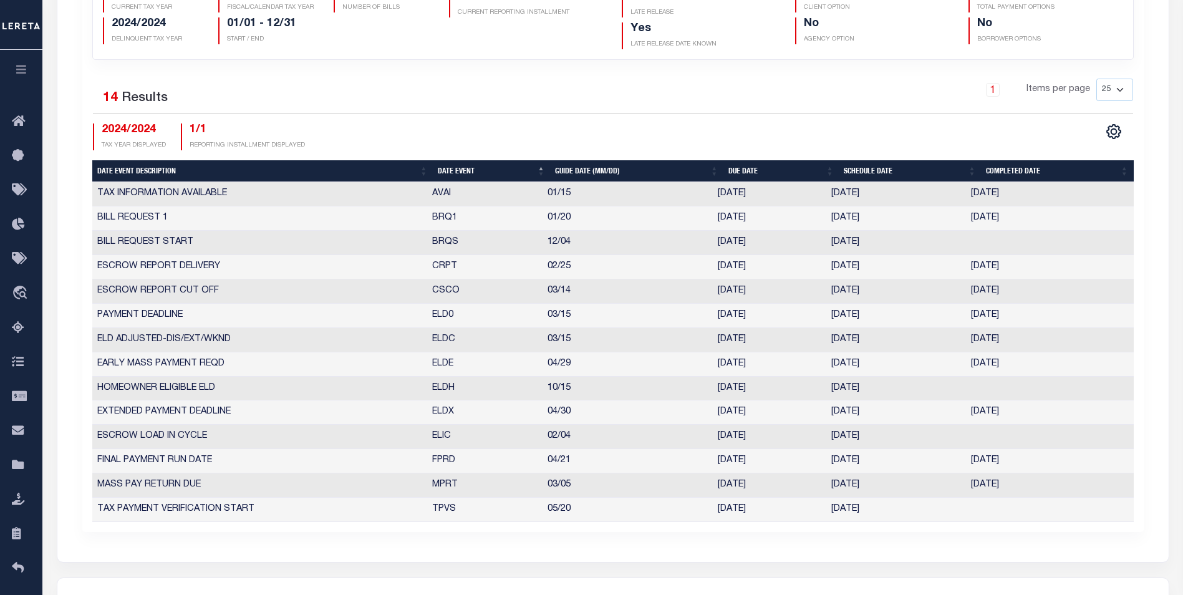
scroll to position [390, 0]
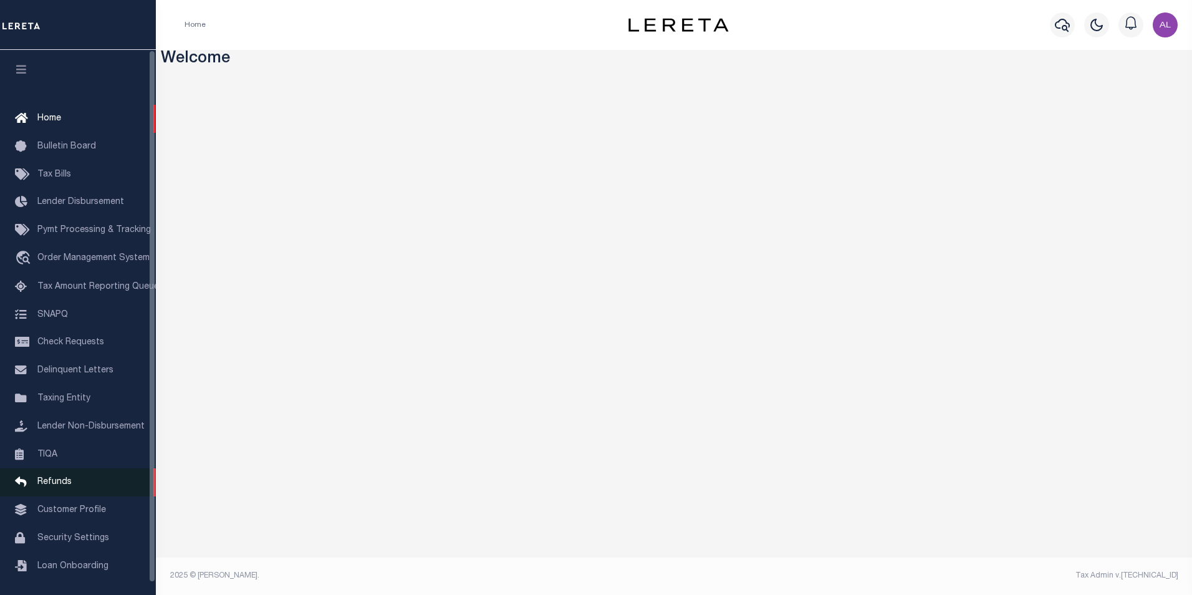
scroll to position [12, 0]
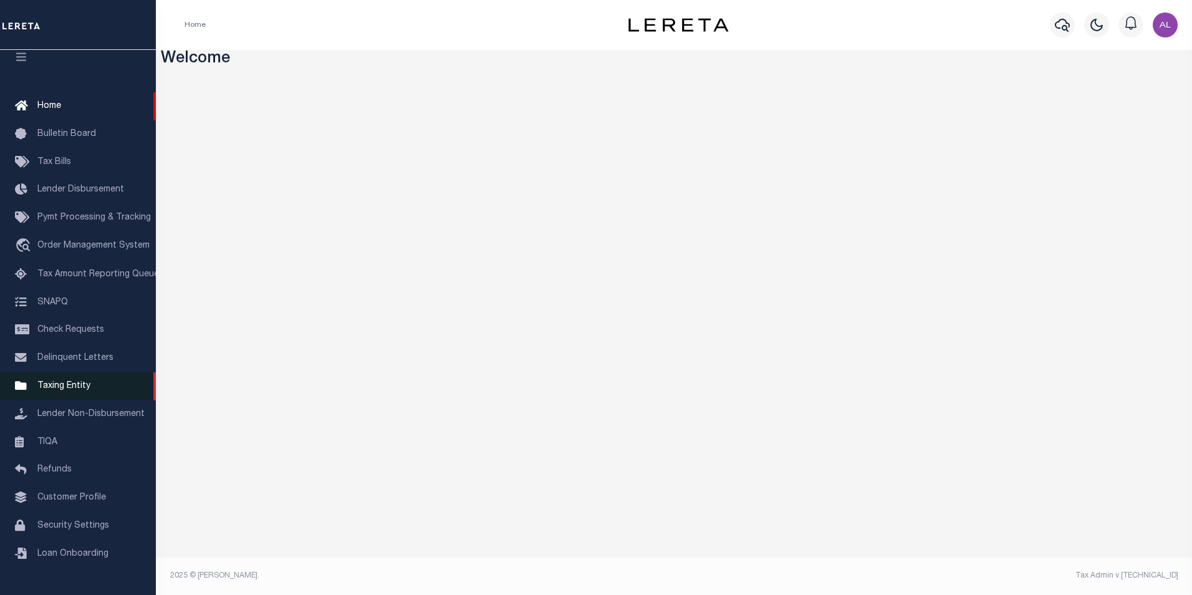
click at [70, 385] on link "Taxing Entity" at bounding box center [78, 386] width 156 height 28
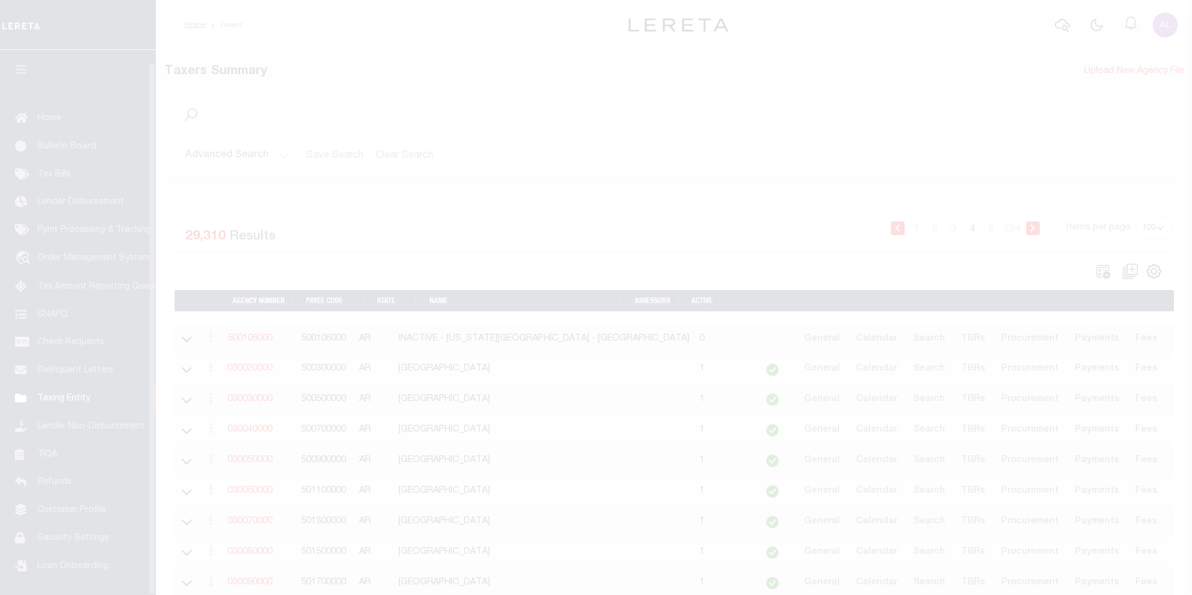
select select "100"
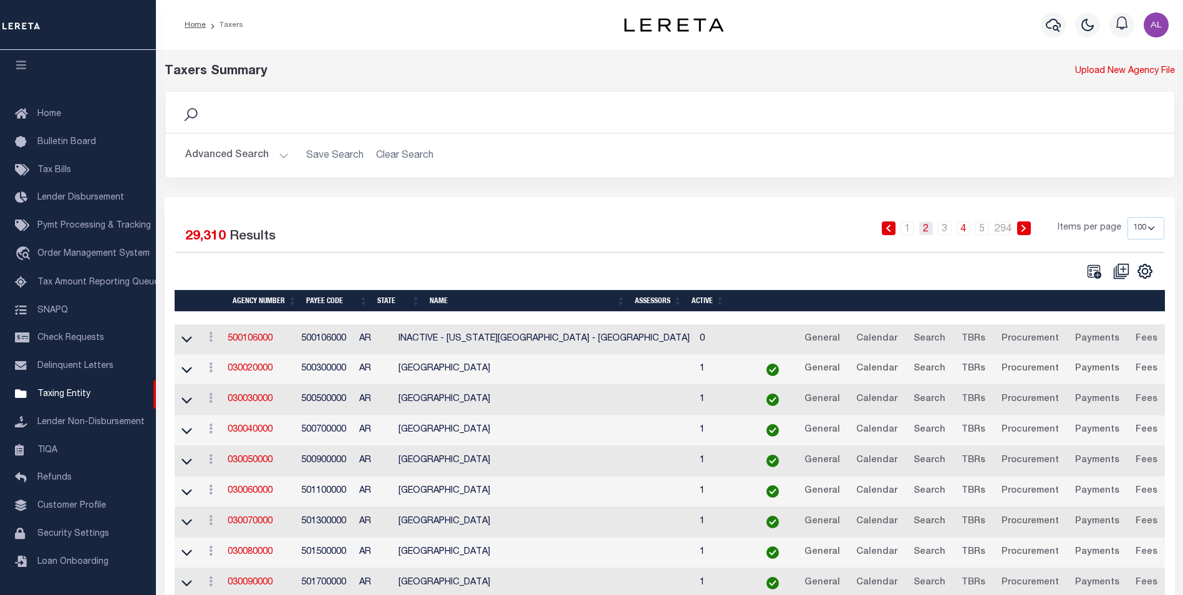
click at [928, 229] on link "2" at bounding box center [926, 228] width 14 height 14
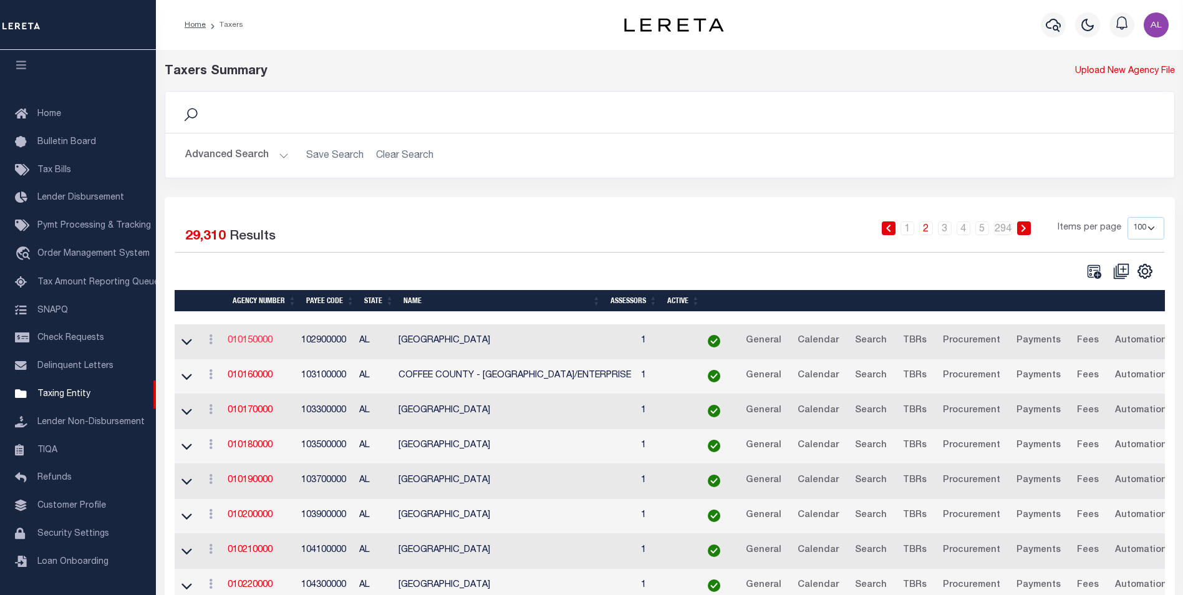
click at [261, 343] on link "010150000" at bounding box center [250, 340] width 45 height 9
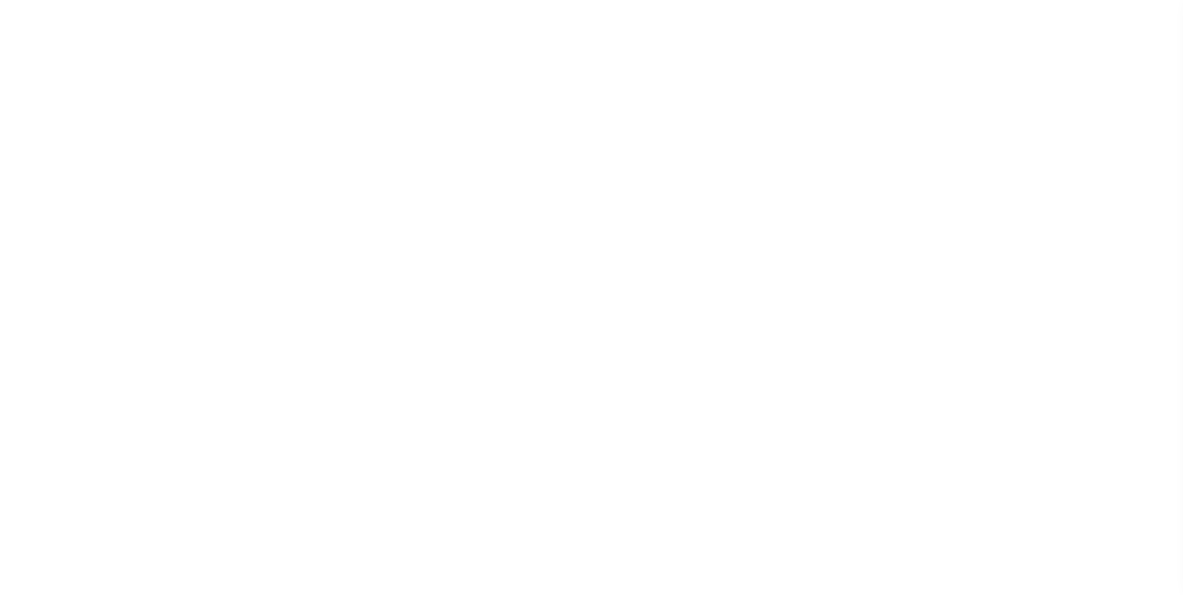
select select
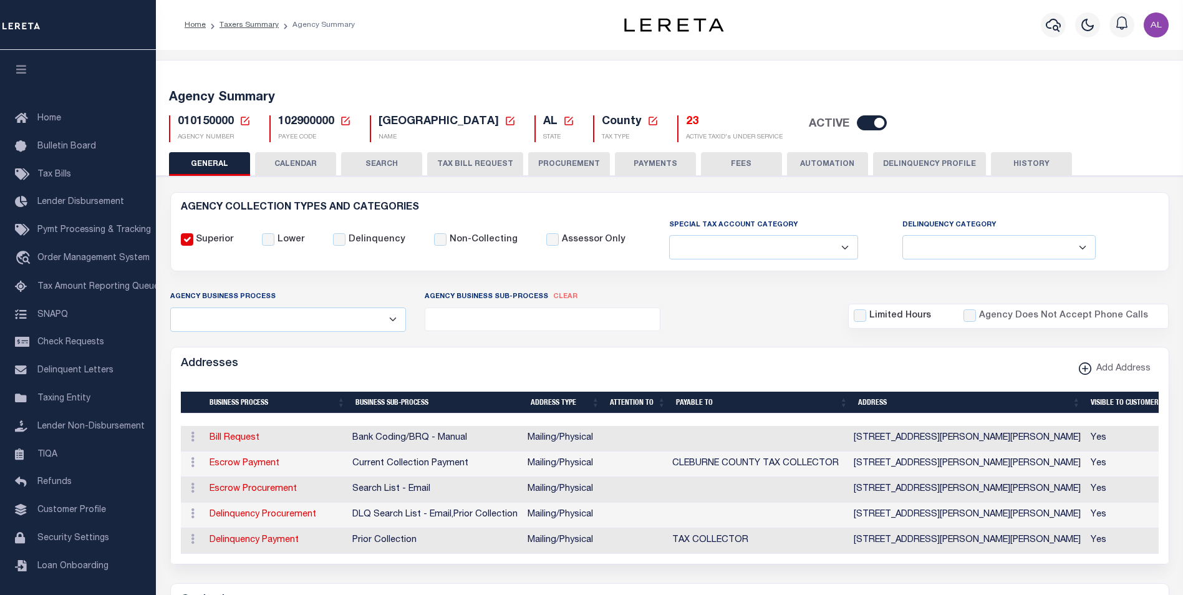
click at [297, 175] on button "CALENDAR" at bounding box center [295, 164] width 81 height 24
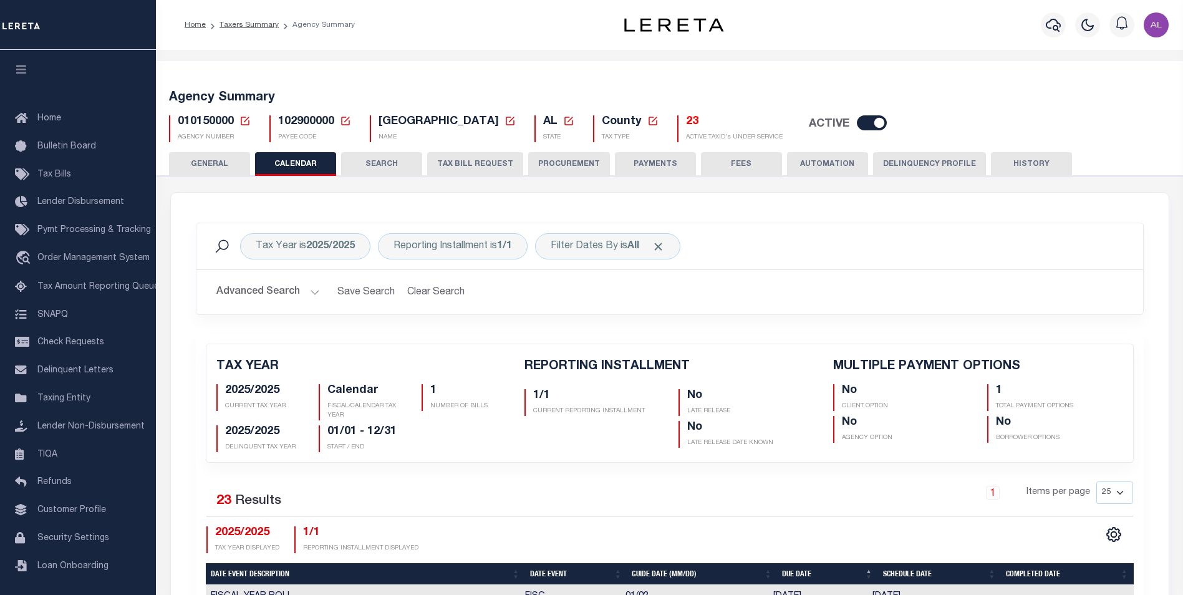
checkbox input "false"
type input "1"
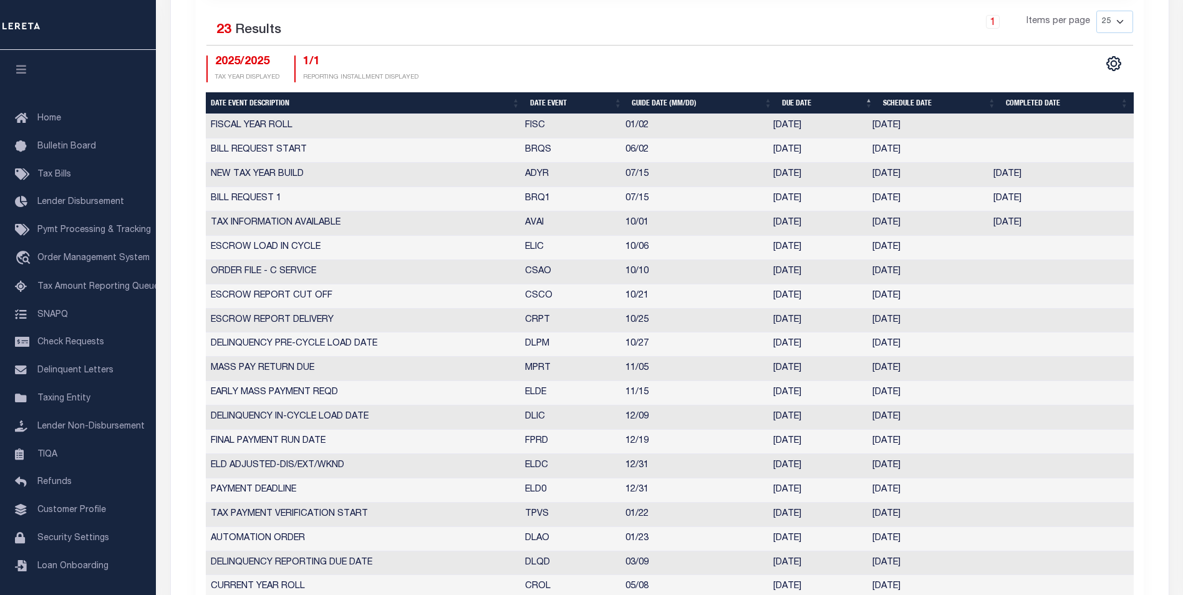
scroll to position [410, 0]
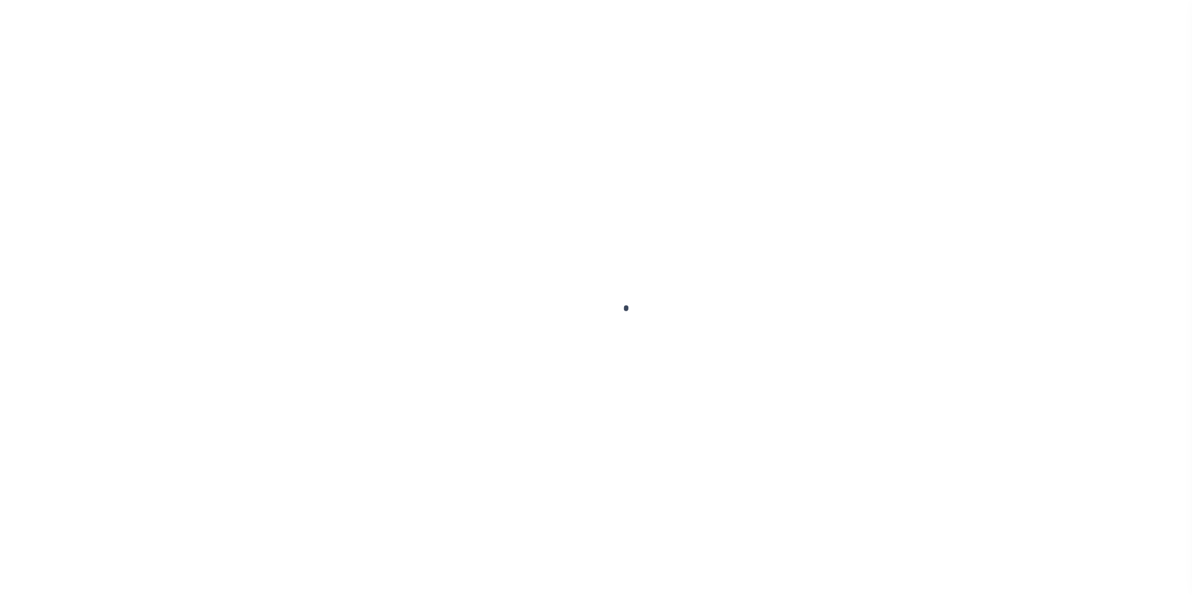
select select
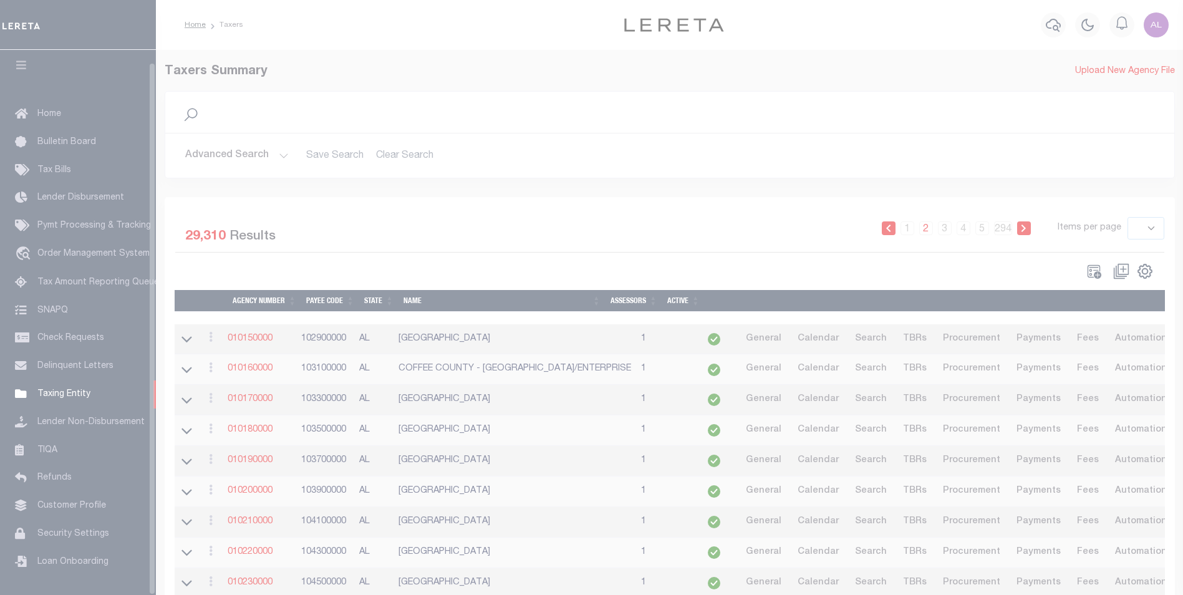
scroll to position [12, 0]
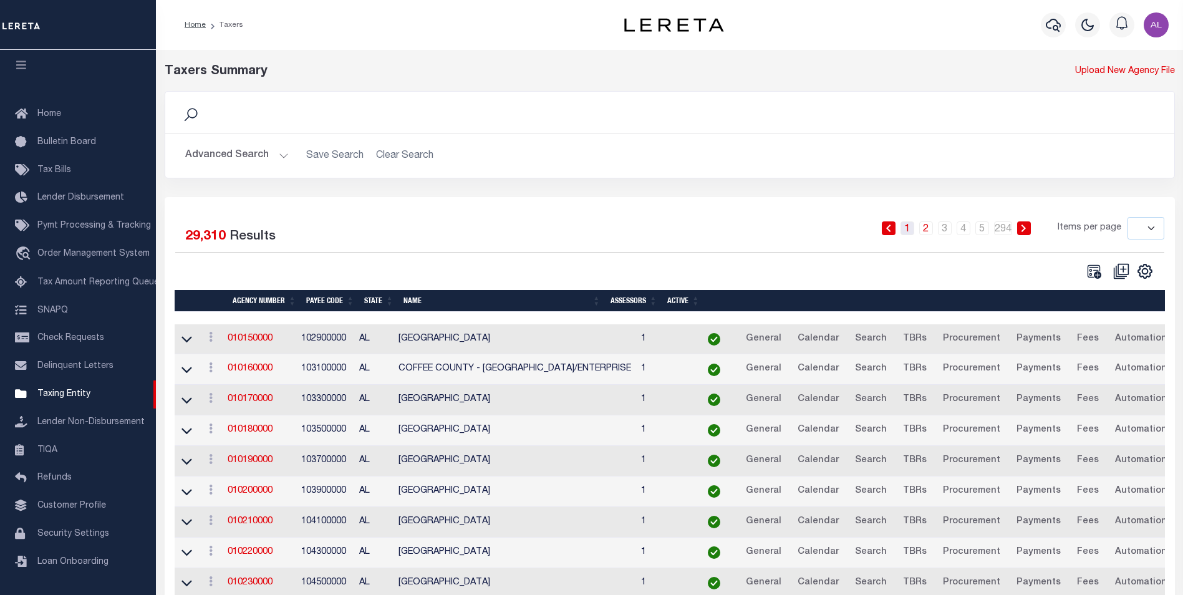
click at [913, 226] on link "1" at bounding box center [907, 228] width 14 height 14
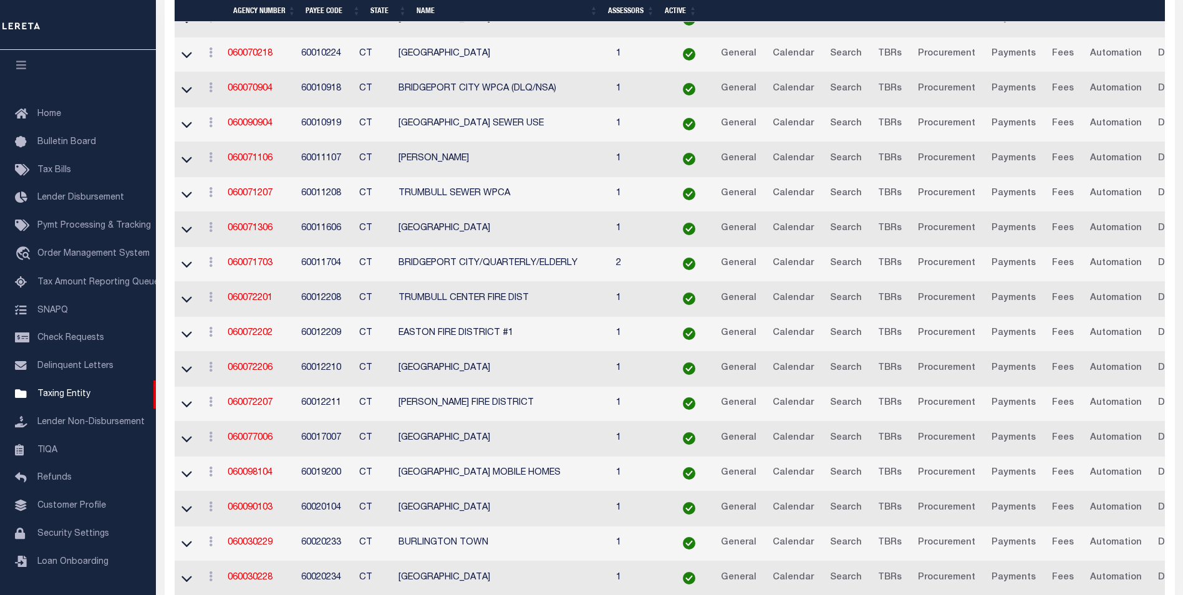
scroll to position [600, 0]
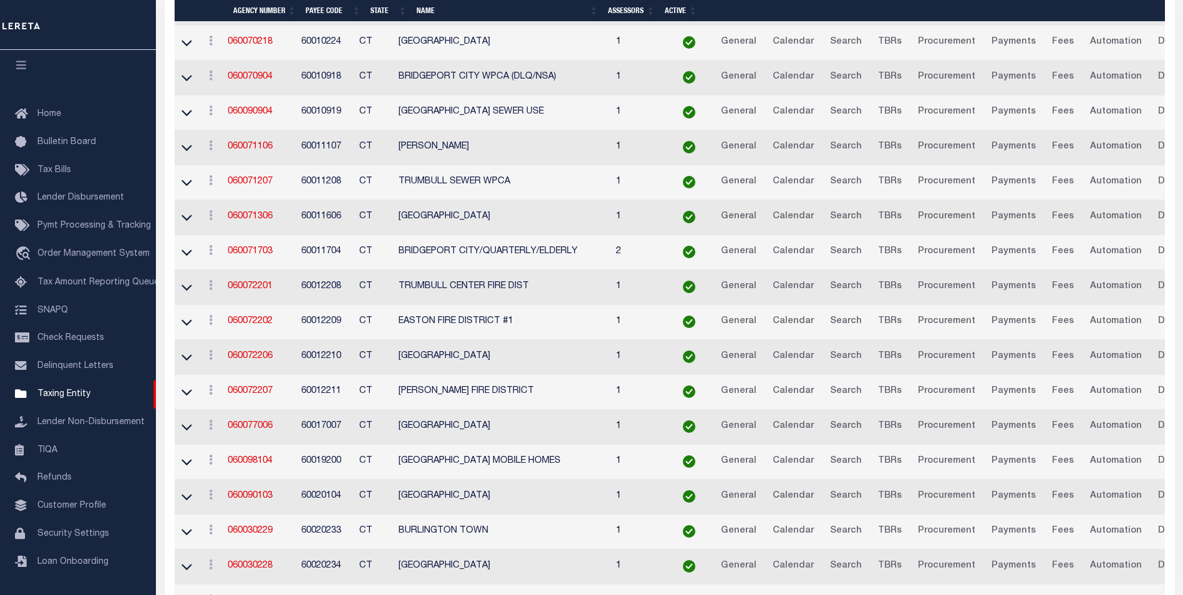
click at [253, 456] on td "060098104" at bounding box center [260, 462] width 74 height 35
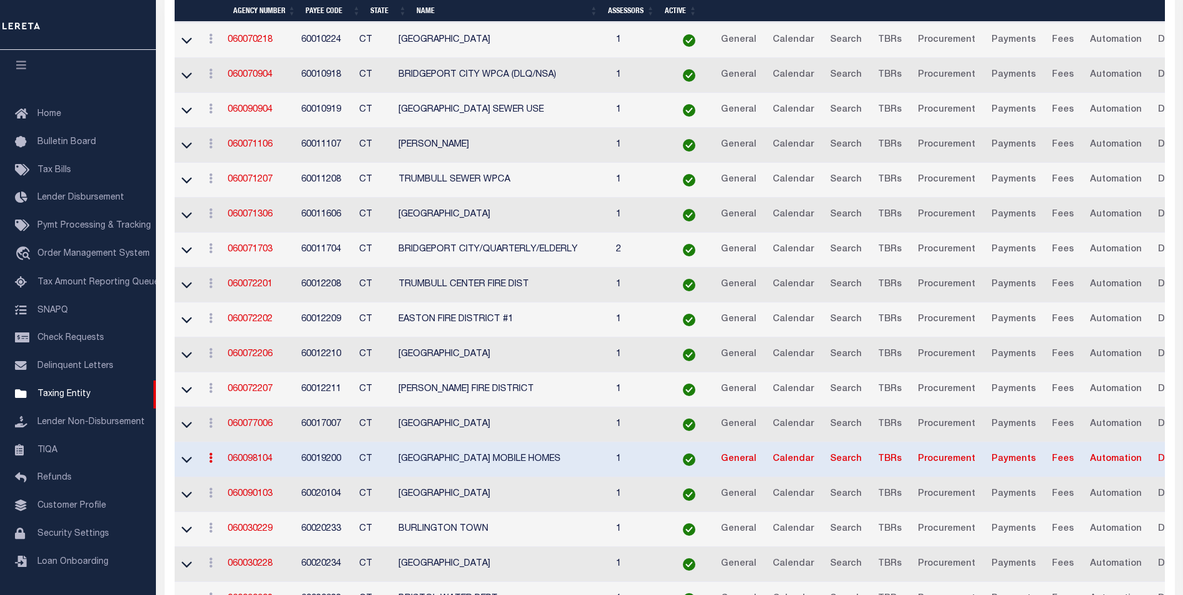
click at [253, 461] on link "060098104" at bounding box center [250, 459] width 45 height 9
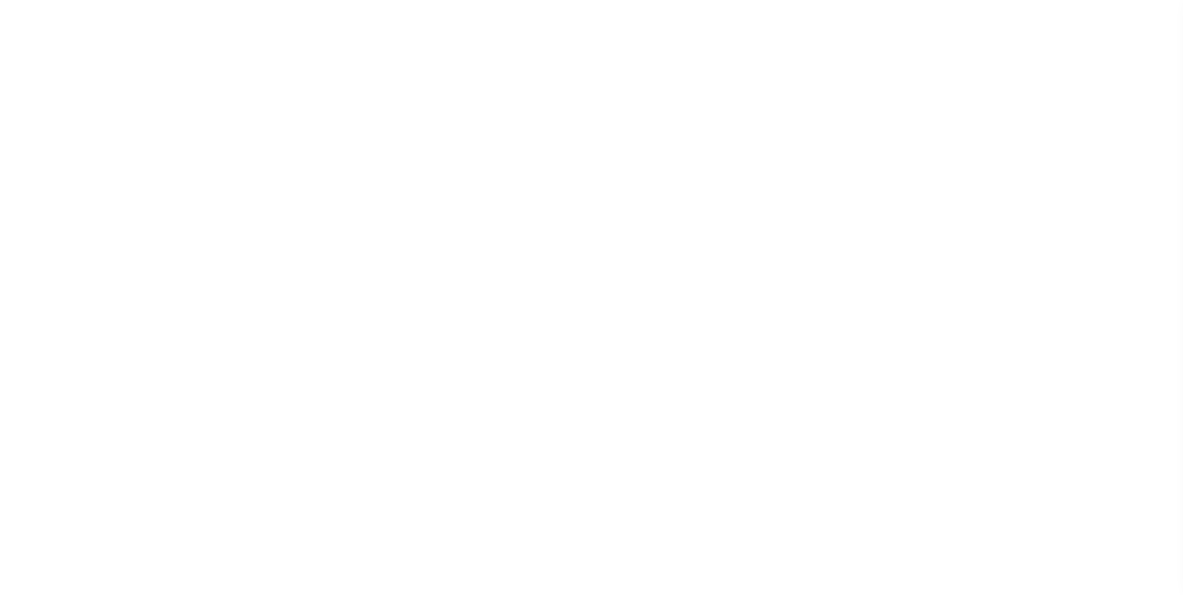
select select
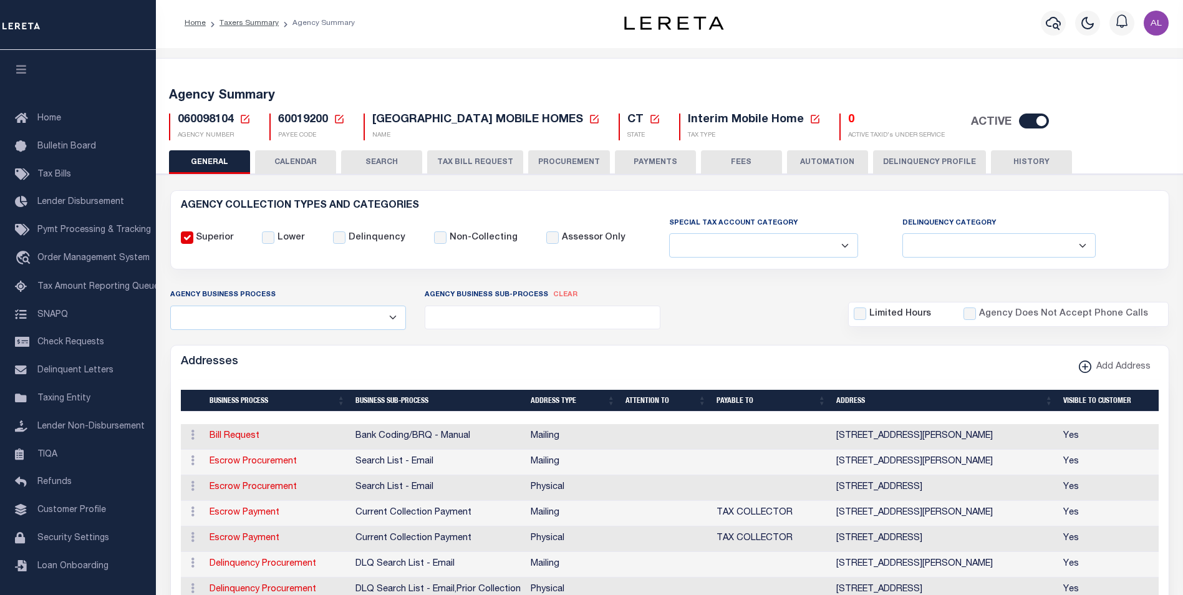
click at [302, 160] on button "CALENDAR" at bounding box center [295, 162] width 81 height 24
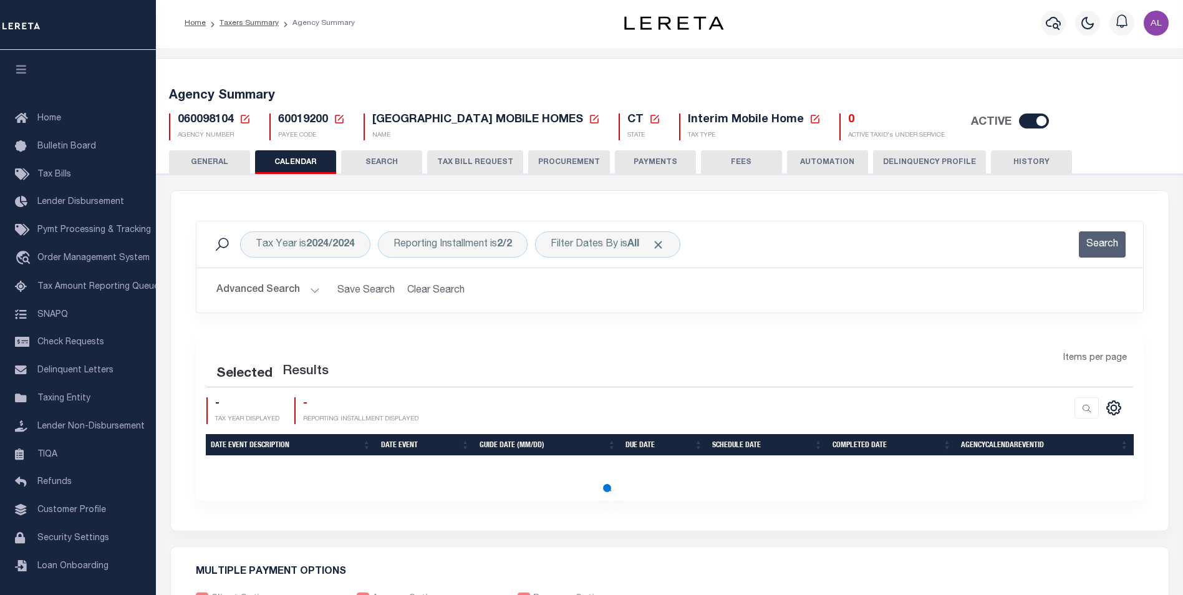
scroll to position [2, 0]
click at [302, 160] on button "CALENDAR" at bounding box center [295, 162] width 81 height 24
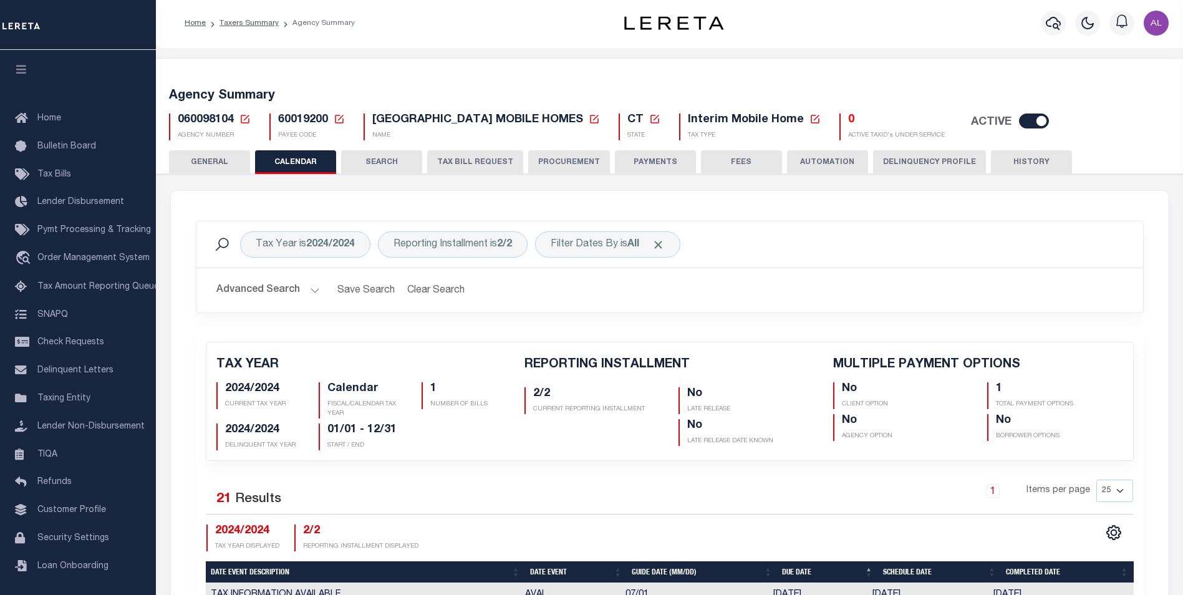
checkbox input "false"
type input "1"
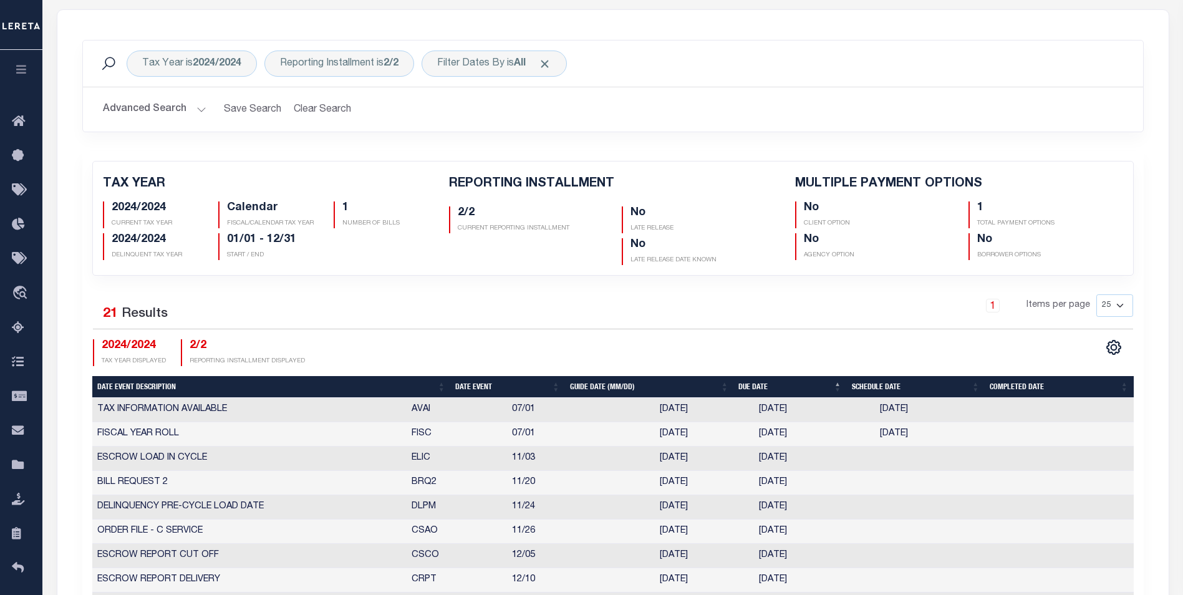
scroll to position [82, 0]
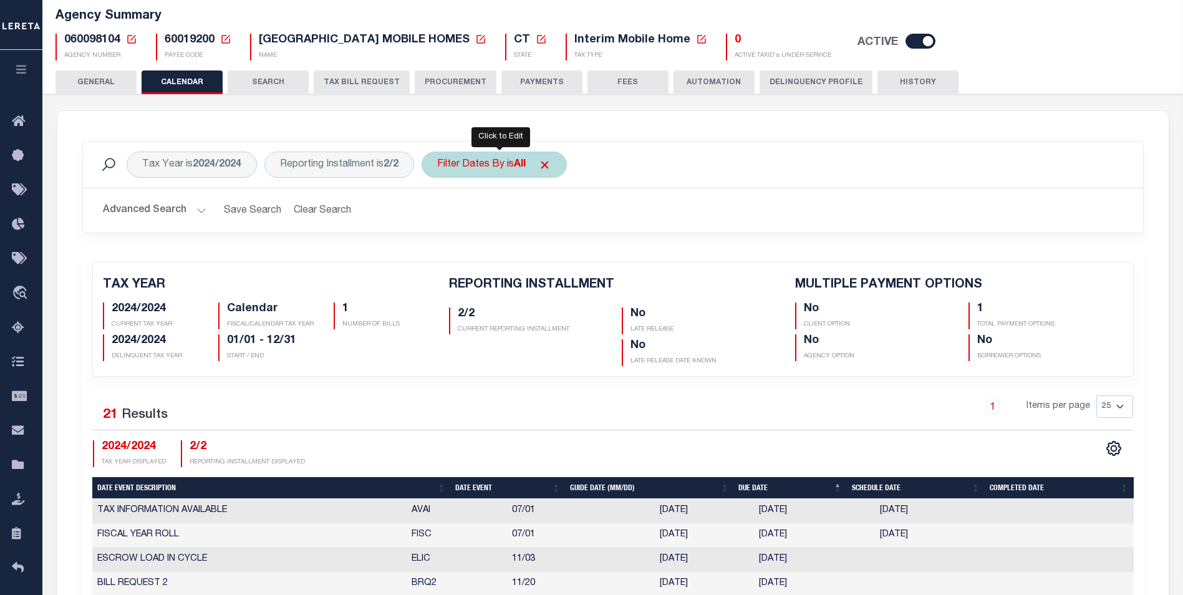
click at [507, 160] on div "Filter Dates By is All" at bounding box center [493, 165] width 145 height 26
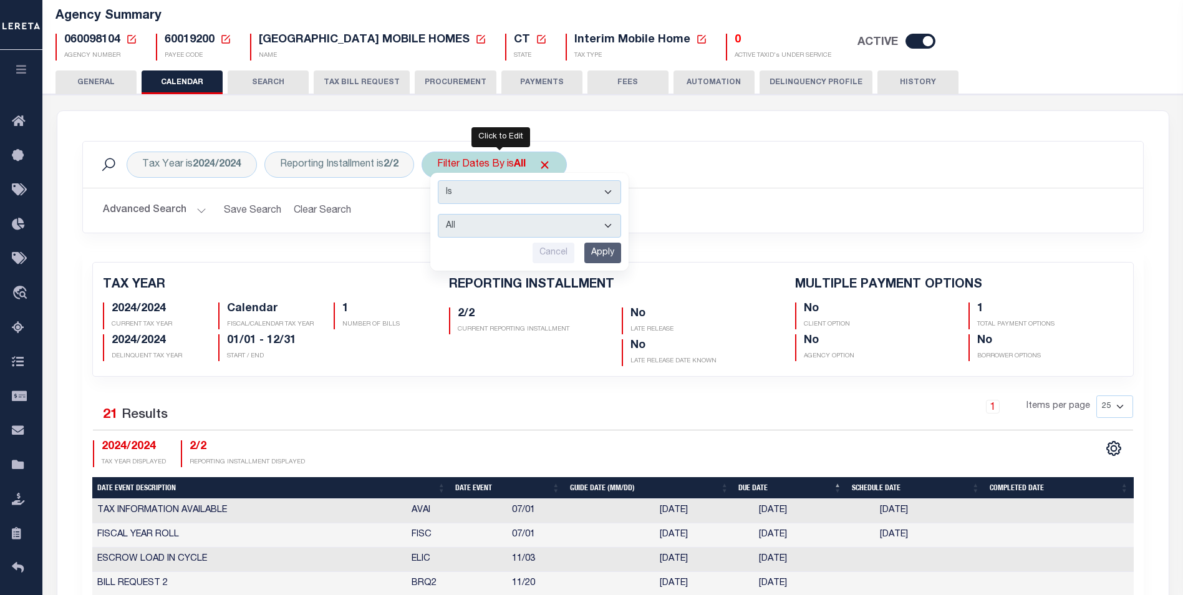
click at [484, 228] on select "Escrow Delinquency Customer Internal All" at bounding box center [529, 226] width 183 height 24
select select "1"
click at [443, 214] on select "Escrow Delinquency Customer Internal All" at bounding box center [529, 226] width 183 height 24
click at [608, 249] on input "Apply" at bounding box center [602, 253] width 37 height 21
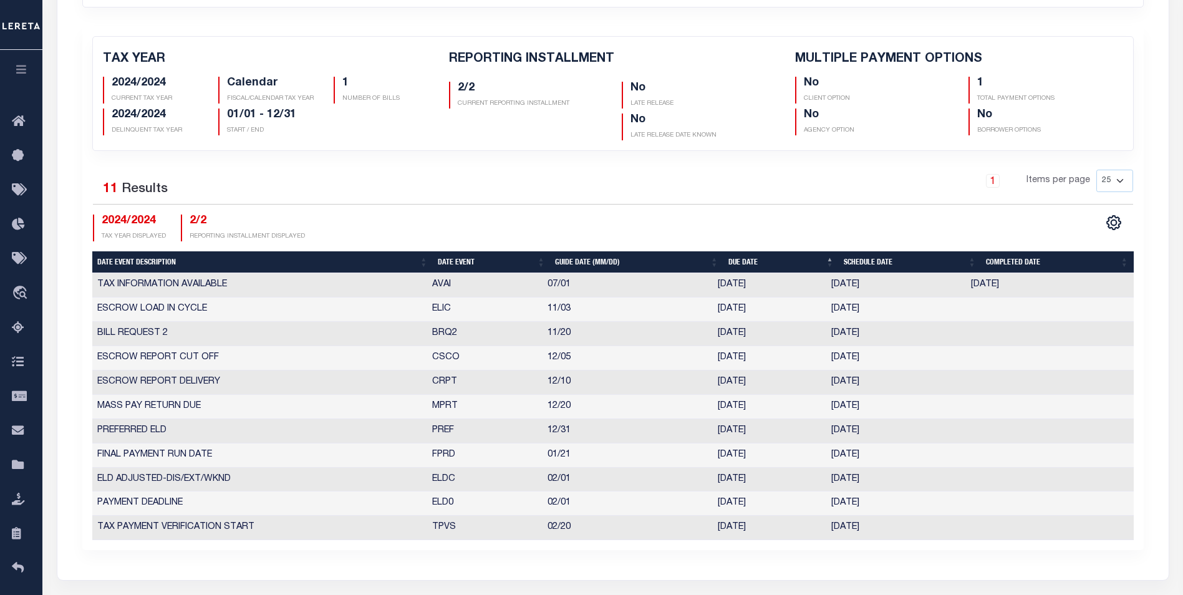
scroll to position [350, 0]
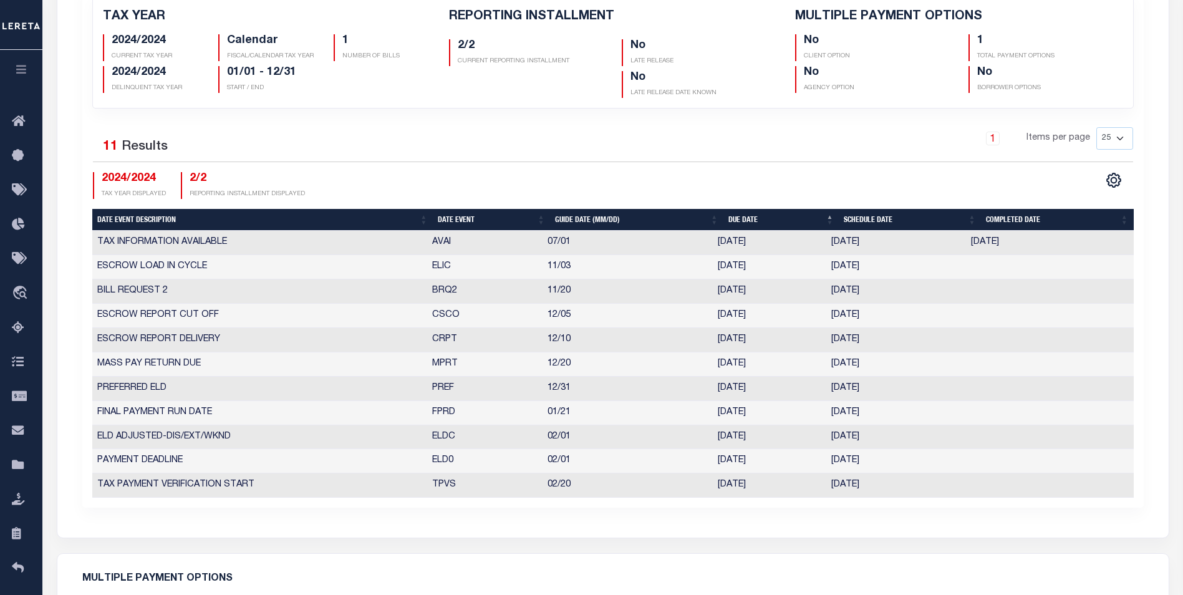
click at [145, 381] on td "PREFERRED ELD" at bounding box center [259, 389] width 335 height 24
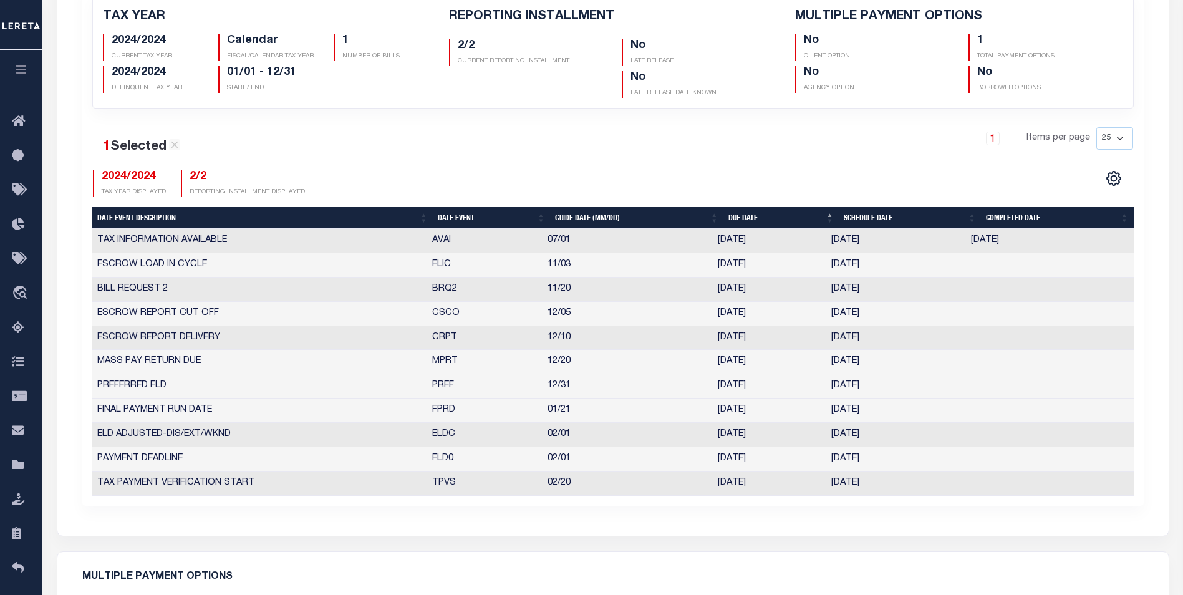
click at [145, 381] on td "PREFERRED ELD" at bounding box center [259, 386] width 335 height 24
